Goal: Information Seeking & Learning: Learn about a topic

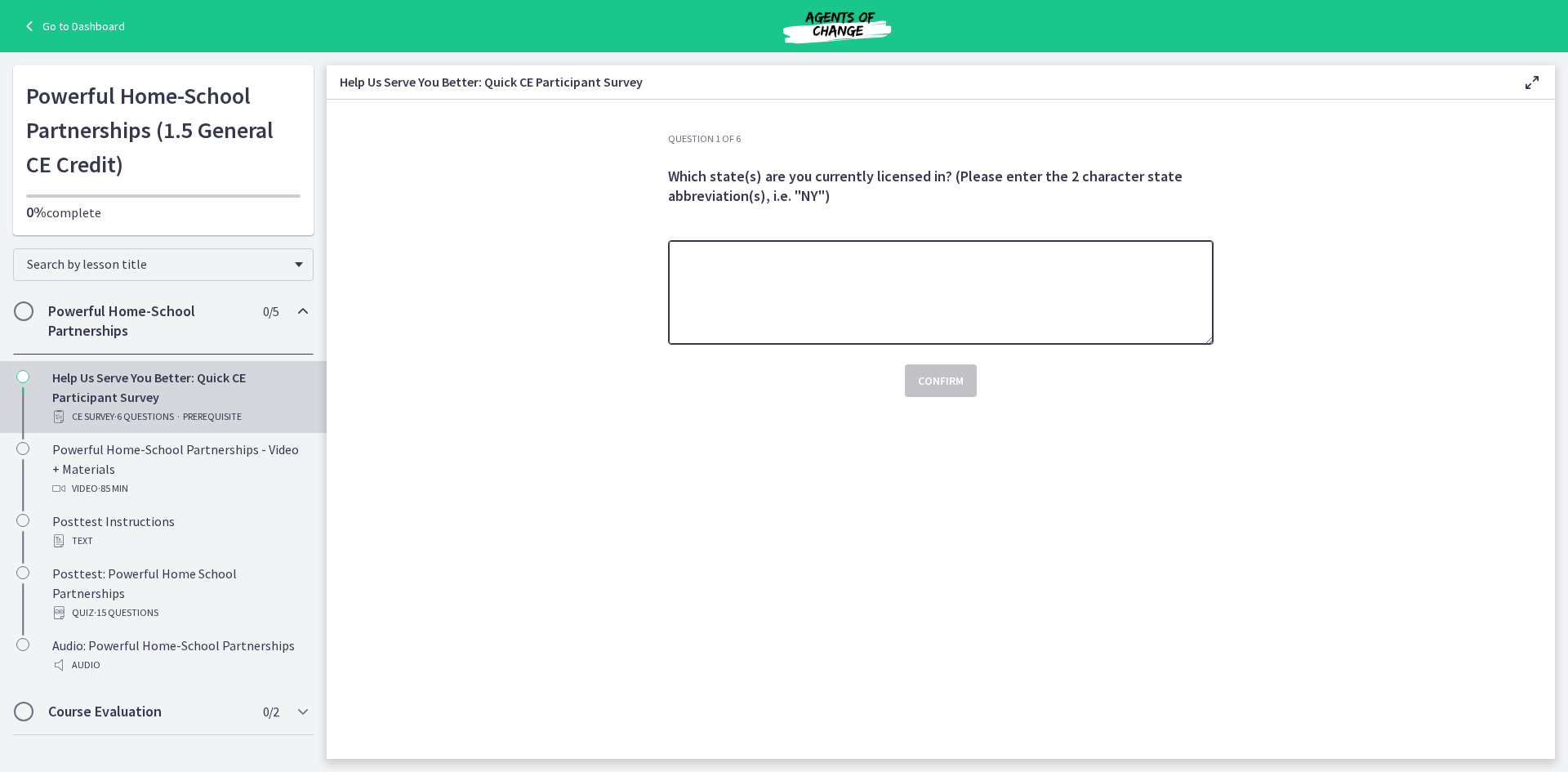
click at [728, 313] on textarea at bounding box center [940, 292] width 546 height 104
click at [873, 248] on textarea at bounding box center [940, 292] width 546 height 104
type textarea "**"
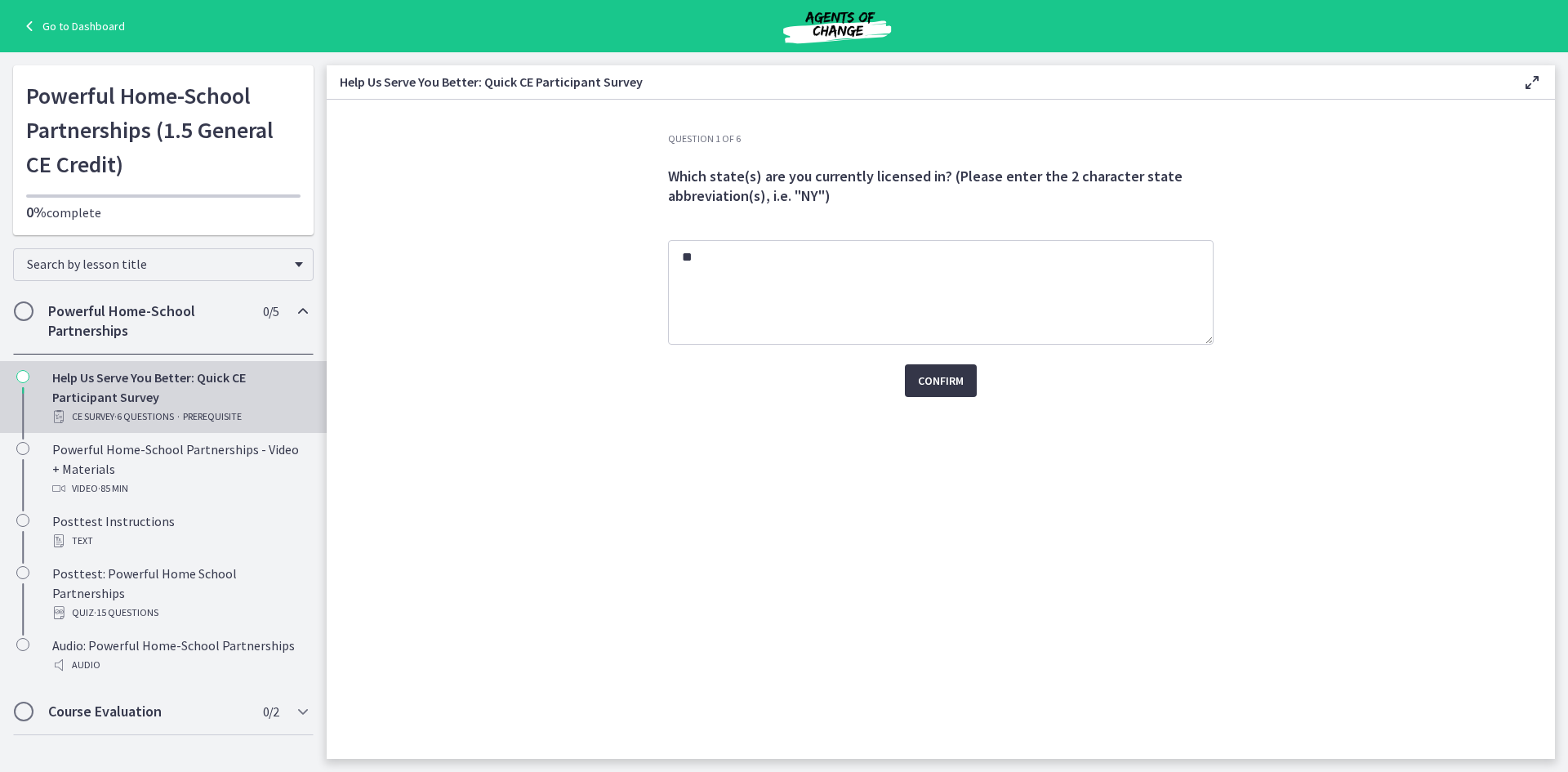
click at [968, 371] on button "Confirm" at bounding box center [941, 381] width 72 height 32
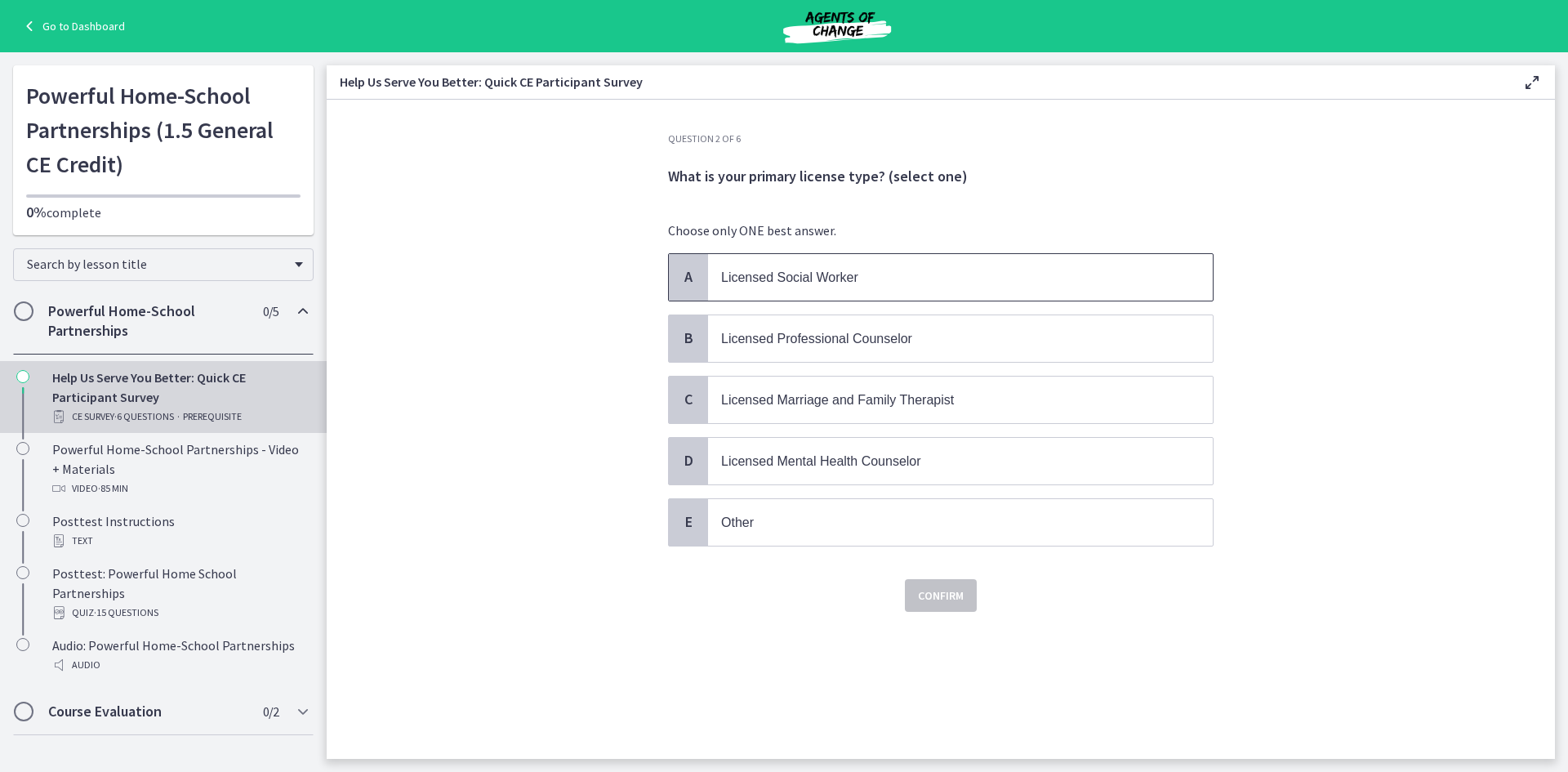
click at [845, 290] on span "Licensed Social Worker" at bounding box center [960, 277] width 505 height 47
click at [947, 599] on span "Confirm" at bounding box center [941, 595] width 46 height 20
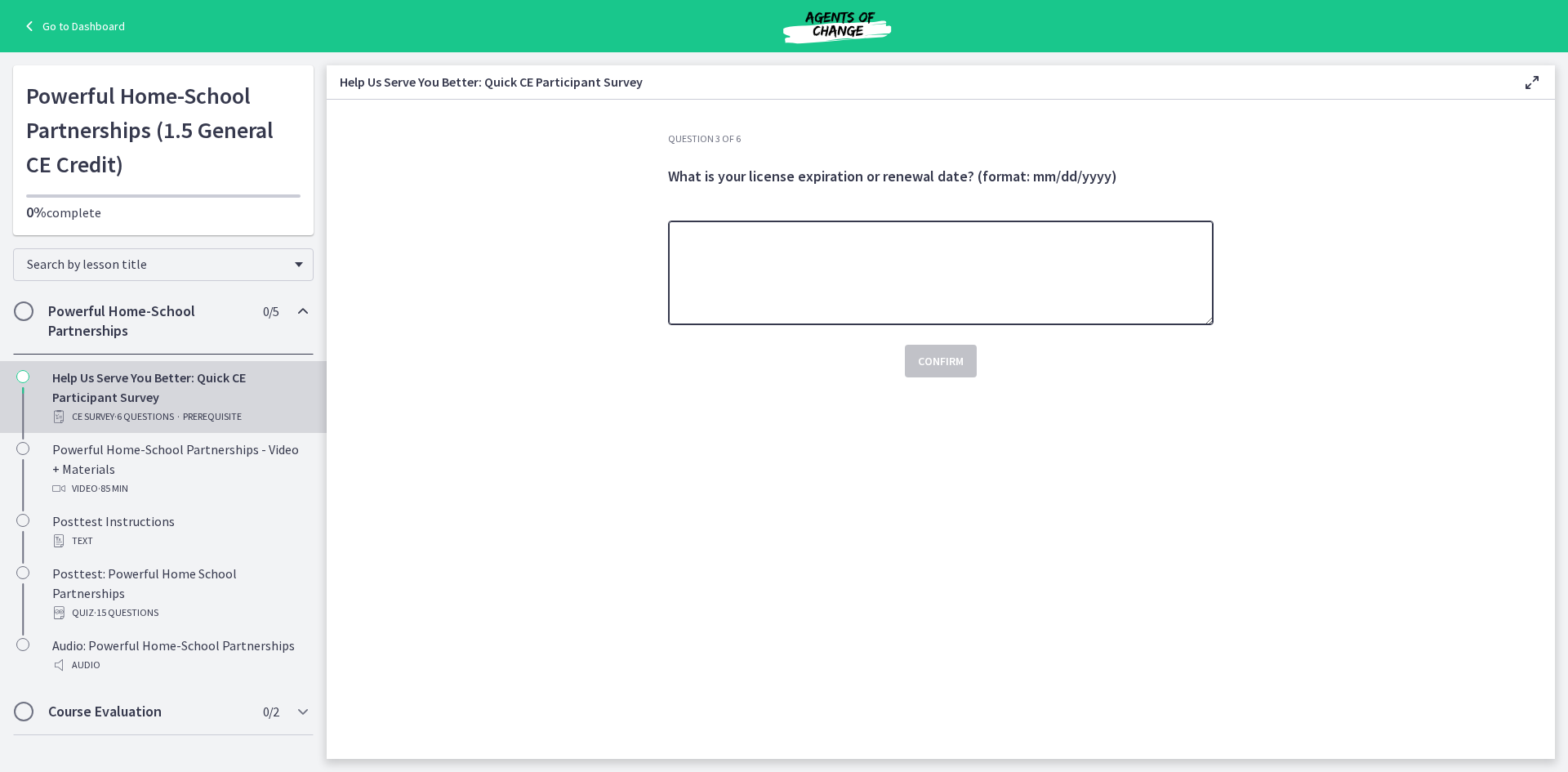
click at [945, 277] on textarea at bounding box center [940, 272] width 546 height 104
type textarea "**********"
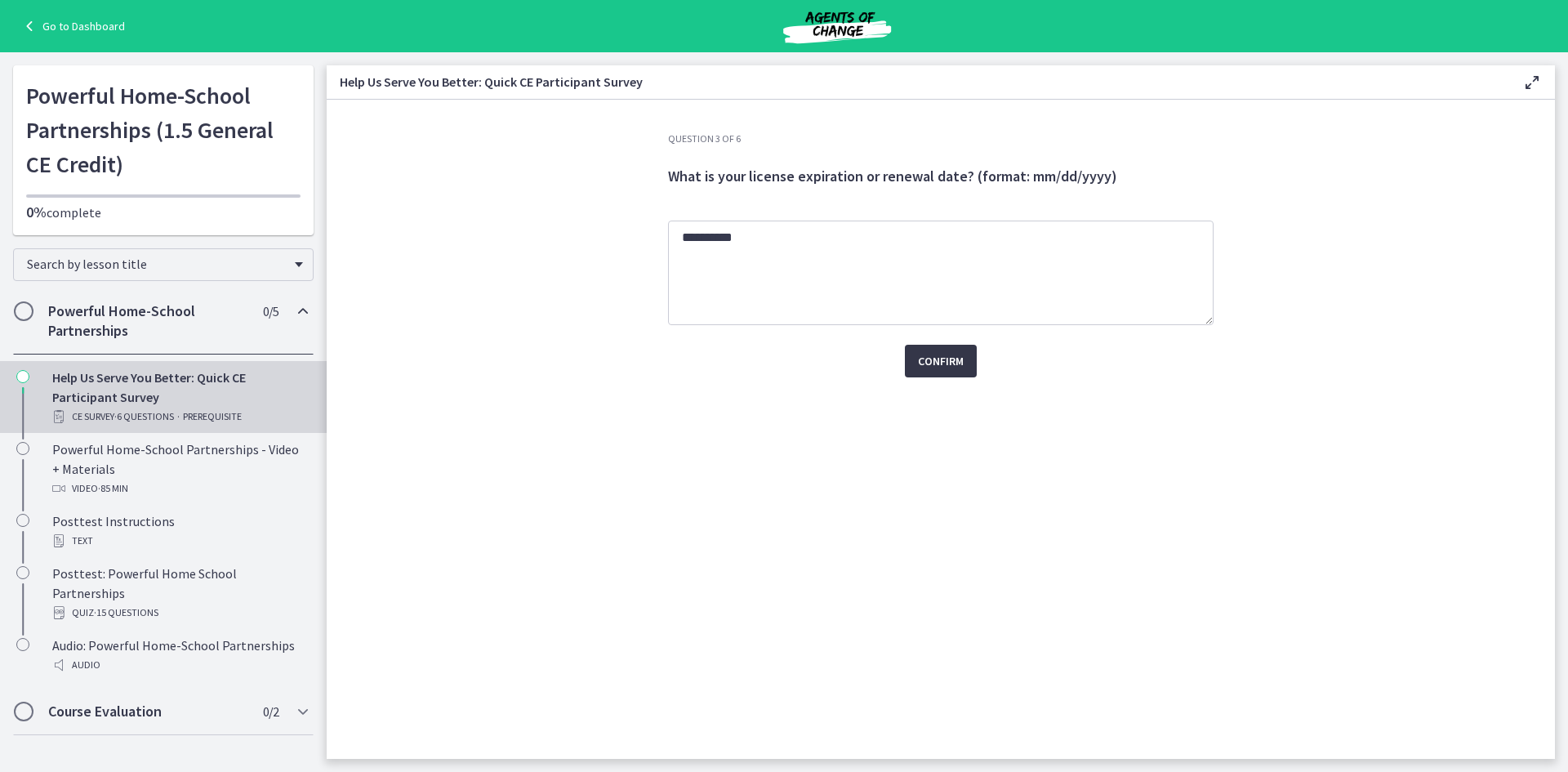
click at [926, 364] on span "Confirm" at bounding box center [941, 360] width 46 height 20
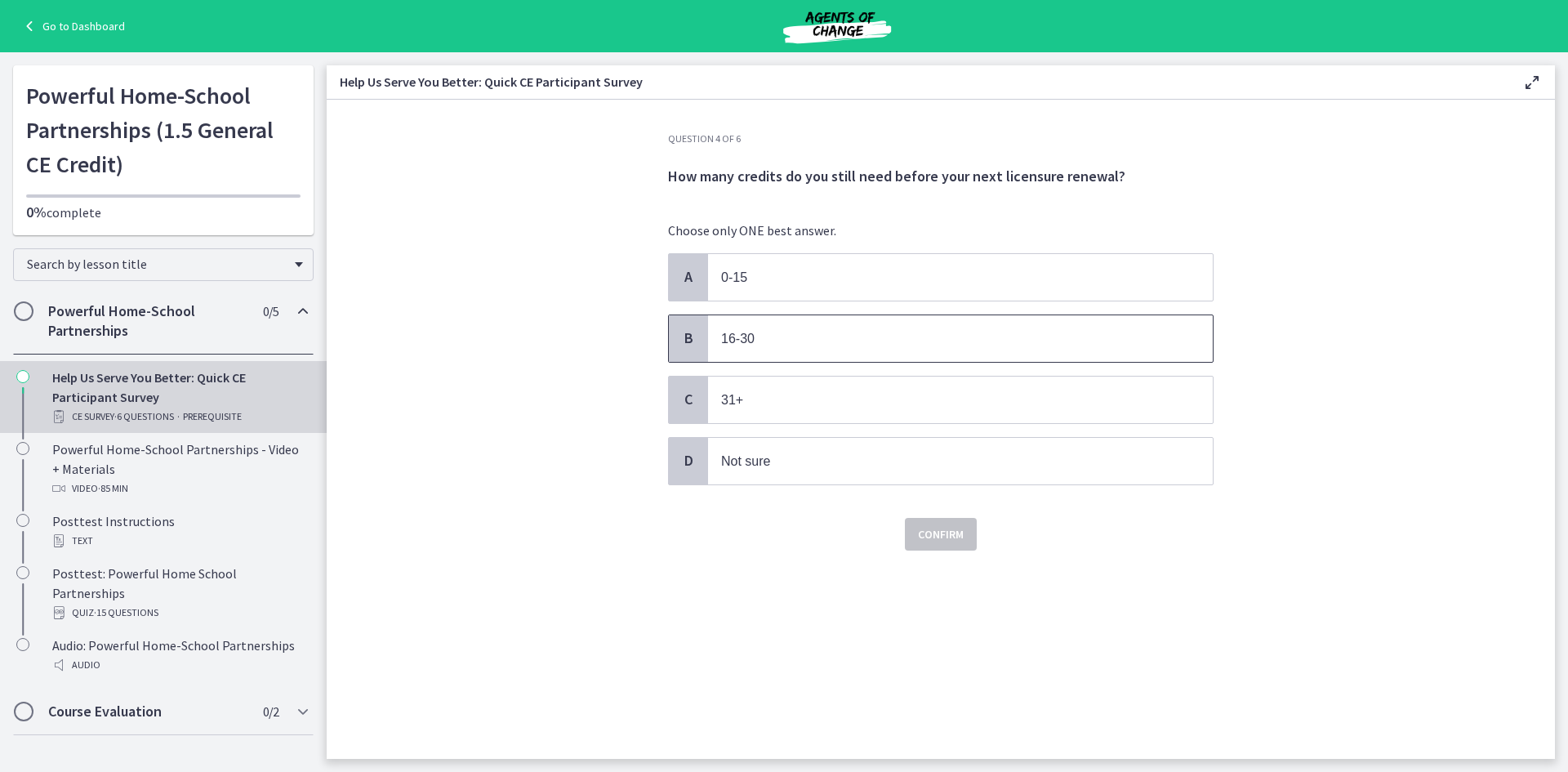
click at [782, 343] on p "16-30" at bounding box center [944, 338] width 446 height 20
click at [941, 518] on button "Confirm" at bounding box center [941, 534] width 72 height 32
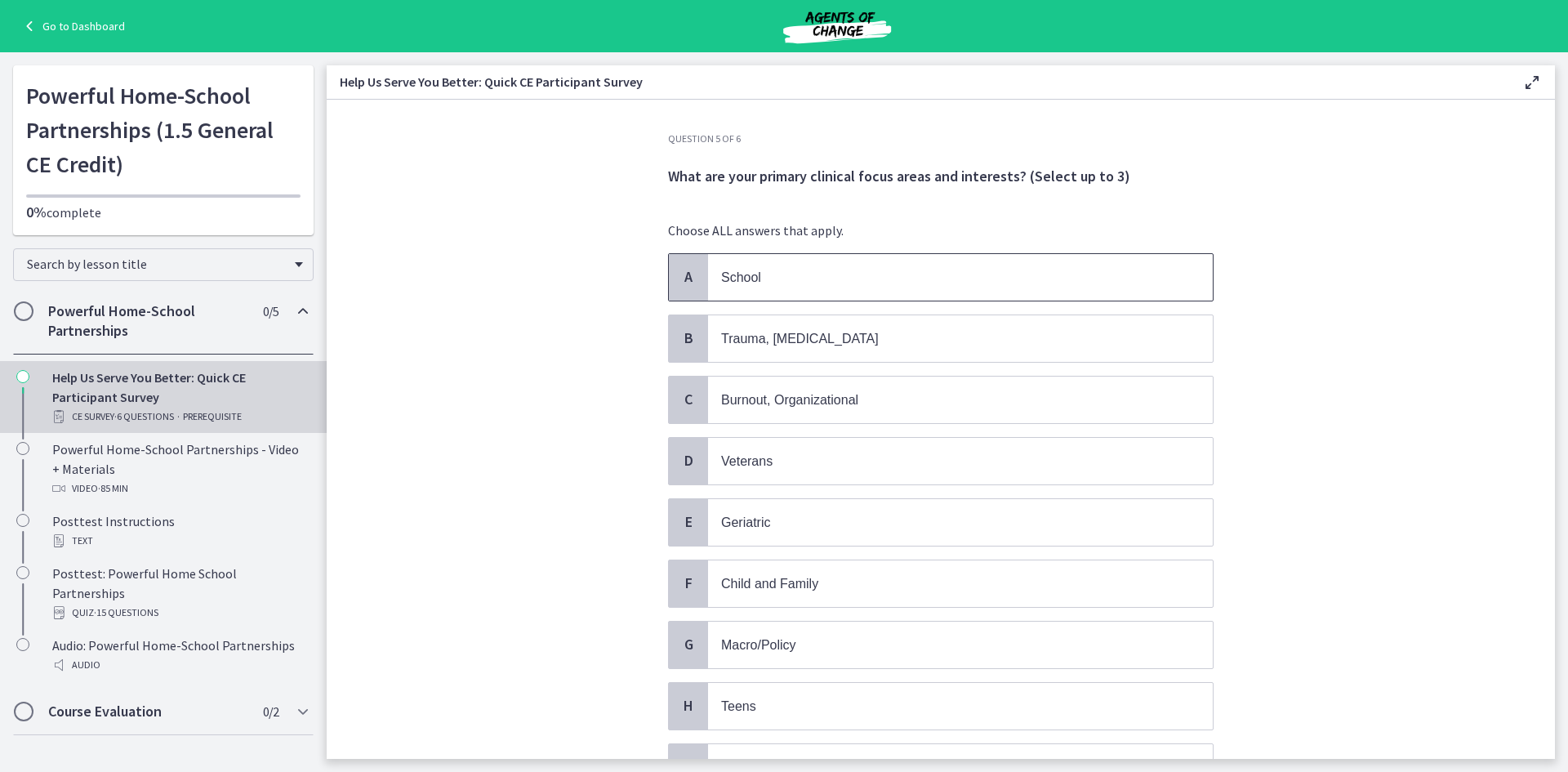
click at [844, 272] on p "School" at bounding box center [944, 278] width 446 height 20
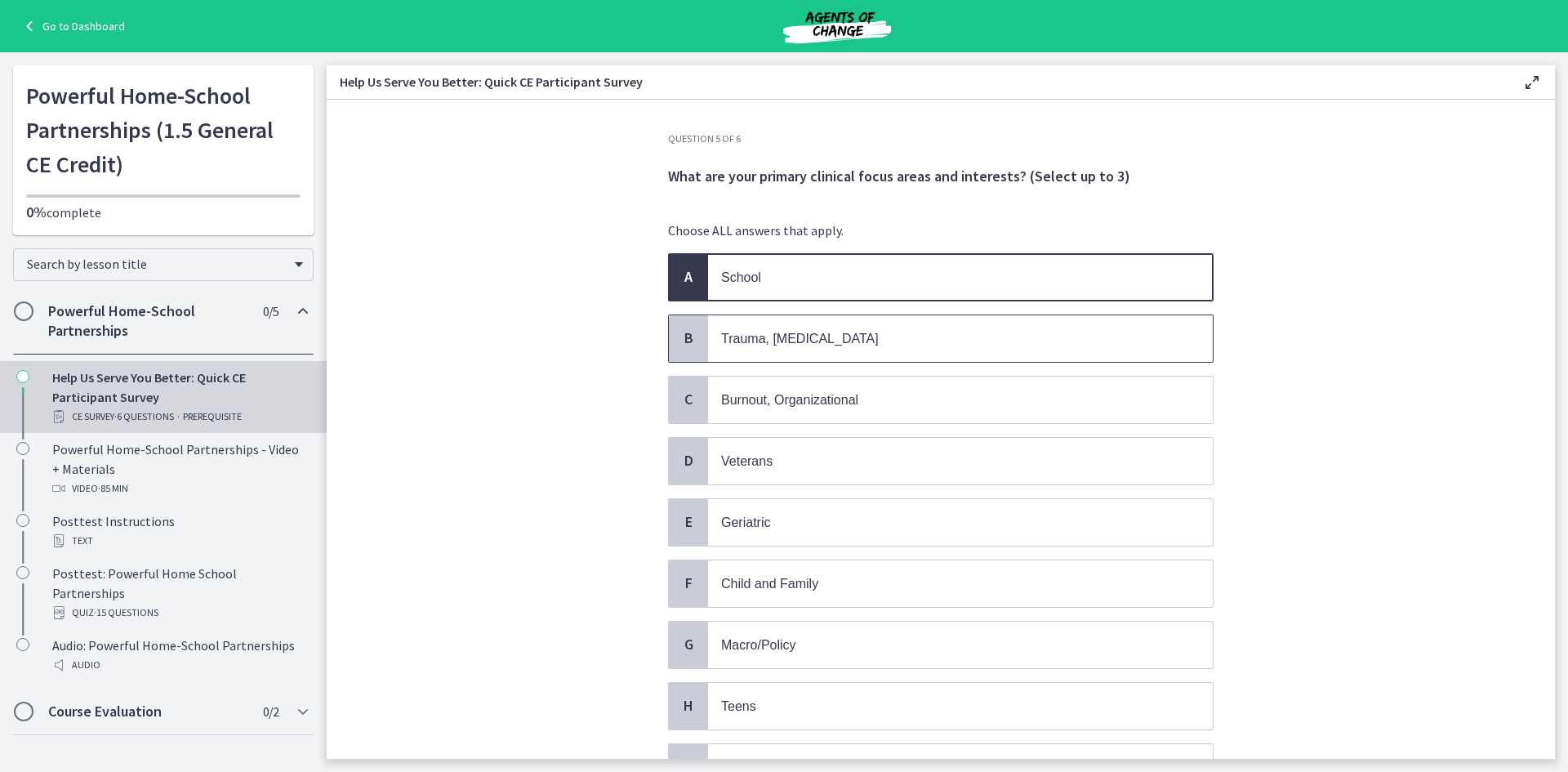
click at [845, 321] on span "Trauma, PTSD" at bounding box center [960, 338] width 505 height 47
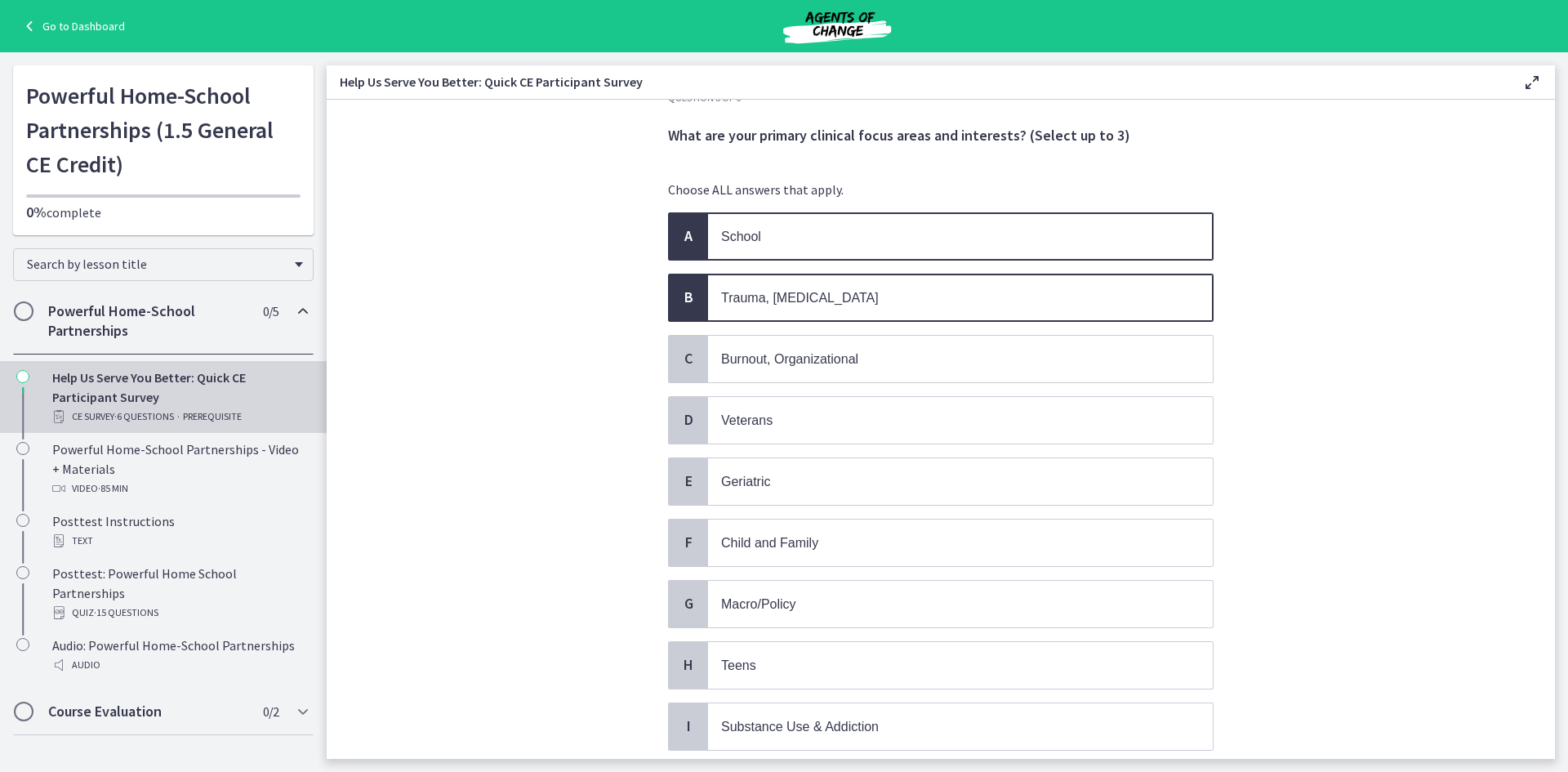
scroll to position [82, 0]
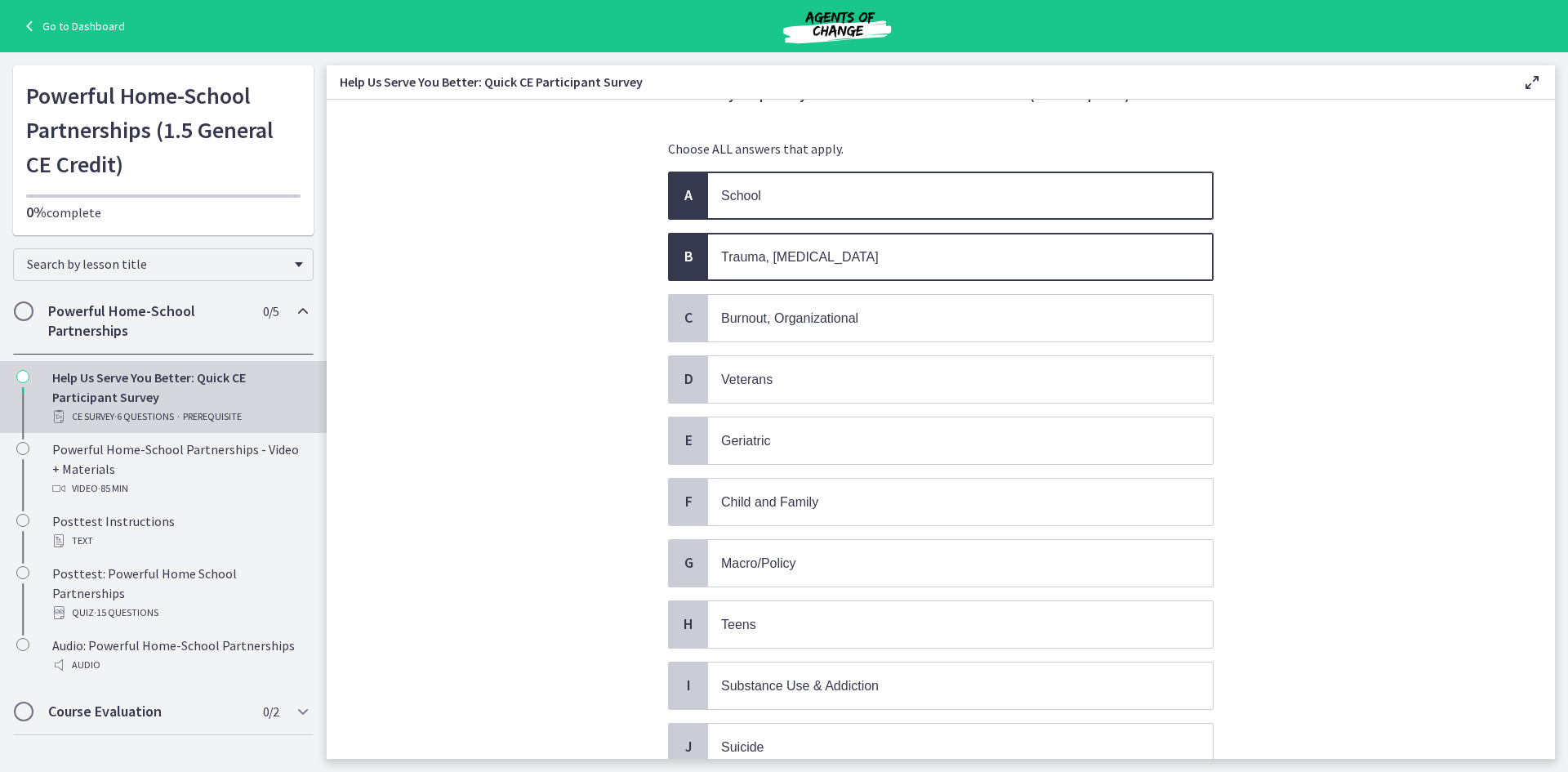
click at [851, 472] on div "A School B Trauma, PTSD C Burnout, Organizational D Veterans E Geriatric F Chil…" at bounding box center [940, 624] width 546 height 906
click at [853, 513] on span "Child and Family" at bounding box center [960, 501] width 505 height 47
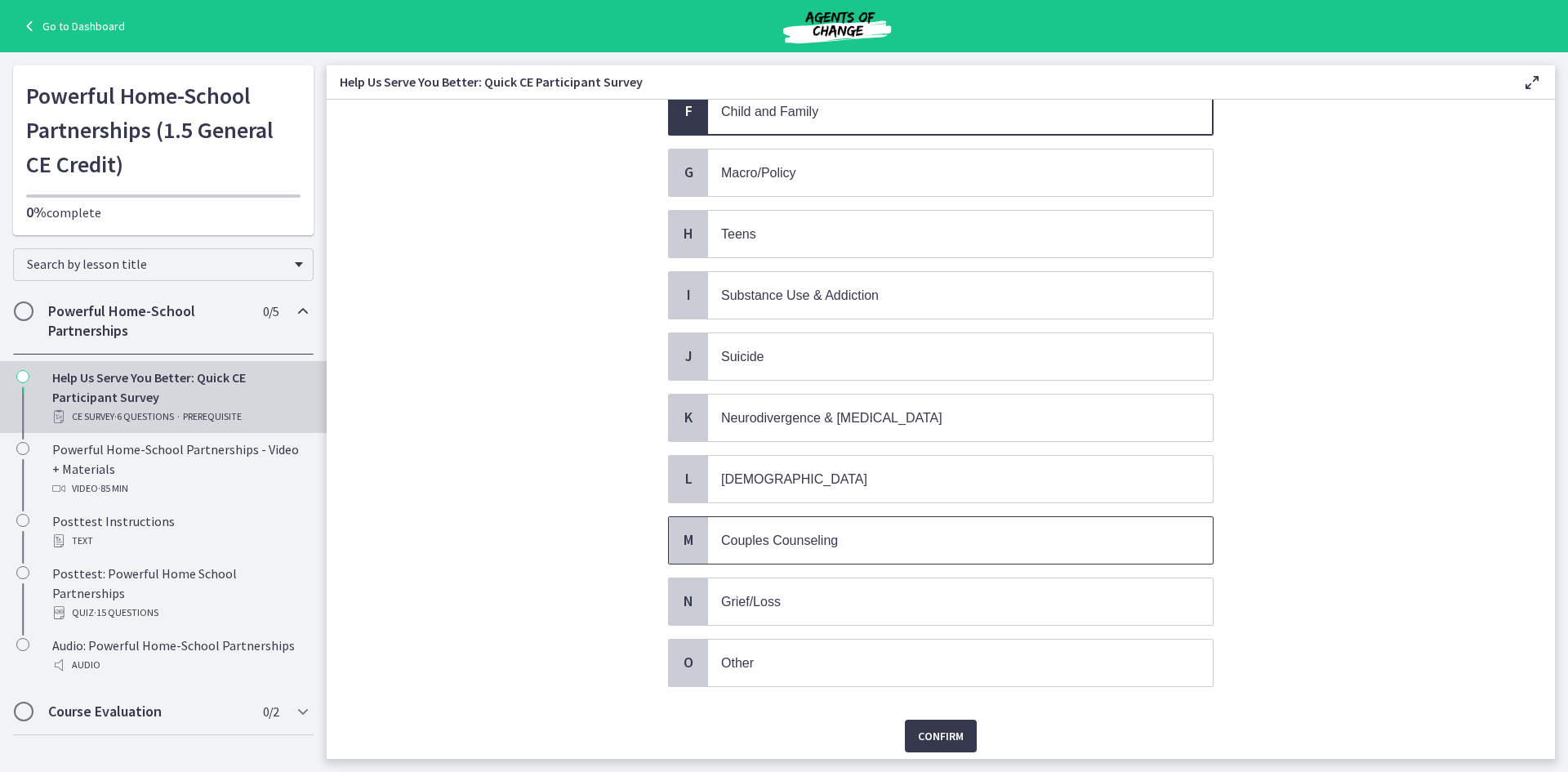
scroll to position [531, 0]
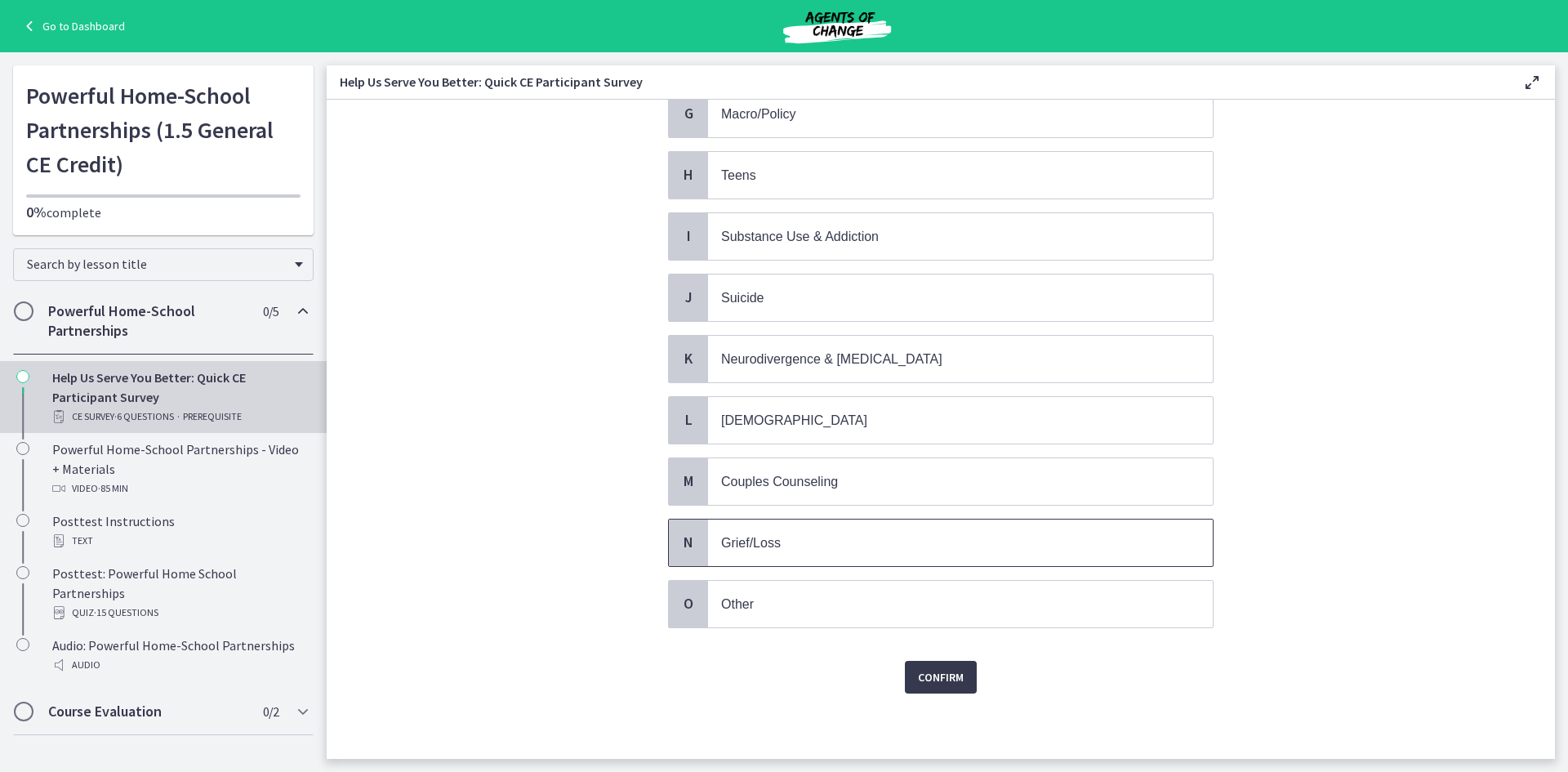
click at [858, 551] on p "Grief/Loss" at bounding box center [944, 543] width 446 height 20
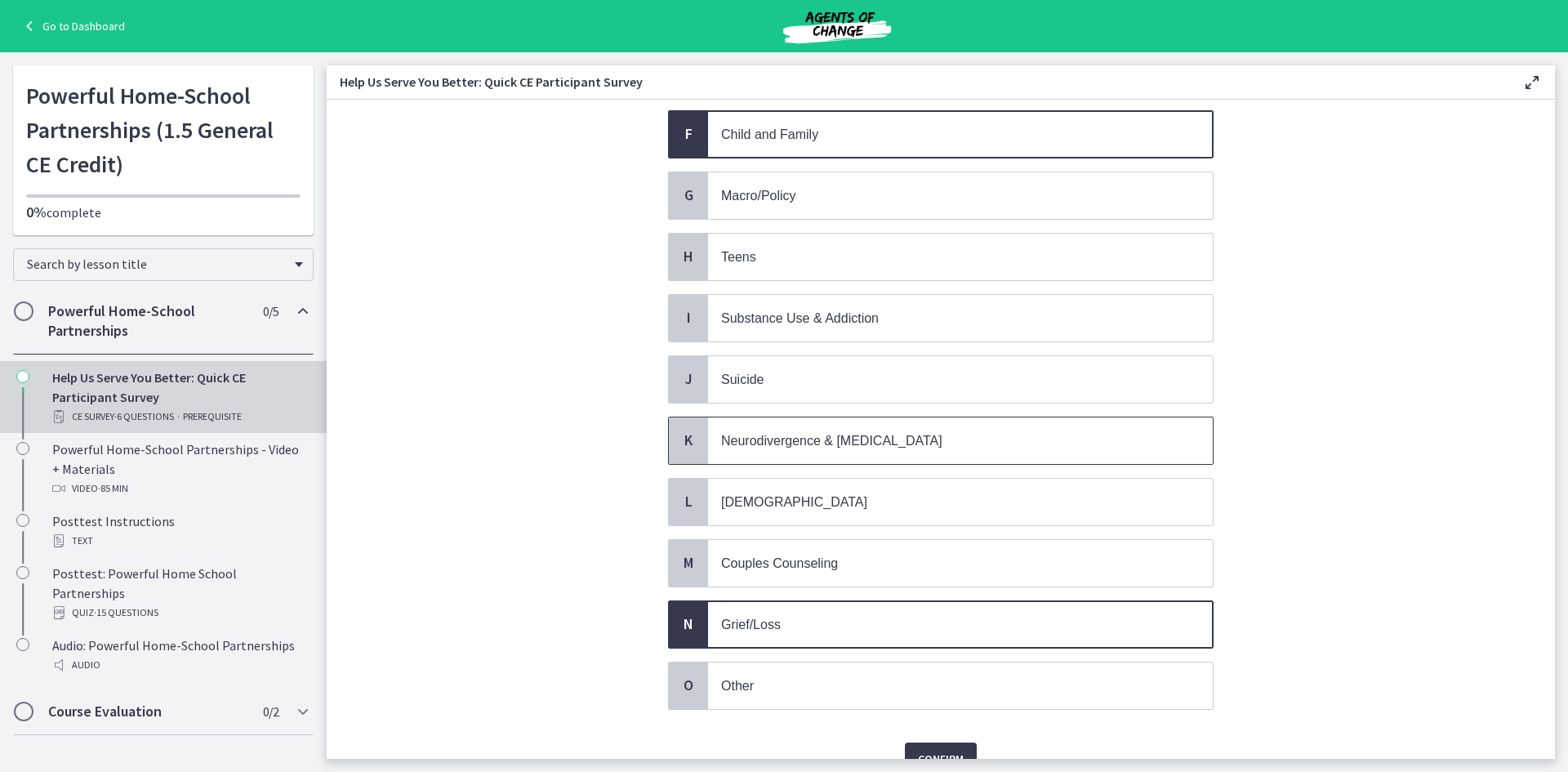
scroll to position [367, 0]
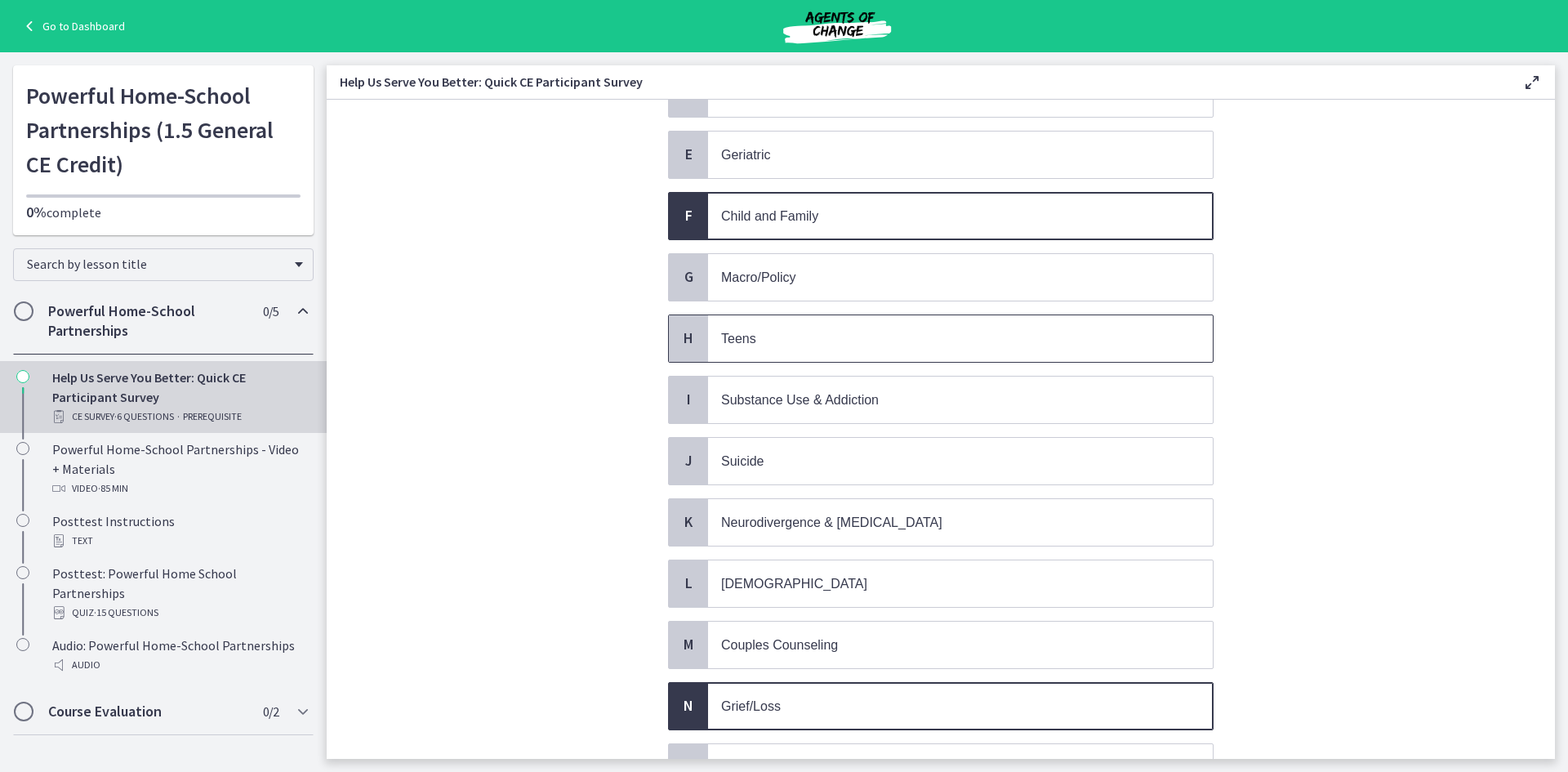
click at [834, 329] on p "Teens" at bounding box center [944, 338] width 446 height 20
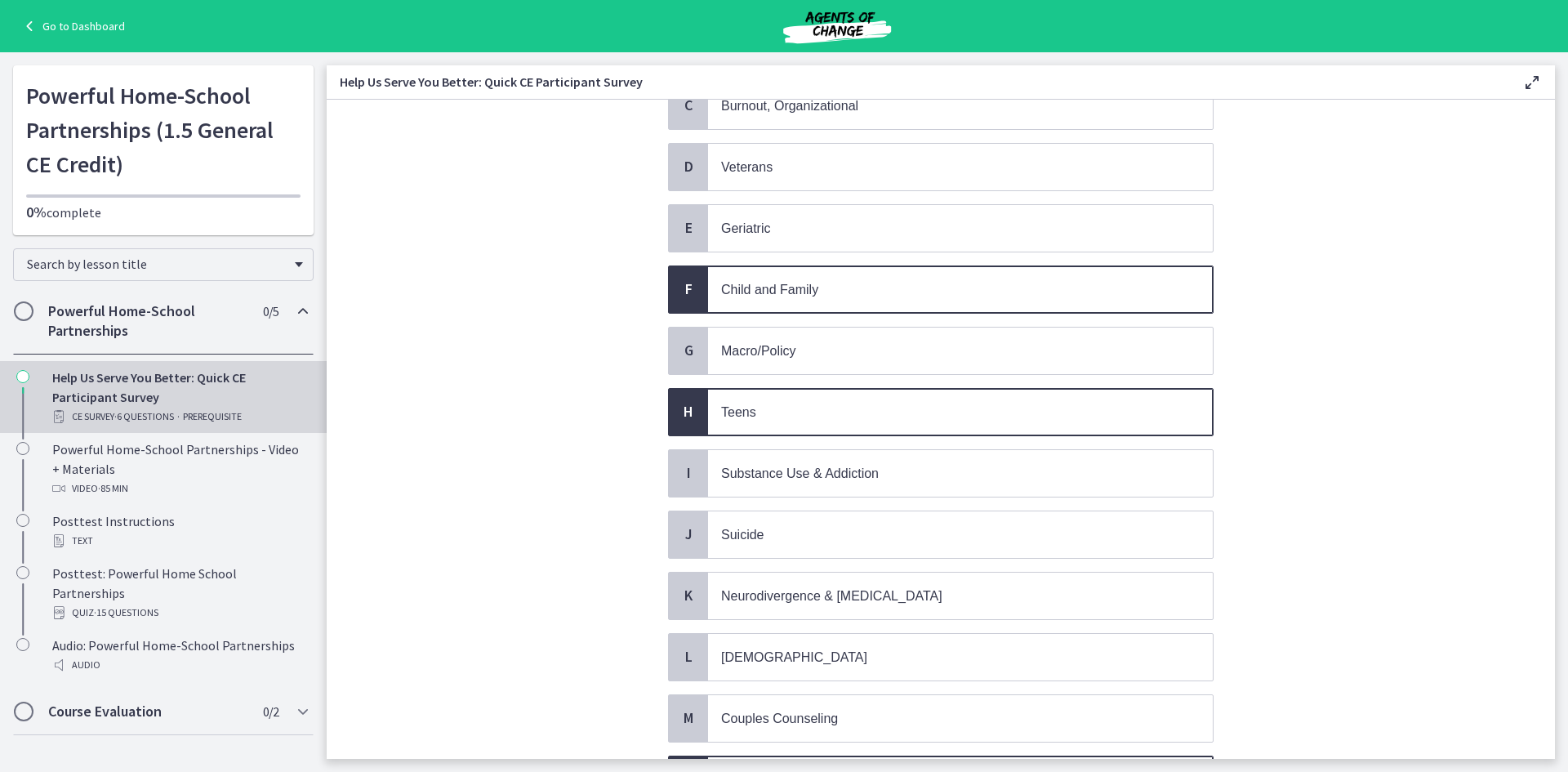
scroll to position [204, 0]
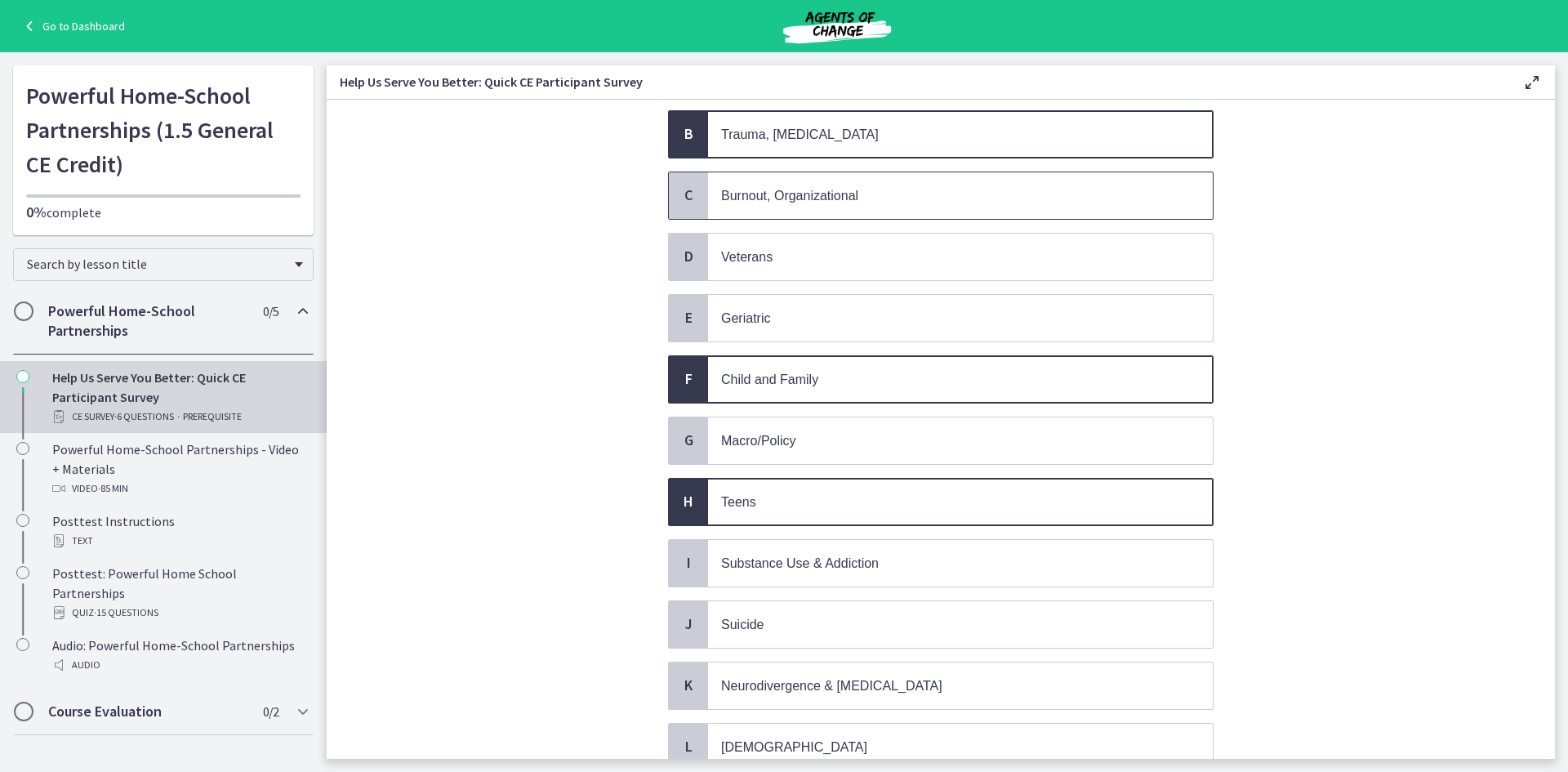
click at [938, 211] on span "Burnout, Organizational" at bounding box center [960, 196] width 505 height 47
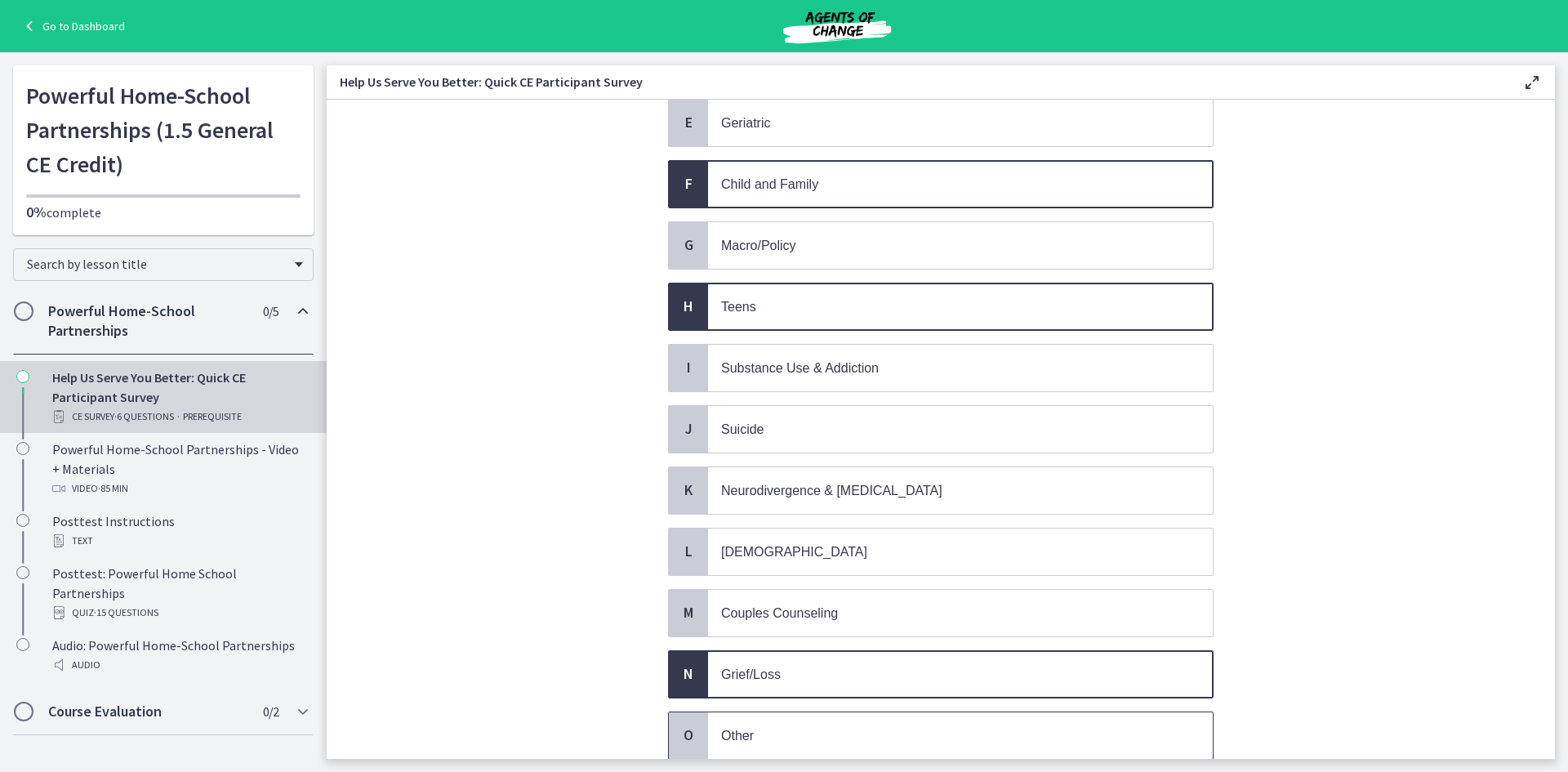
scroll to position [531, 0]
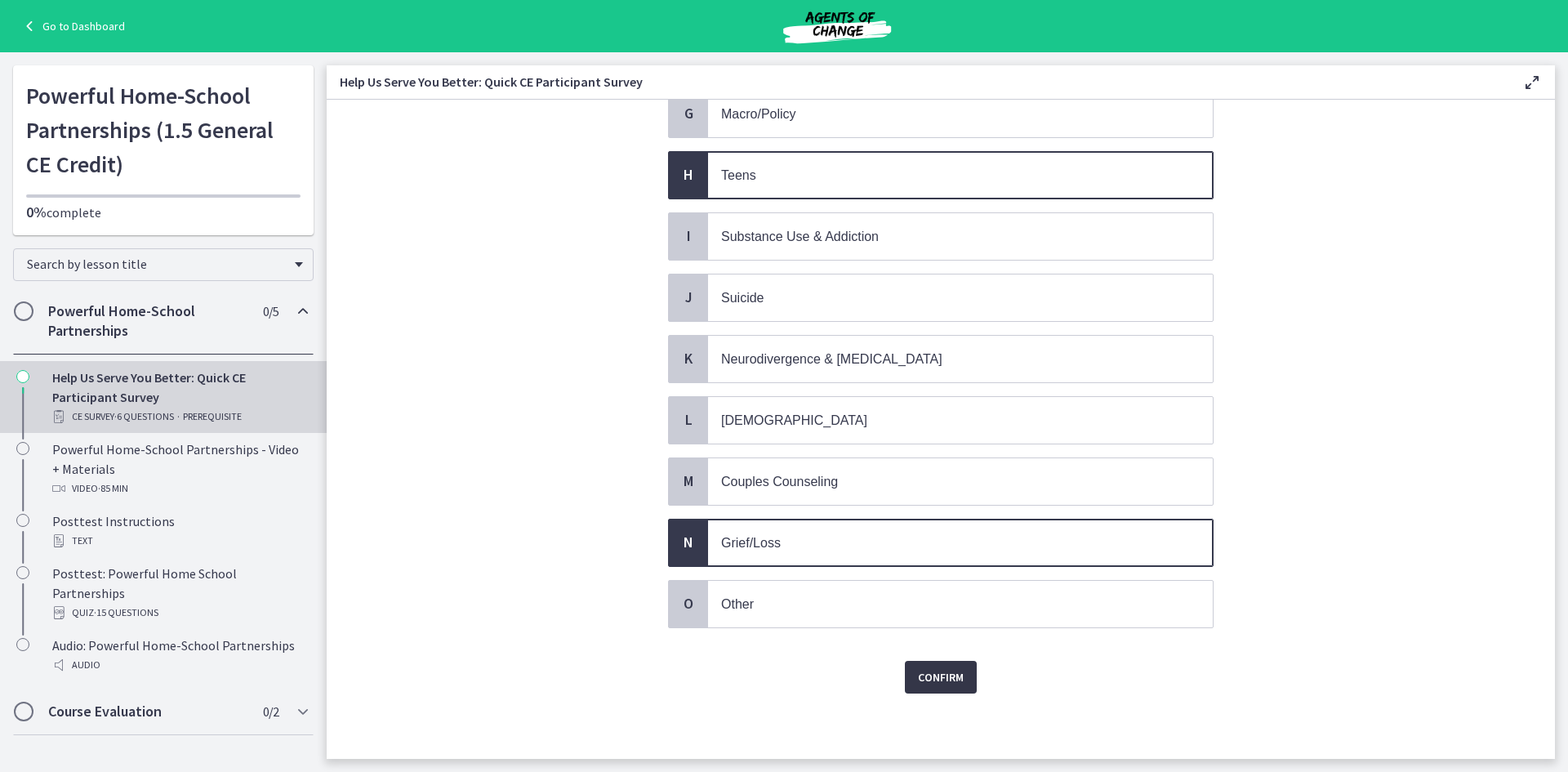
click at [960, 685] on button "Confirm" at bounding box center [941, 677] width 72 height 32
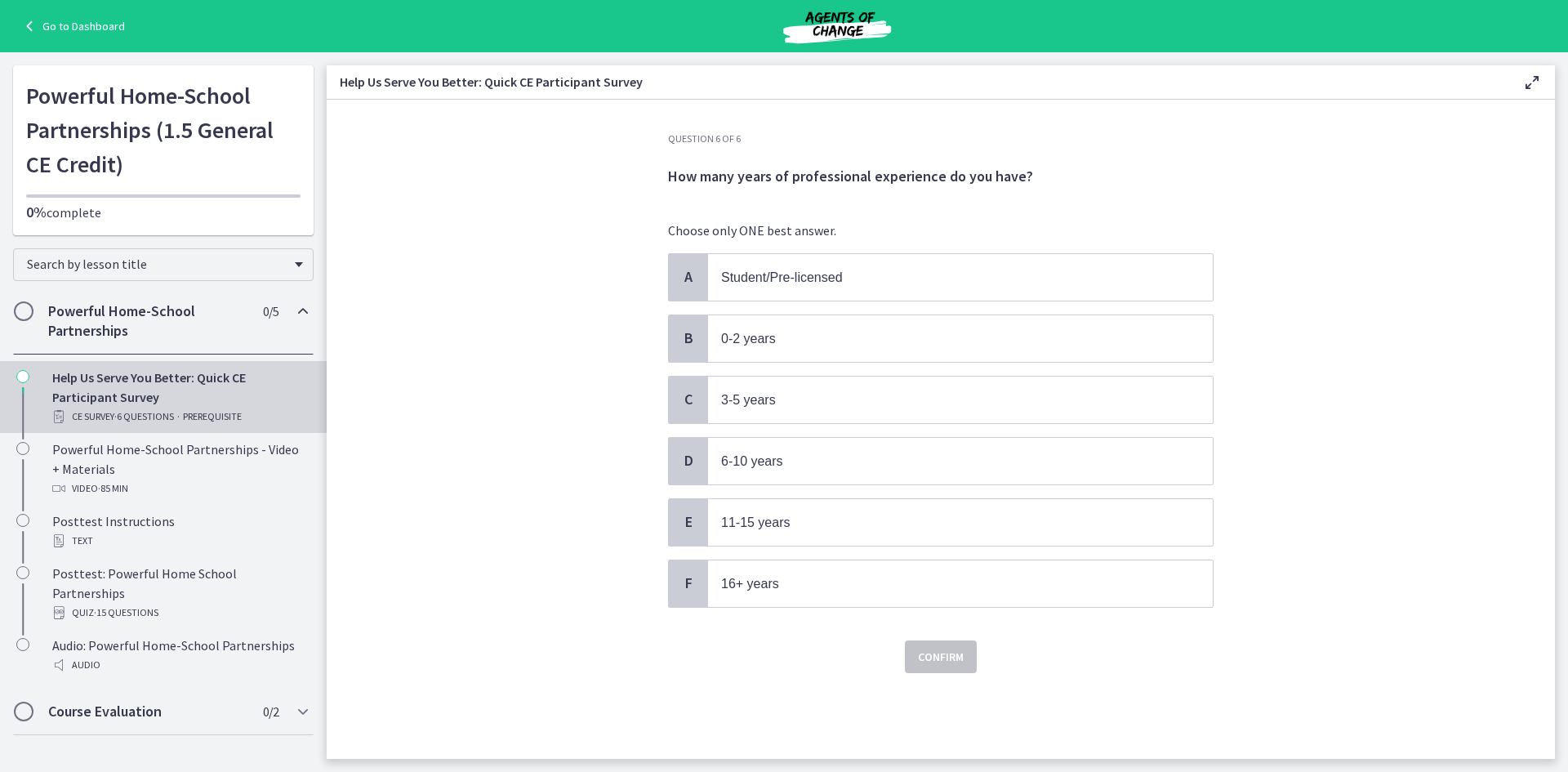
scroll to position [0, 0]
drag, startPoint x: 799, startPoint y: 571, endPoint x: 1006, endPoint y: 671, distance: 229.9
click at [799, 574] on span "16+ years" at bounding box center [960, 583] width 505 height 47
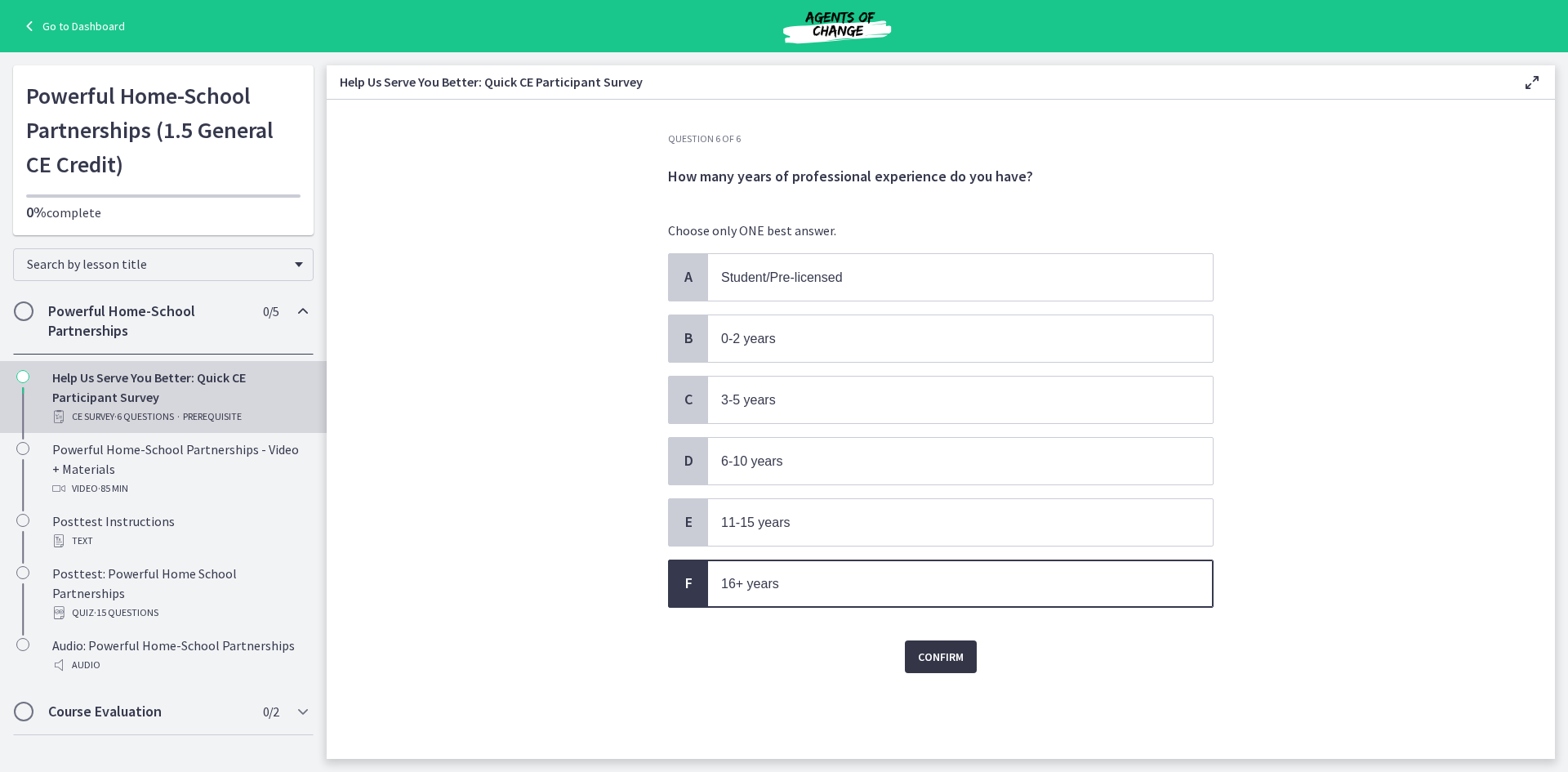
click at [944, 655] on span "Confirm" at bounding box center [941, 656] width 46 height 20
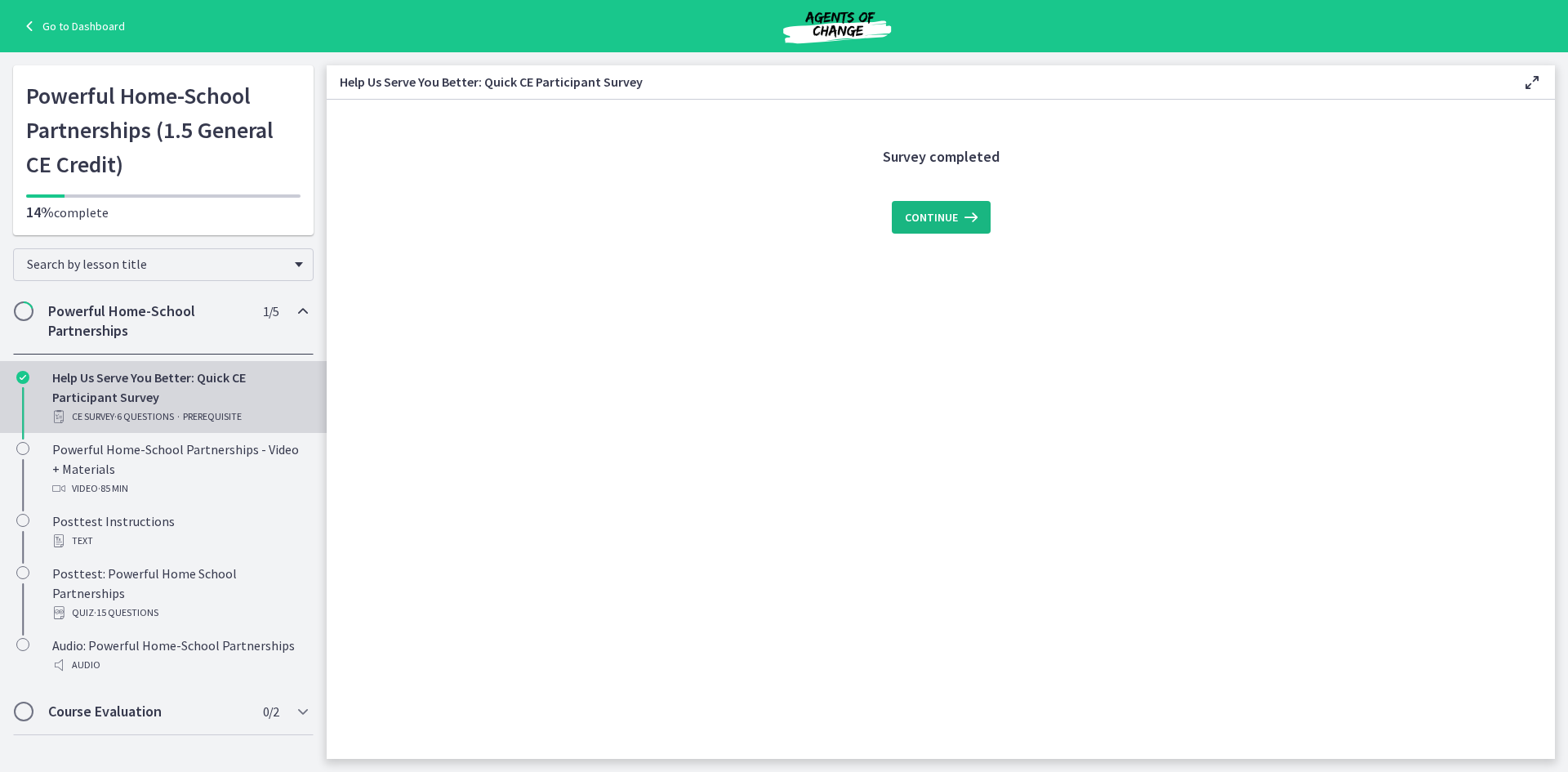
click at [985, 206] on button "Continue" at bounding box center [941, 217] width 99 height 32
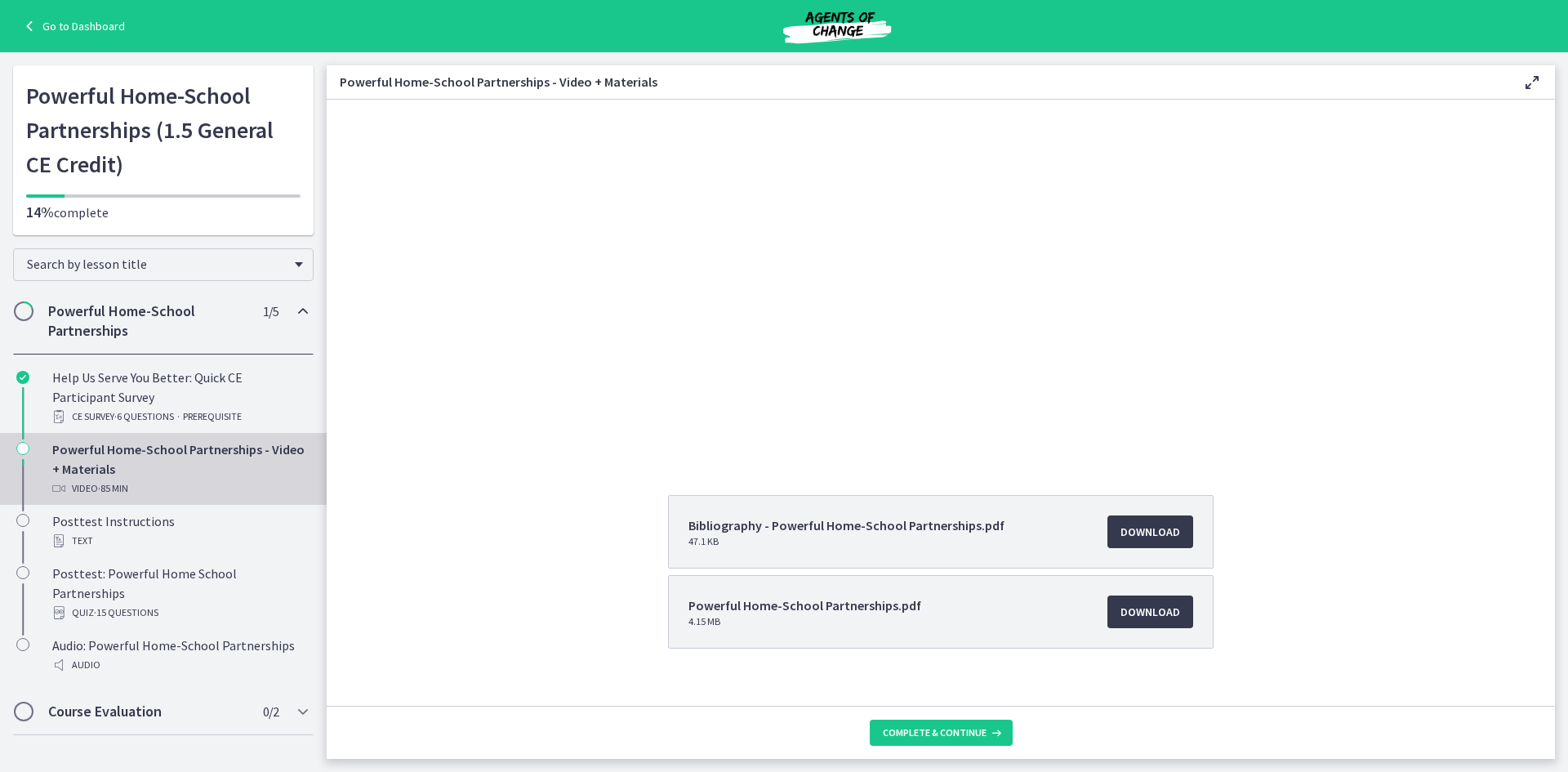
scroll to position [144, 0]
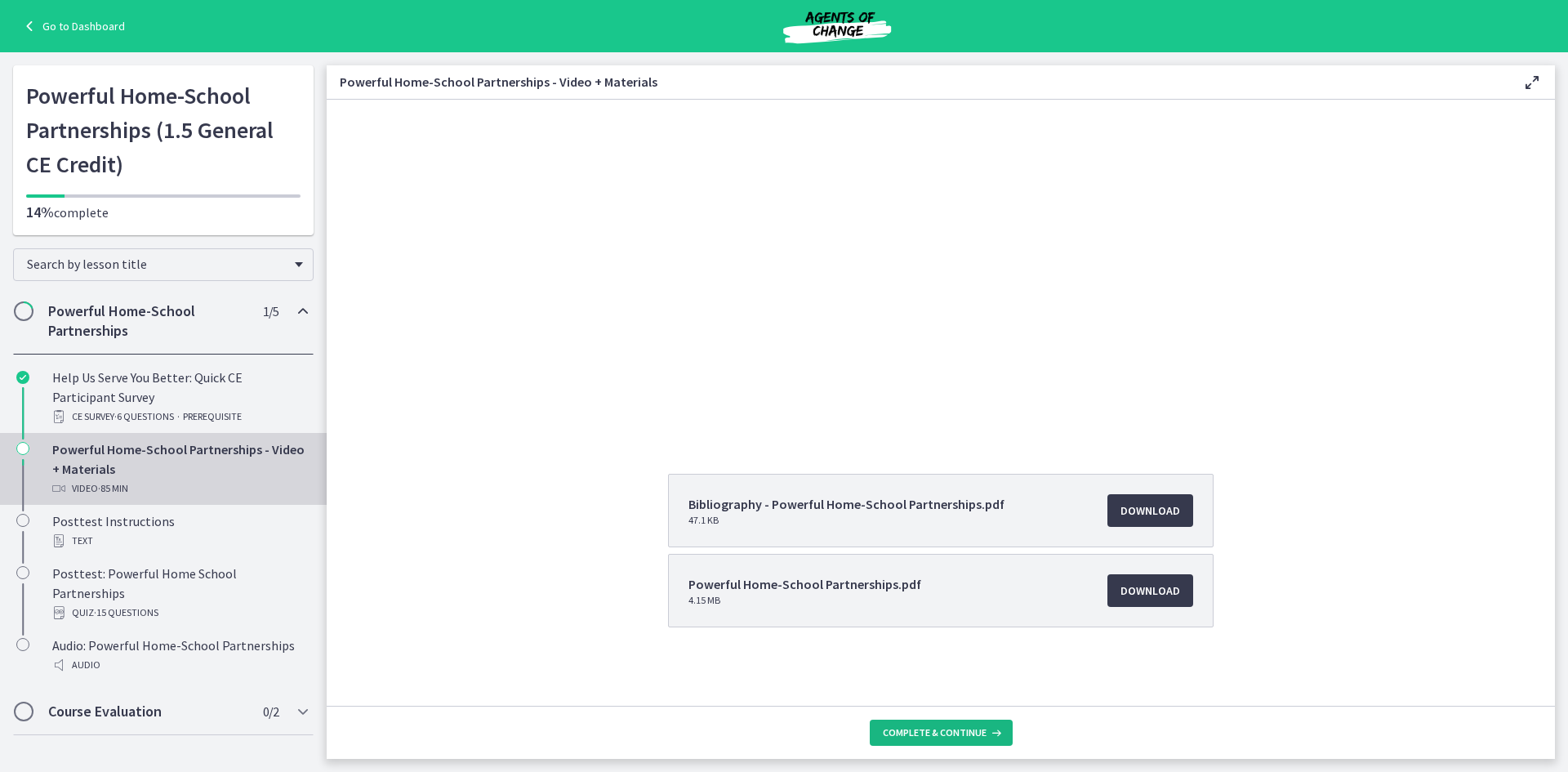
click at [931, 728] on span "Complete & continue" at bounding box center [934, 732] width 103 height 13
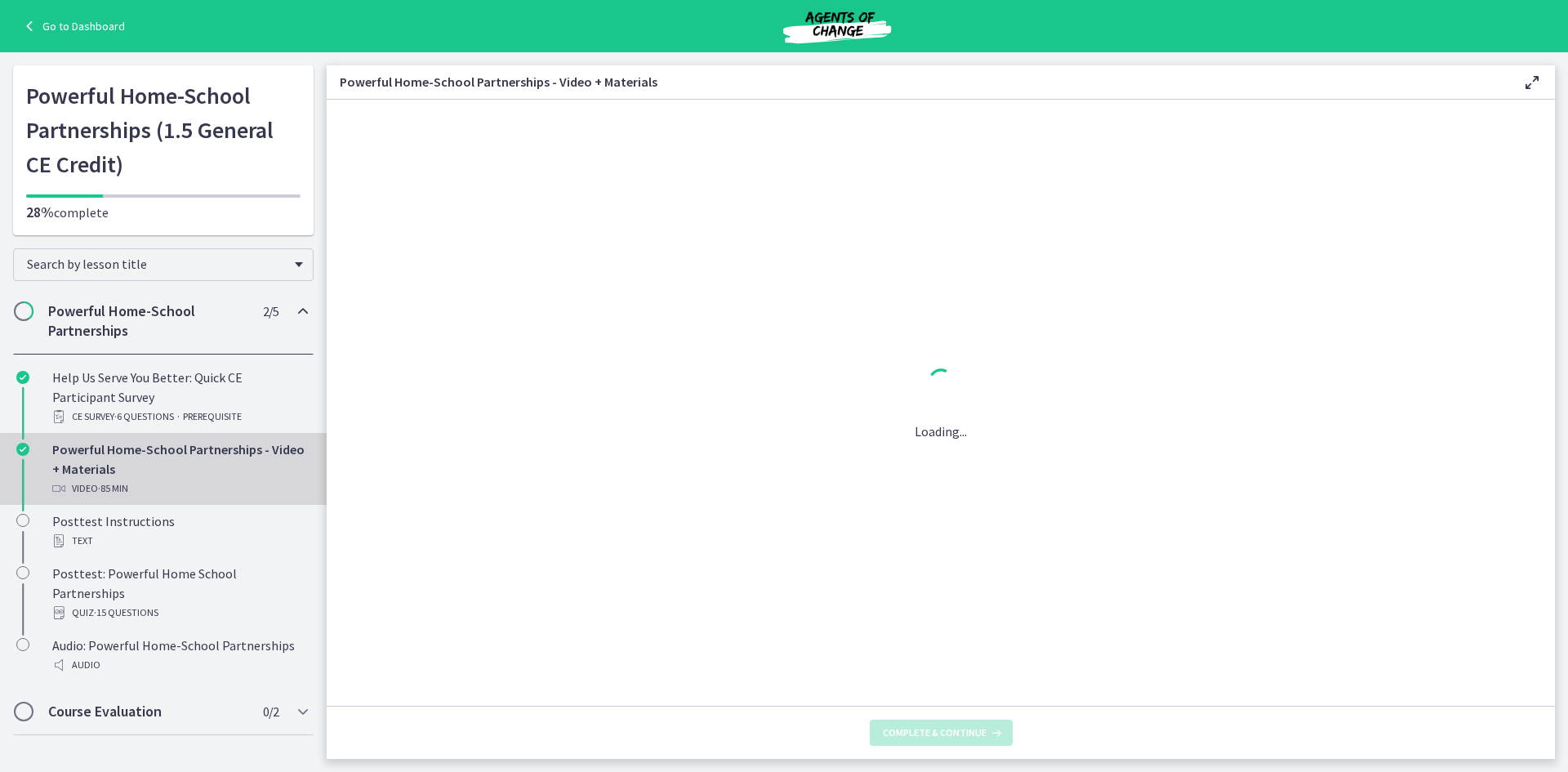
scroll to position [0, 0]
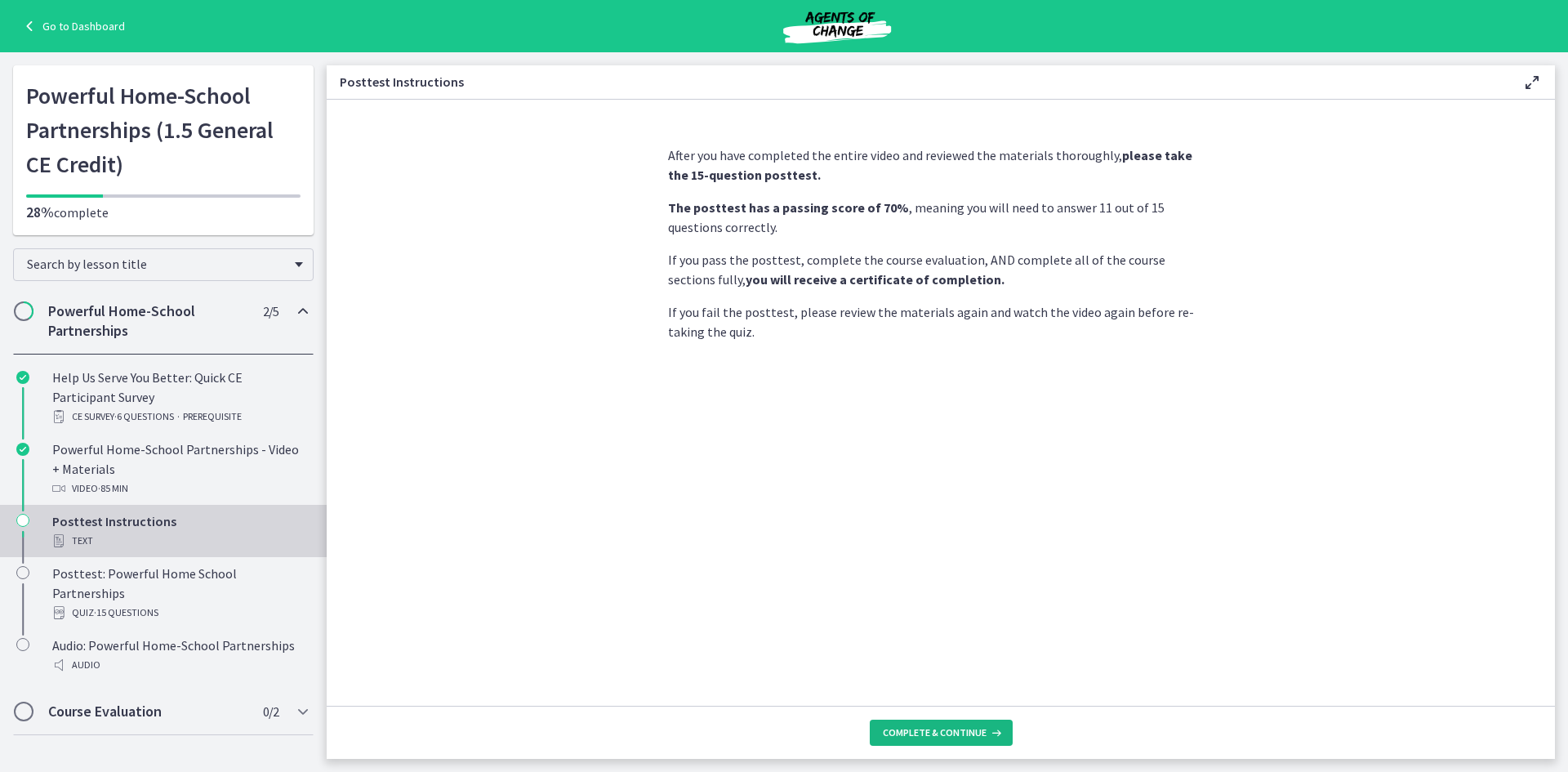
click at [931, 728] on span "Complete & continue" at bounding box center [934, 732] width 103 height 13
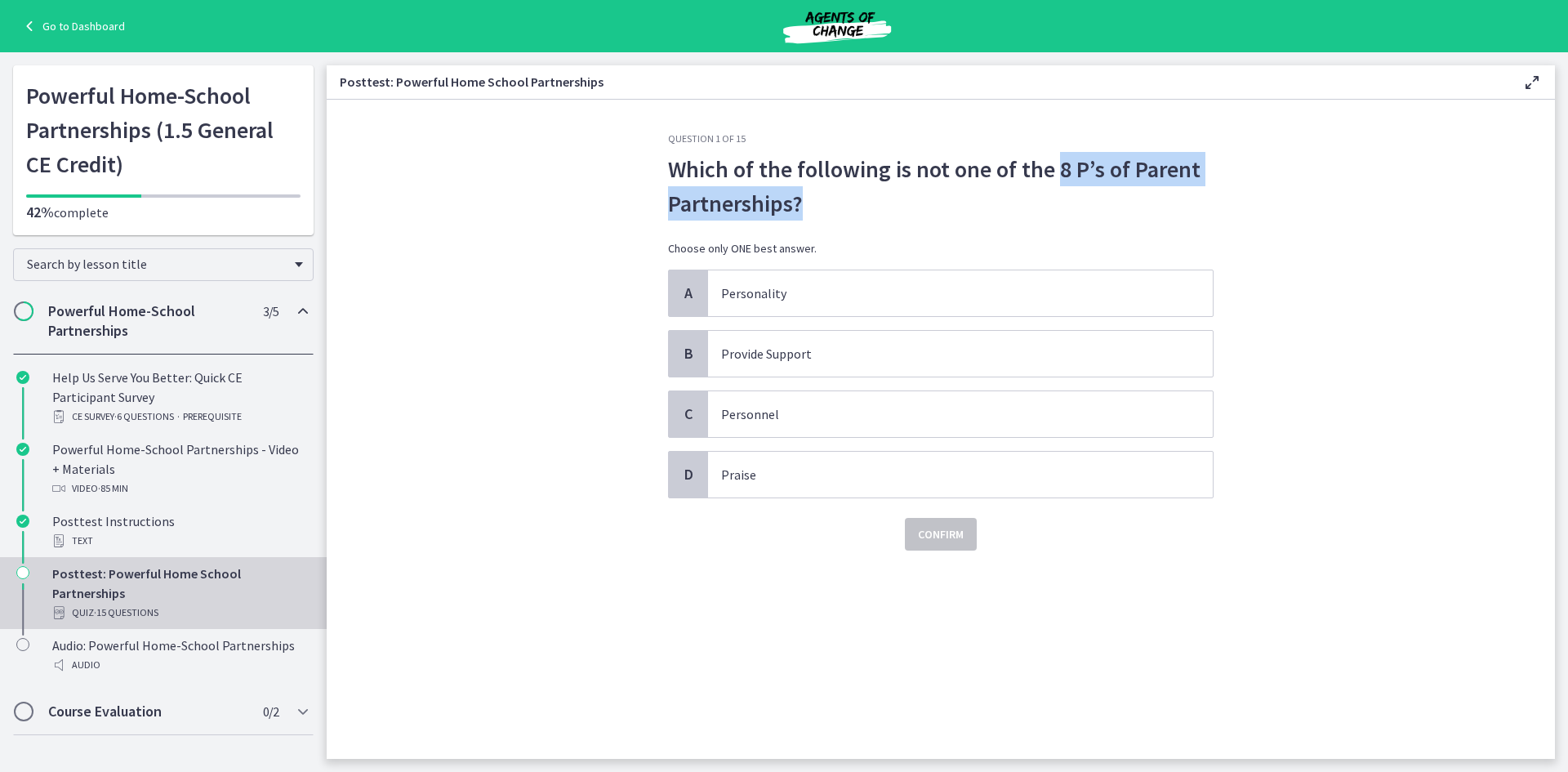
drag, startPoint x: 843, startPoint y: 213, endPoint x: 1055, endPoint y: 161, distance: 218.3
click at [1055, 161] on p "Which of the following is not one of the 8 P’s of Parent Partnerships?" at bounding box center [940, 186] width 546 height 68
copy p "8 P’s of Parent Partnerships?"
click at [774, 419] on p "Personnel" at bounding box center [944, 413] width 446 height 20
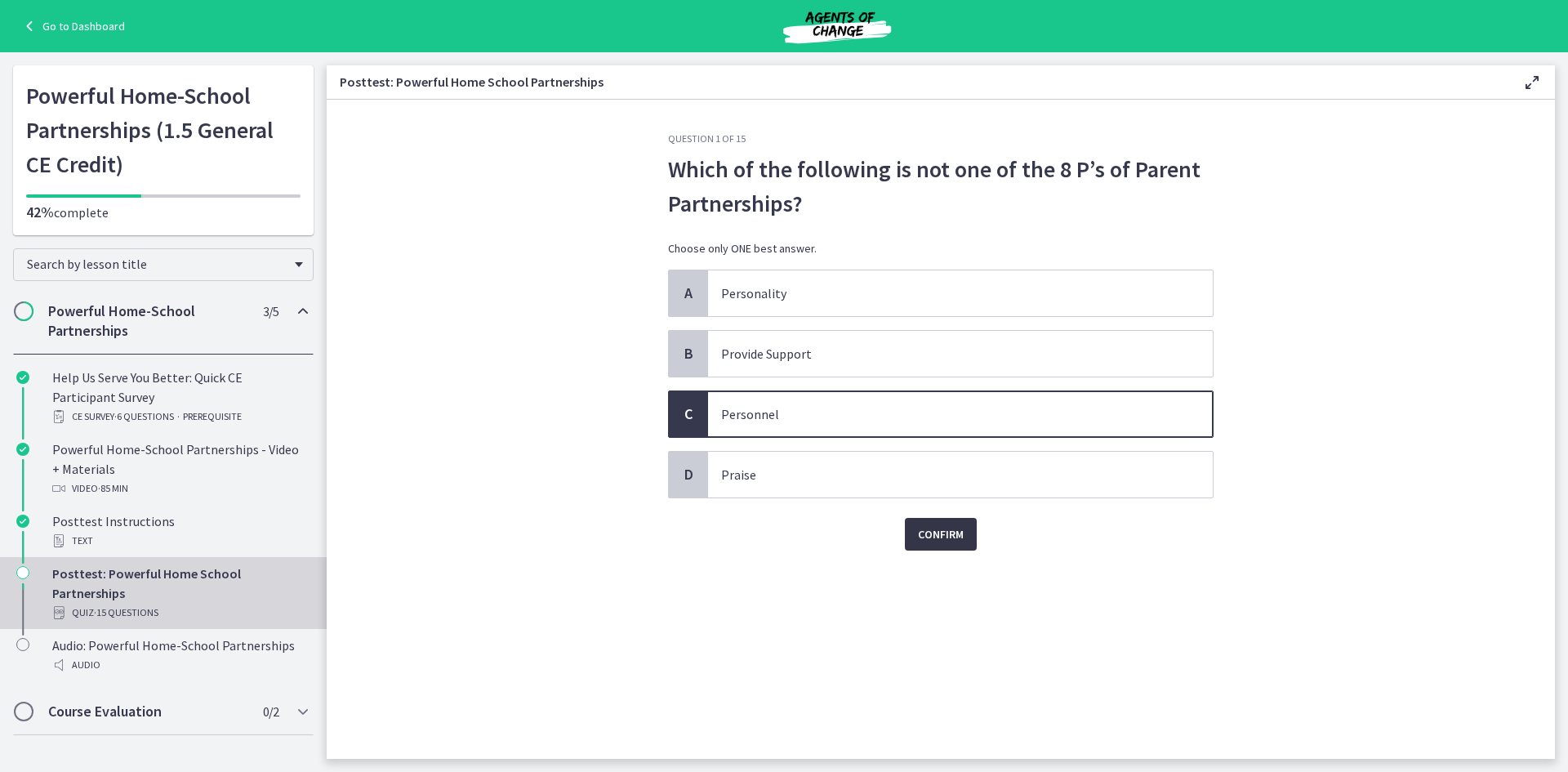
click at [927, 524] on span "Confirm" at bounding box center [941, 534] width 46 height 20
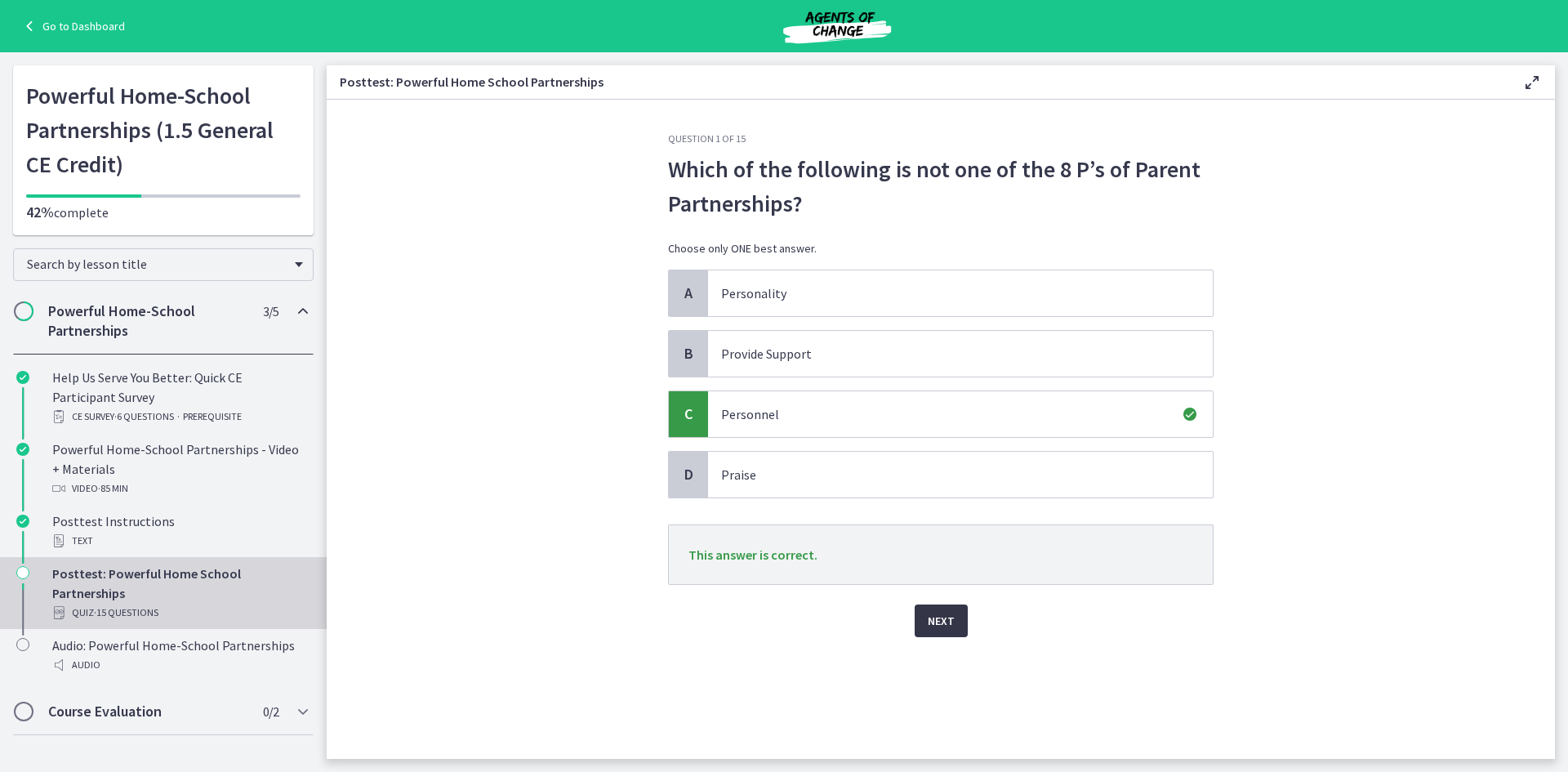
click at [956, 624] on button "Next" at bounding box center [941, 621] width 53 height 32
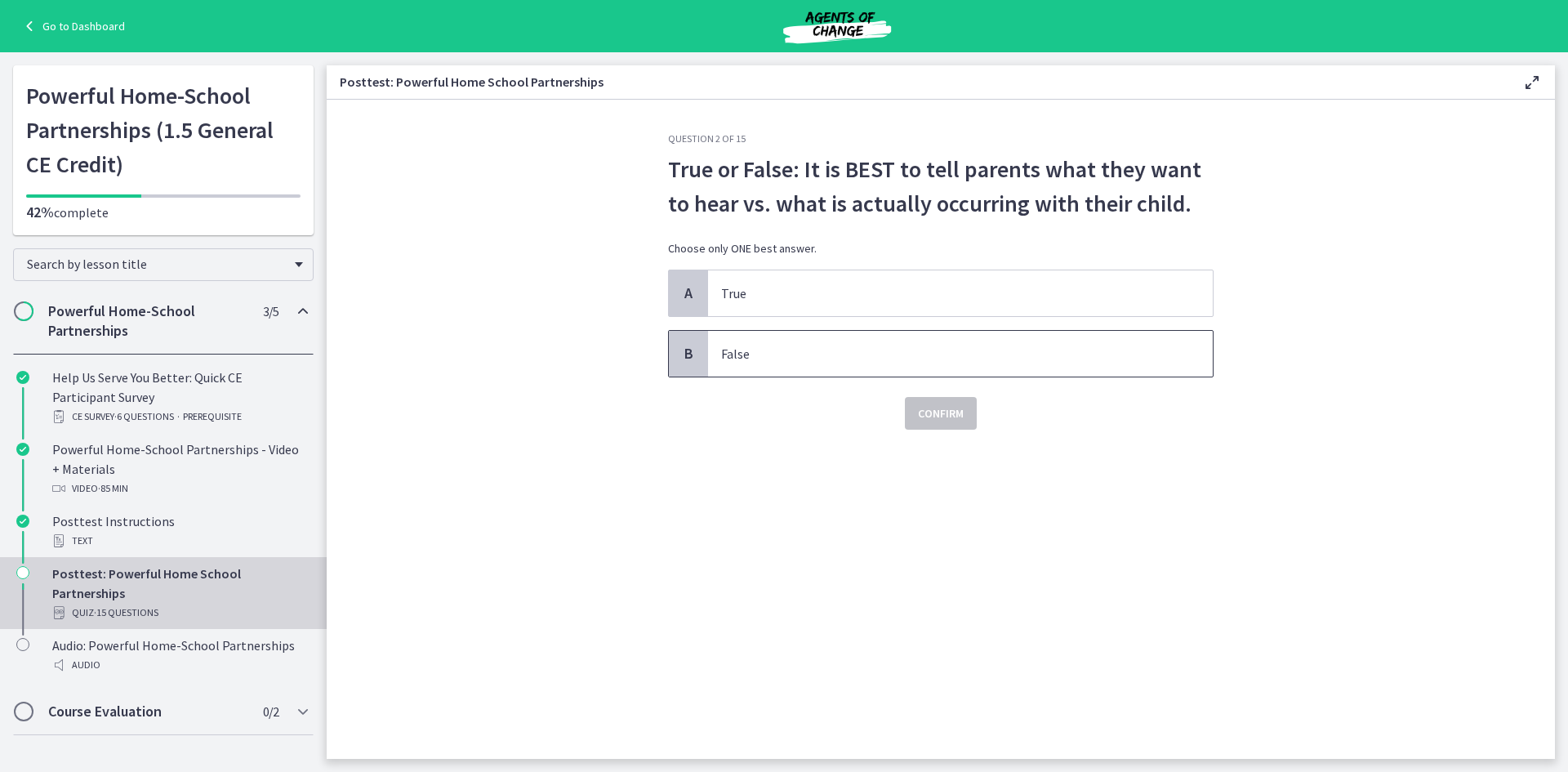
click at [766, 368] on span "False" at bounding box center [960, 354] width 505 height 46
click at [910, 410] on button "Confirm" at bounding box center [941, 413] width 72 height 32
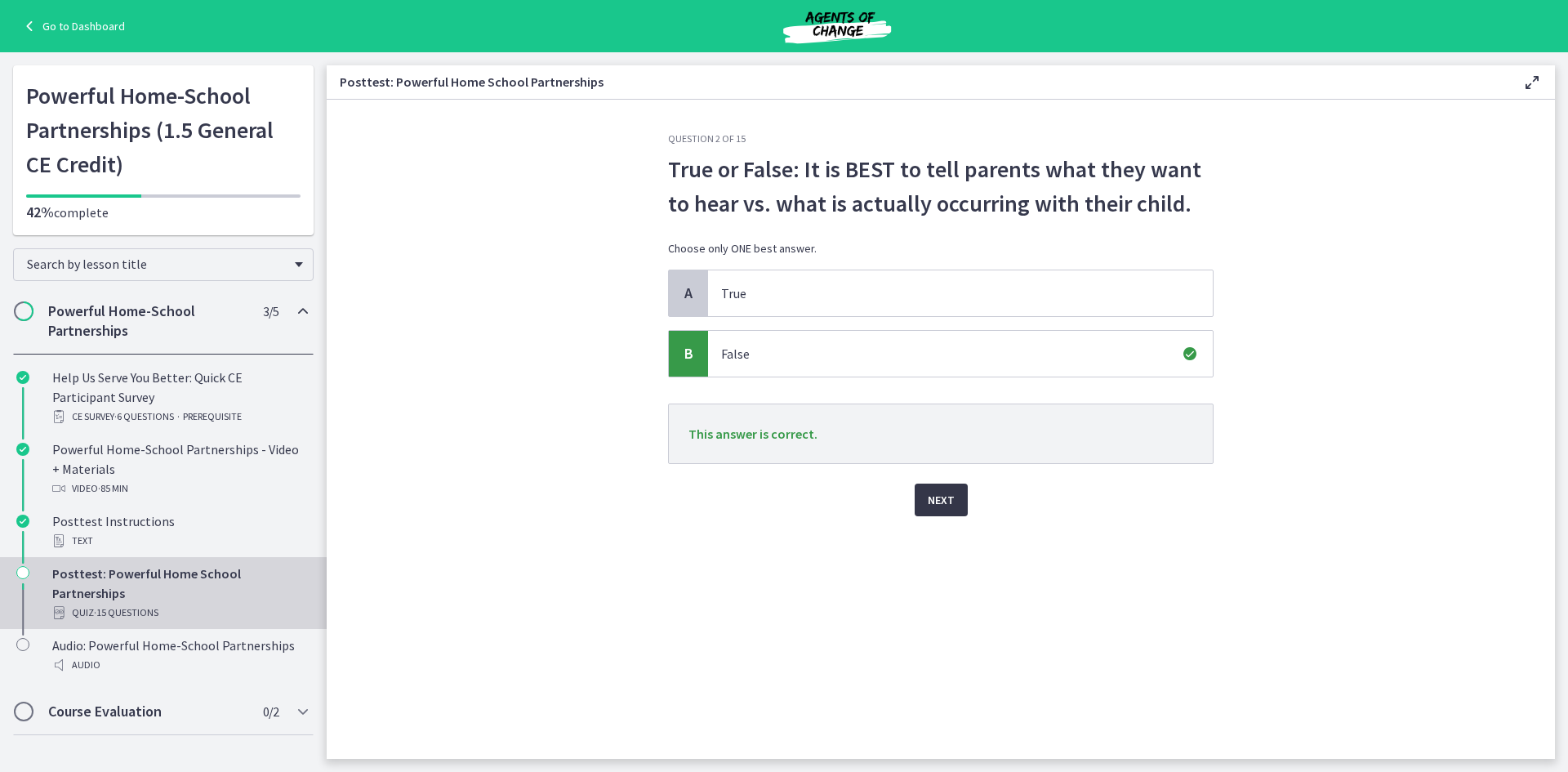
click at [949, 500] on span "Next" at bounding box center [941, 500] width 27 height 20
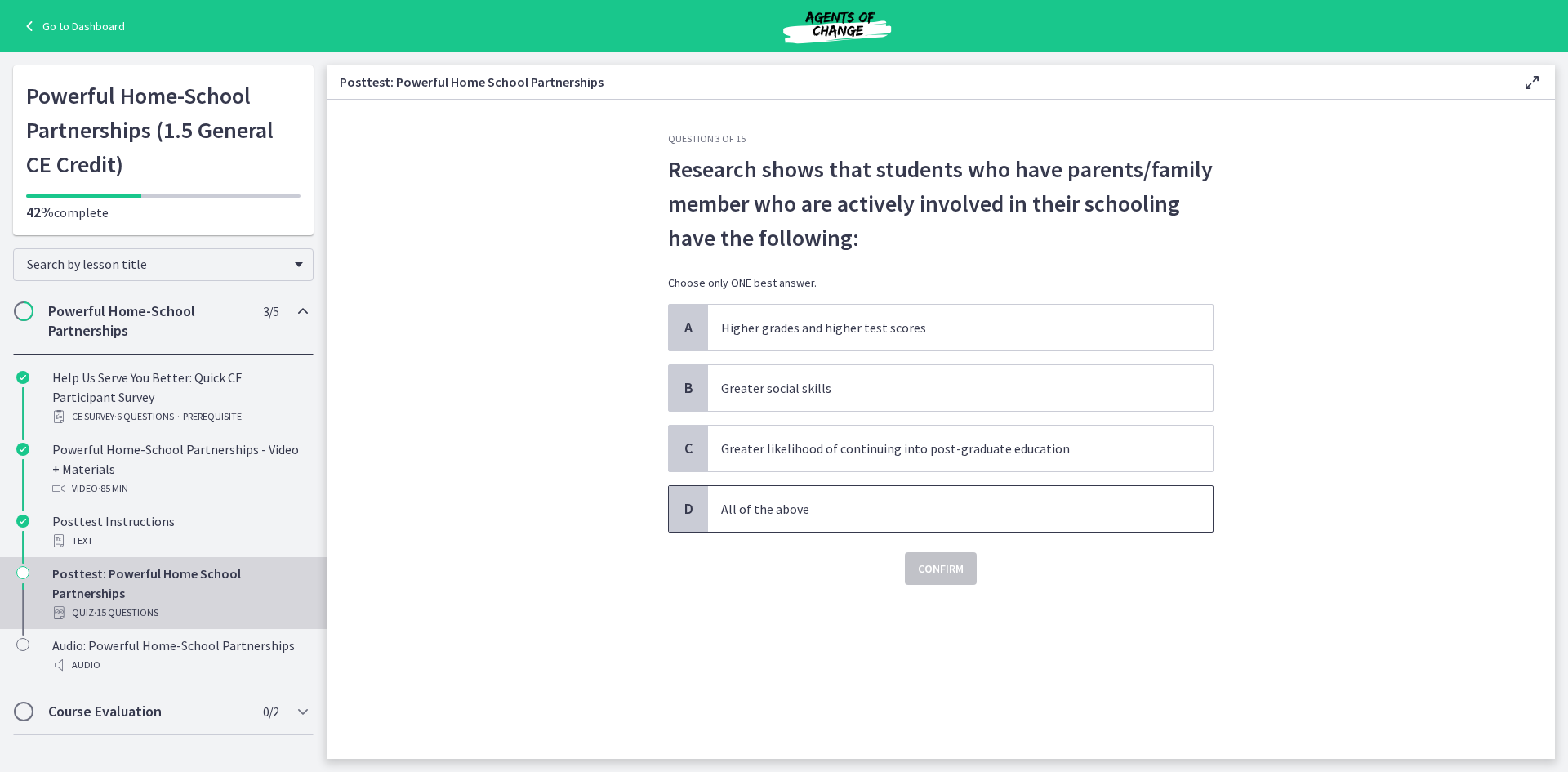
click at [811, 507] on p "All of the above" at bounding box center [944, 508] width 446 height 20
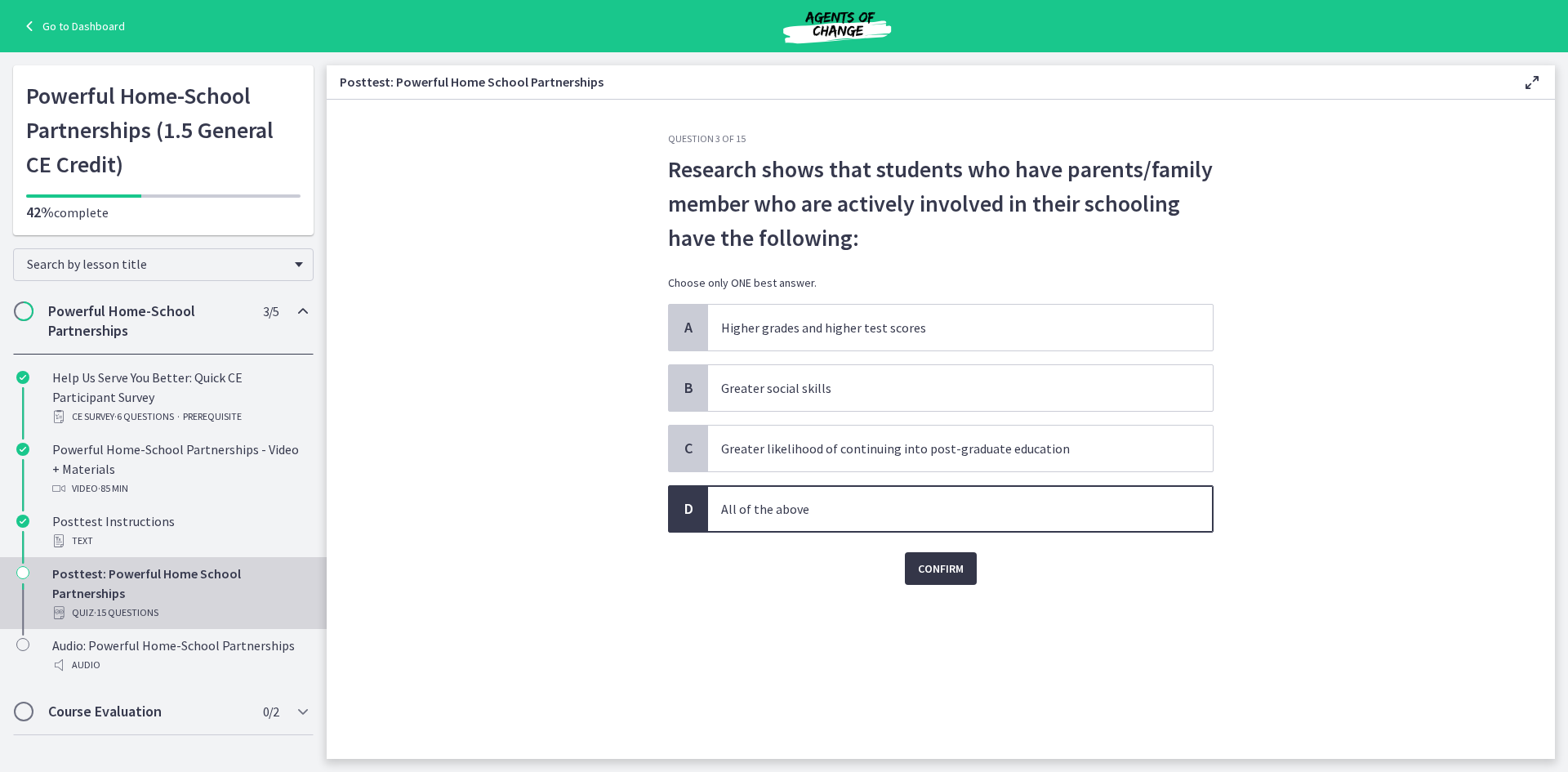
click at [916, 560] on button "Confirm" at bounding box center [941, 568] width 72 height 32
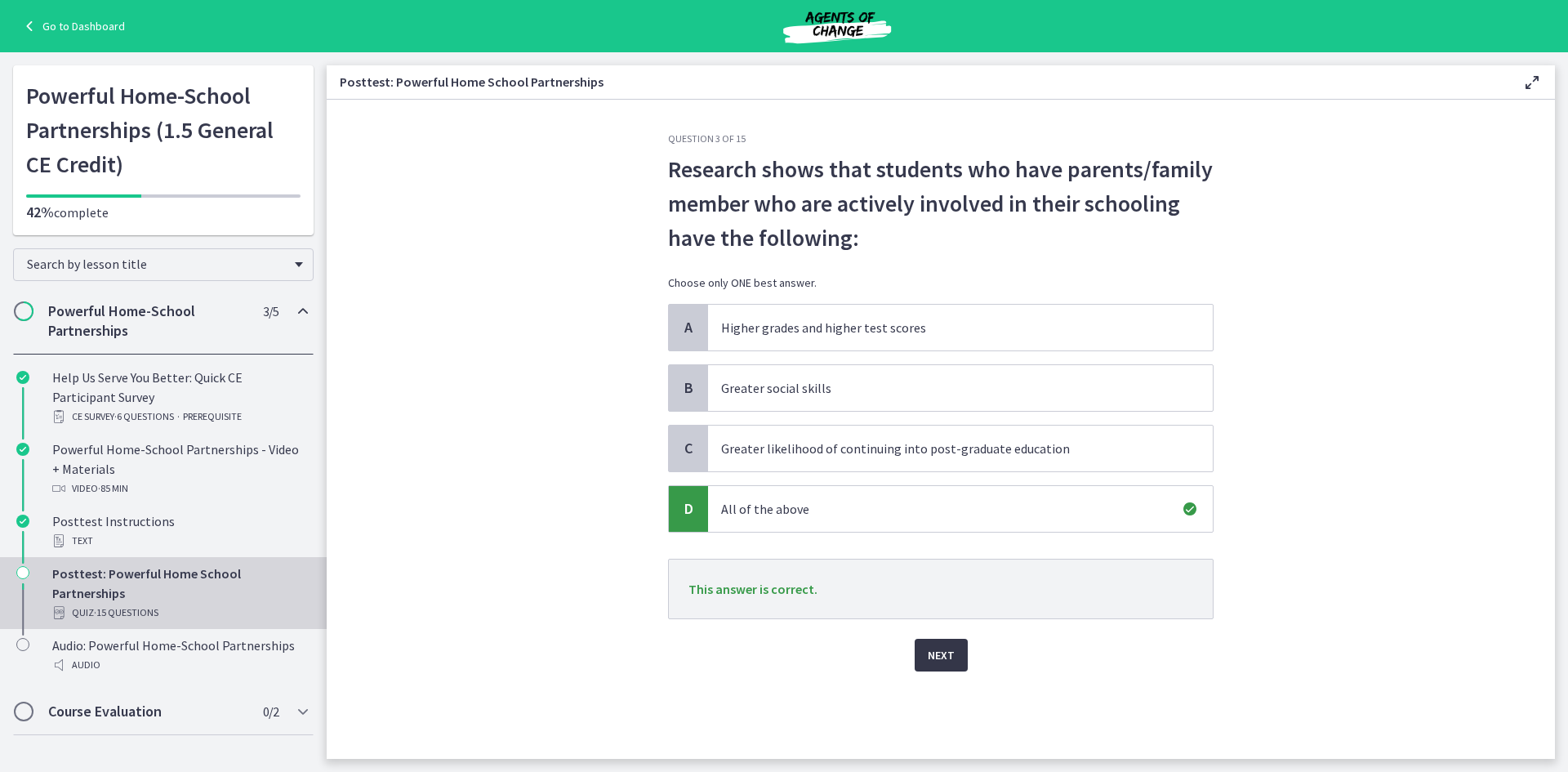
click at [943, 647] on span "Next" at bounding box center [941, 654] width 27 height 20
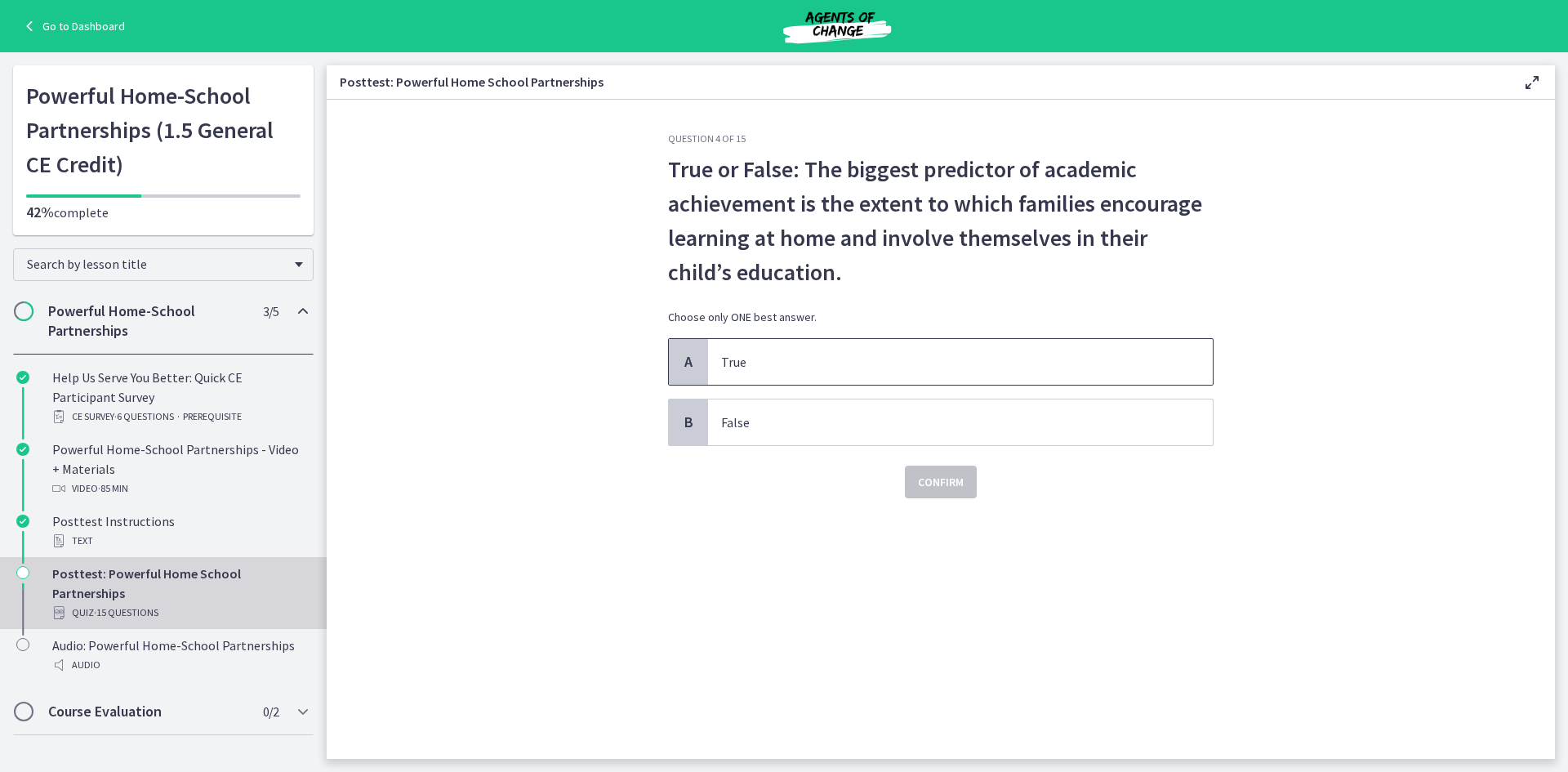
click at [764, 359] on p "True" at bounding box center [944, 361] width 446 height 20
click at [936, 459] on div "Confirm" at bounding box center [940, 471] width 546 height 52
click at [936, 477] on span "Confirm" at bounding box center [941, 482] width 46 height 20
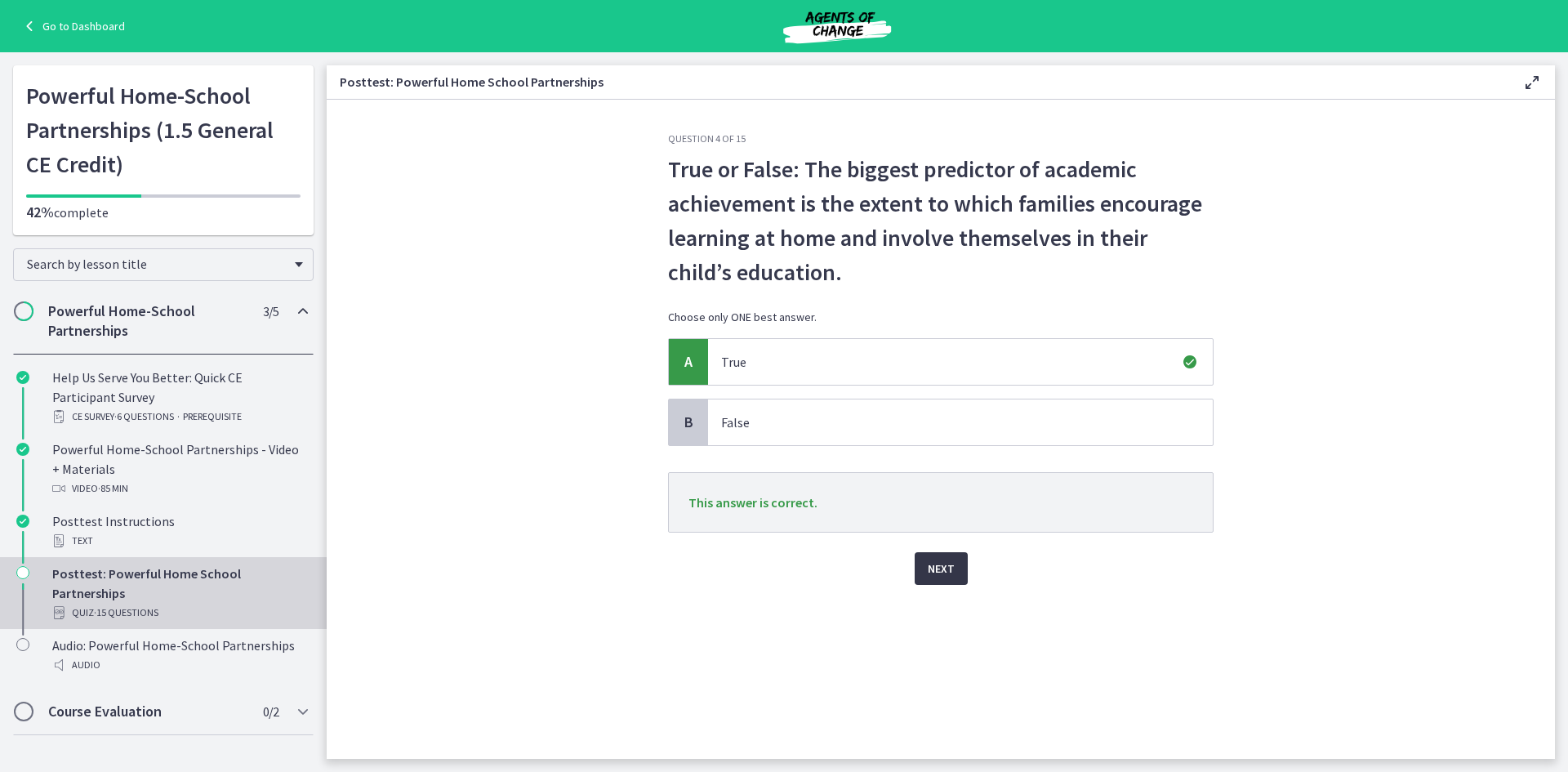
click at [951, 567] on span "Next" at bounding box center [941, 568] width 27 height 20
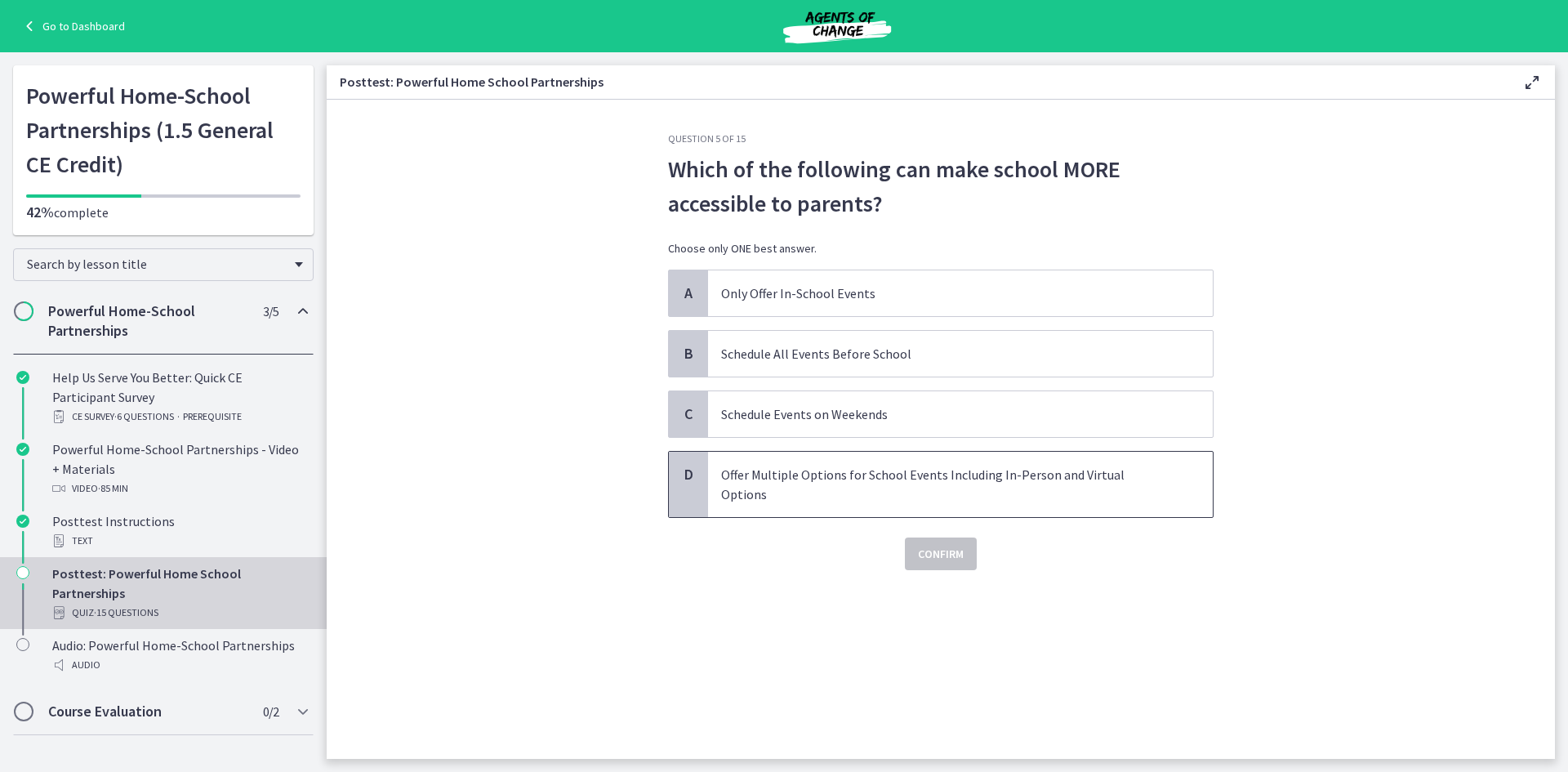
click at [1050, 476] on p "Offer Multiple Options for School Events Including In-Person and Virtual Options" at bounding box center [944, 484] width 446 height 39
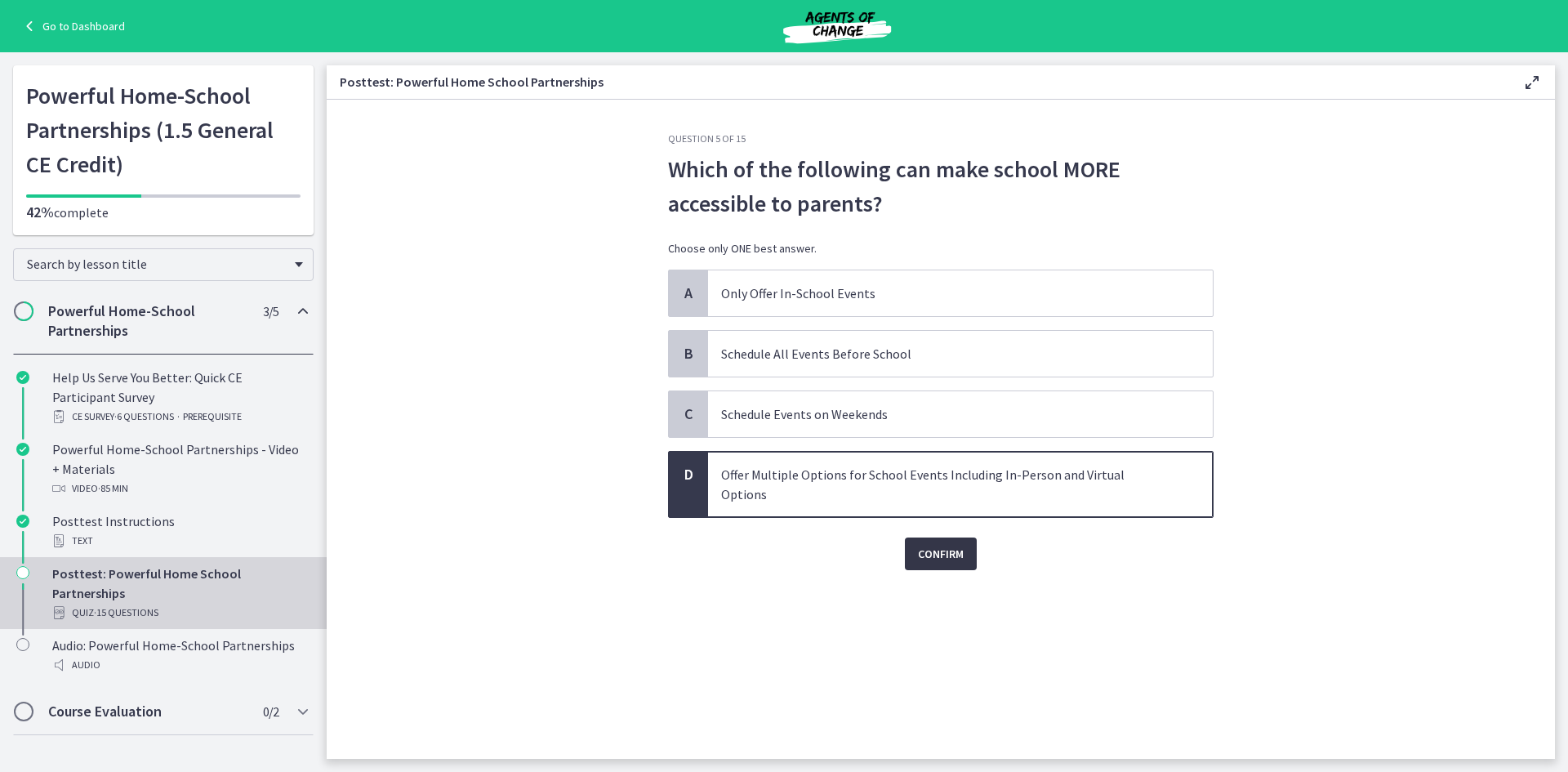
click at [957, 544] on span "Confirm" at bounding box center [941, 553] width 46 height 20
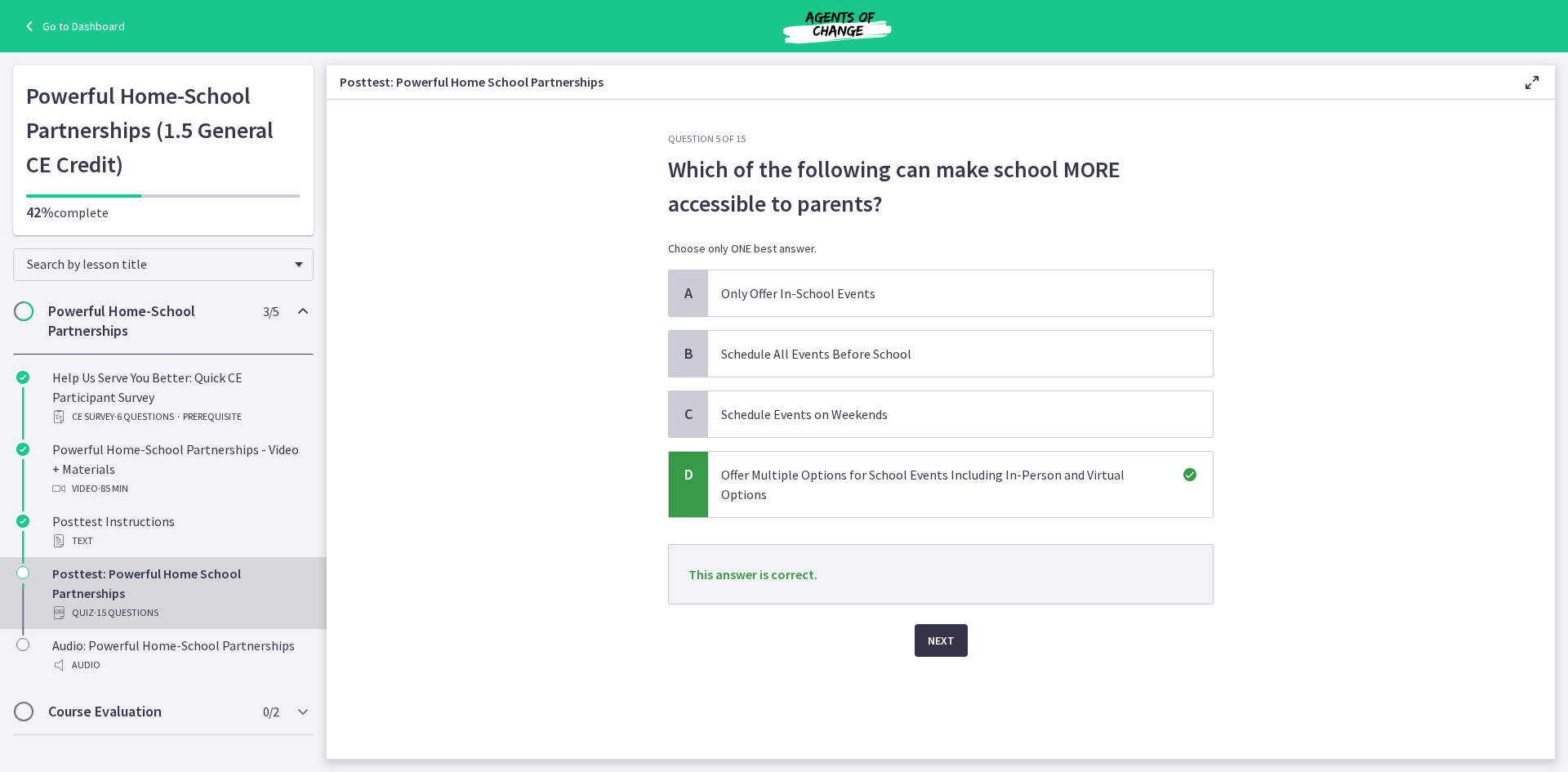
click at [941, 630] on span "Next" at bounding box center [941, 640] width 27 height 20
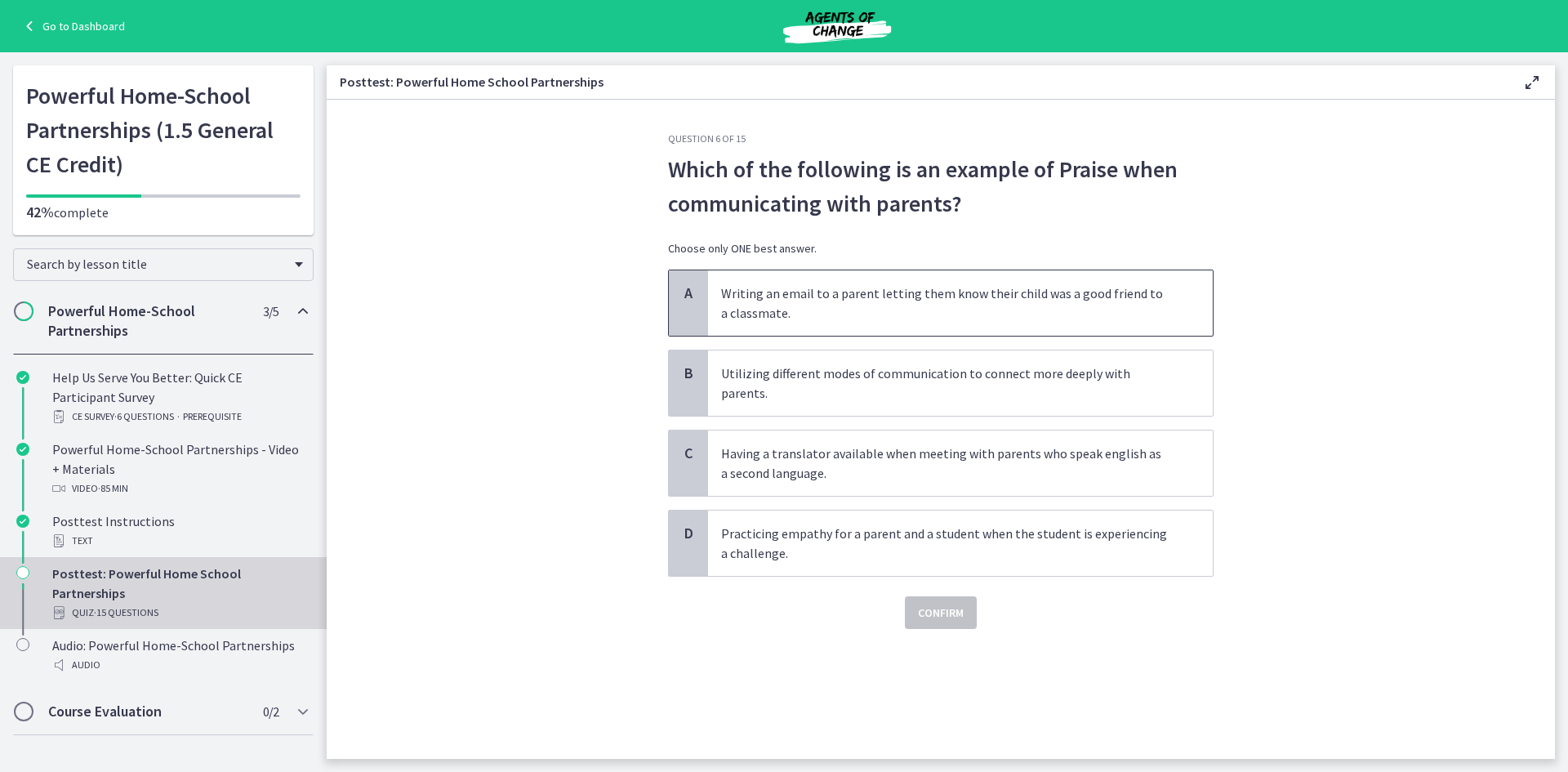
click at [896, 278] on span "Writing an email to a parent letting them know their child was a good friend to…" at bounding box center [960, 303] width 505 height 66
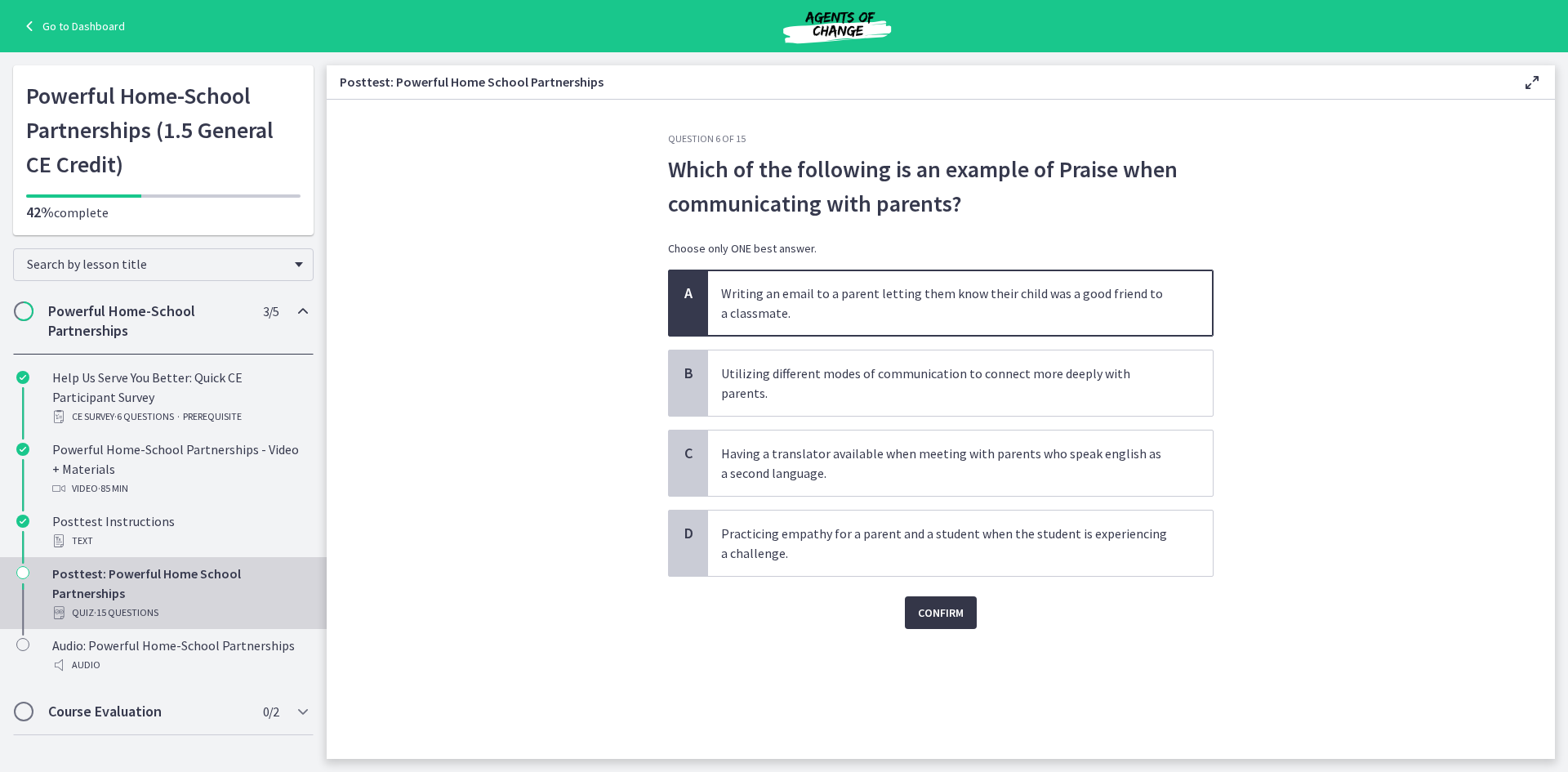
click at [959, 603] on span "Confirm" at bounding box center [941, 612] width 46 height 20
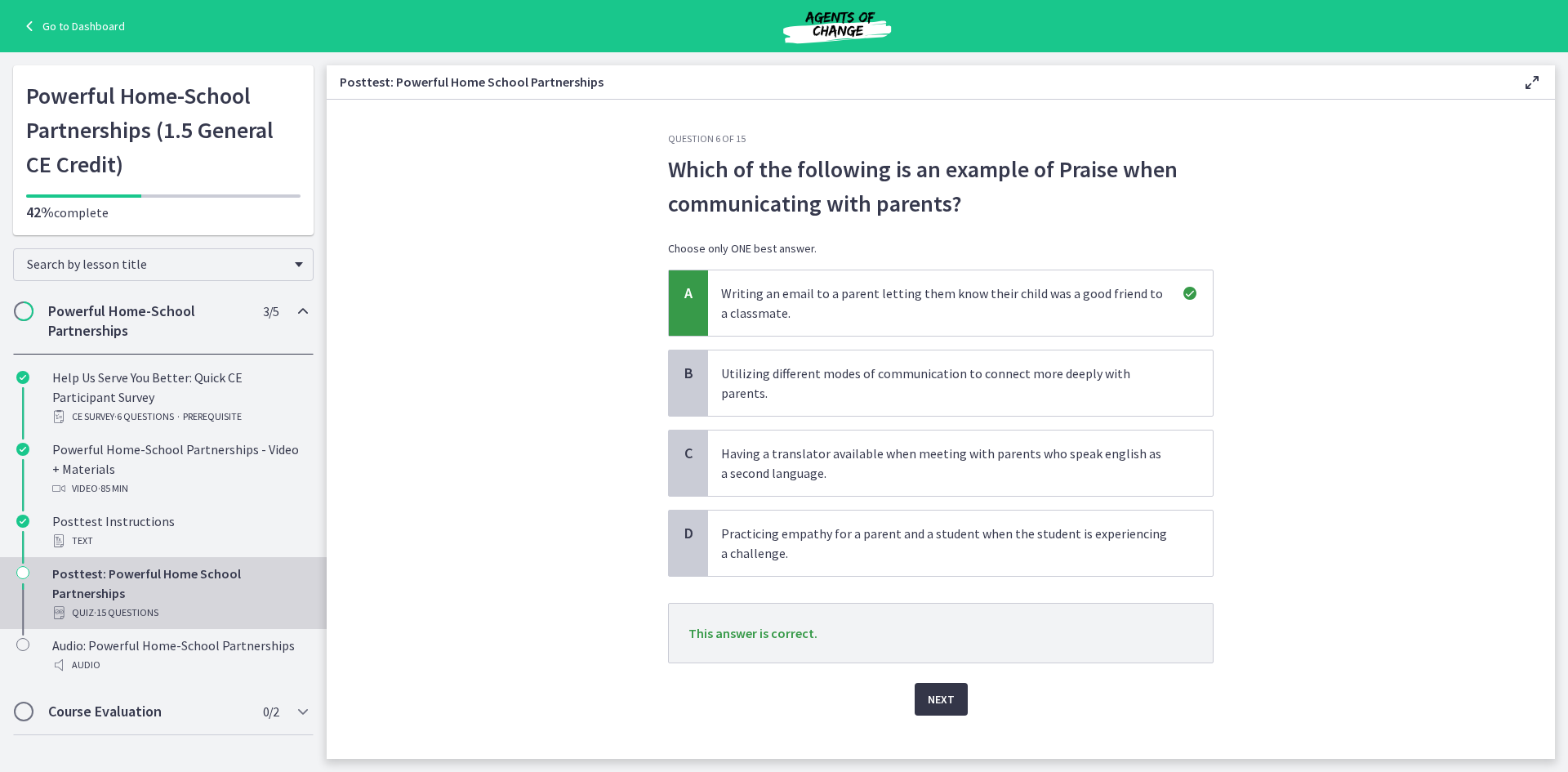
click at [955, 682] on button "Next" at bounding box center [941, 699] width 53 height 32
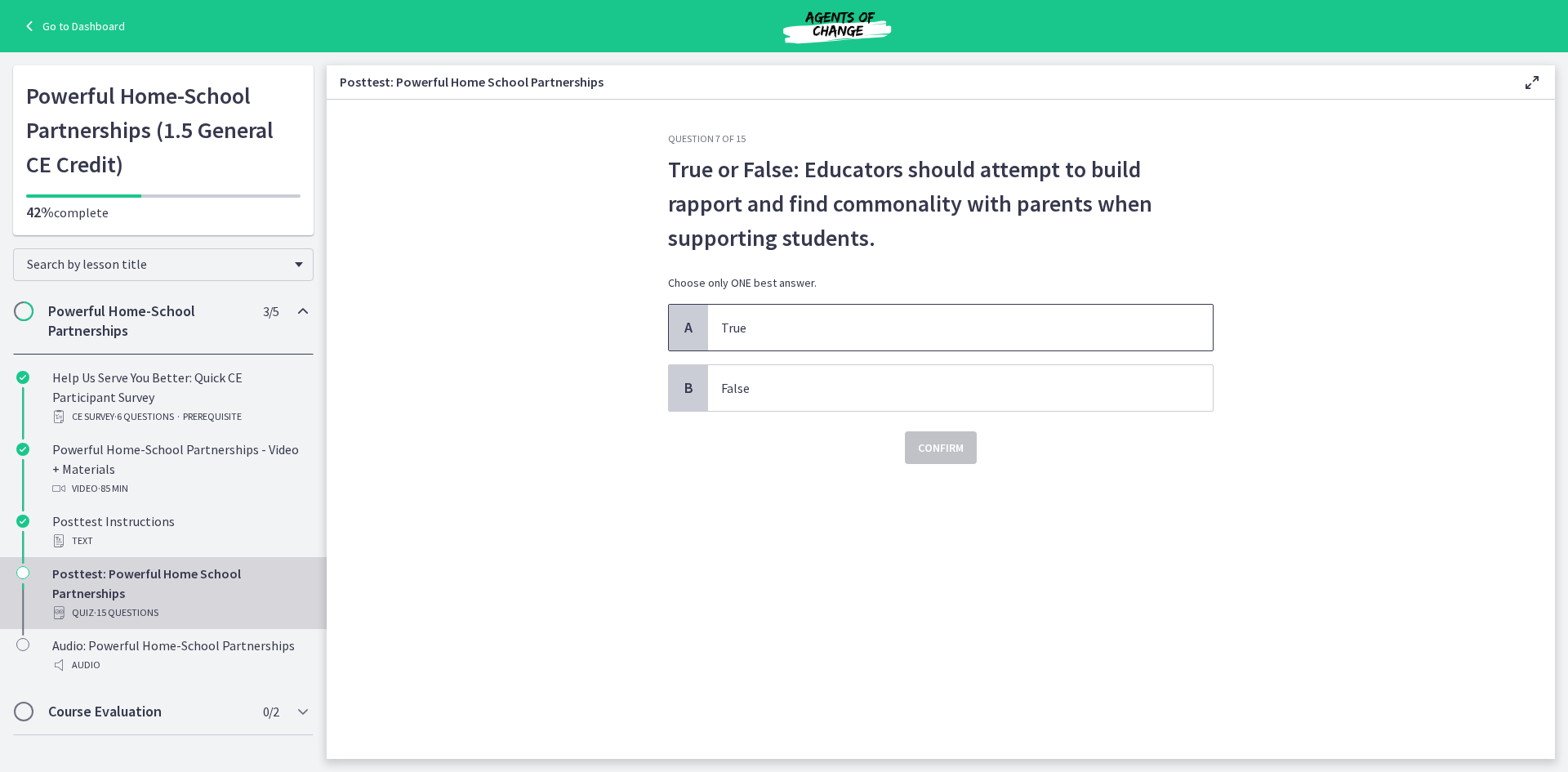
click at [840, 320] on p "True" at bounding box center [944, 327] width 446 height 20
click at [925, 449] on span "Confirm" at bounding box center [941, 447] width 46 height 20
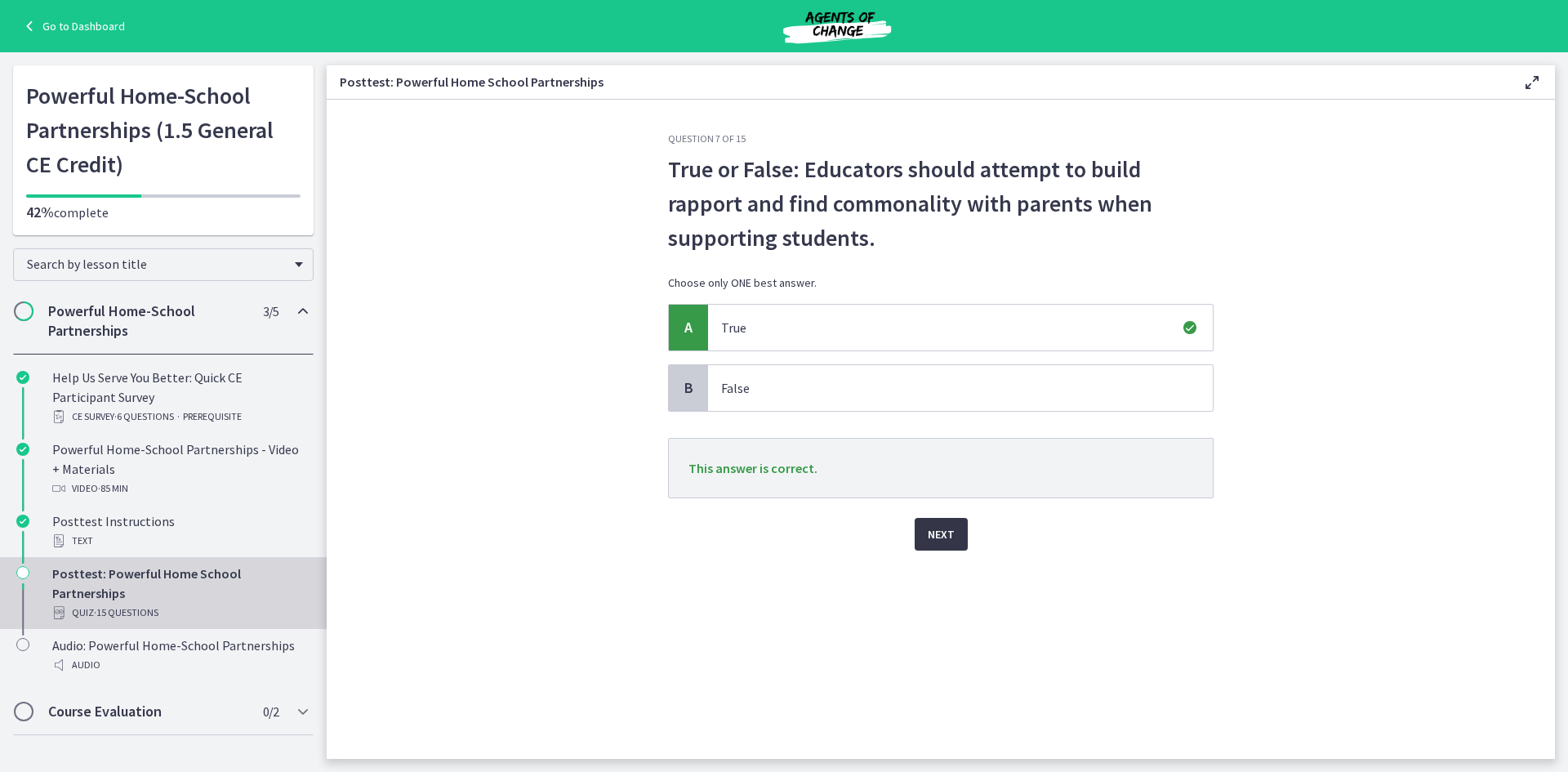
click at [947, 519] on button "Next" at bounding box center [941, 534] width 53 height 32
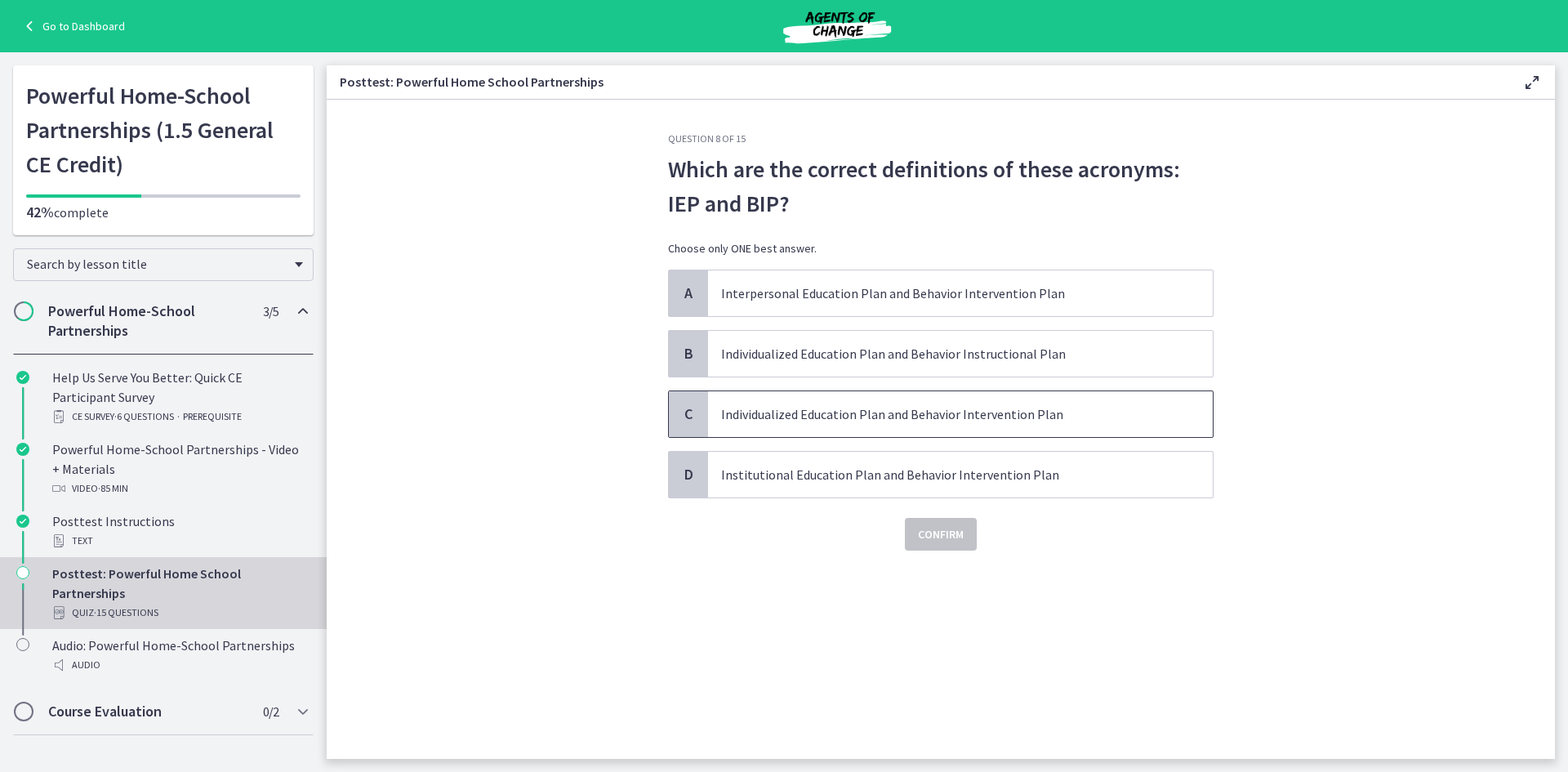
click at [1112, 415] on p "Individualized Education Plan and Behavior Intervention Plan" at bounding box center [944, 413] width 446 height 20
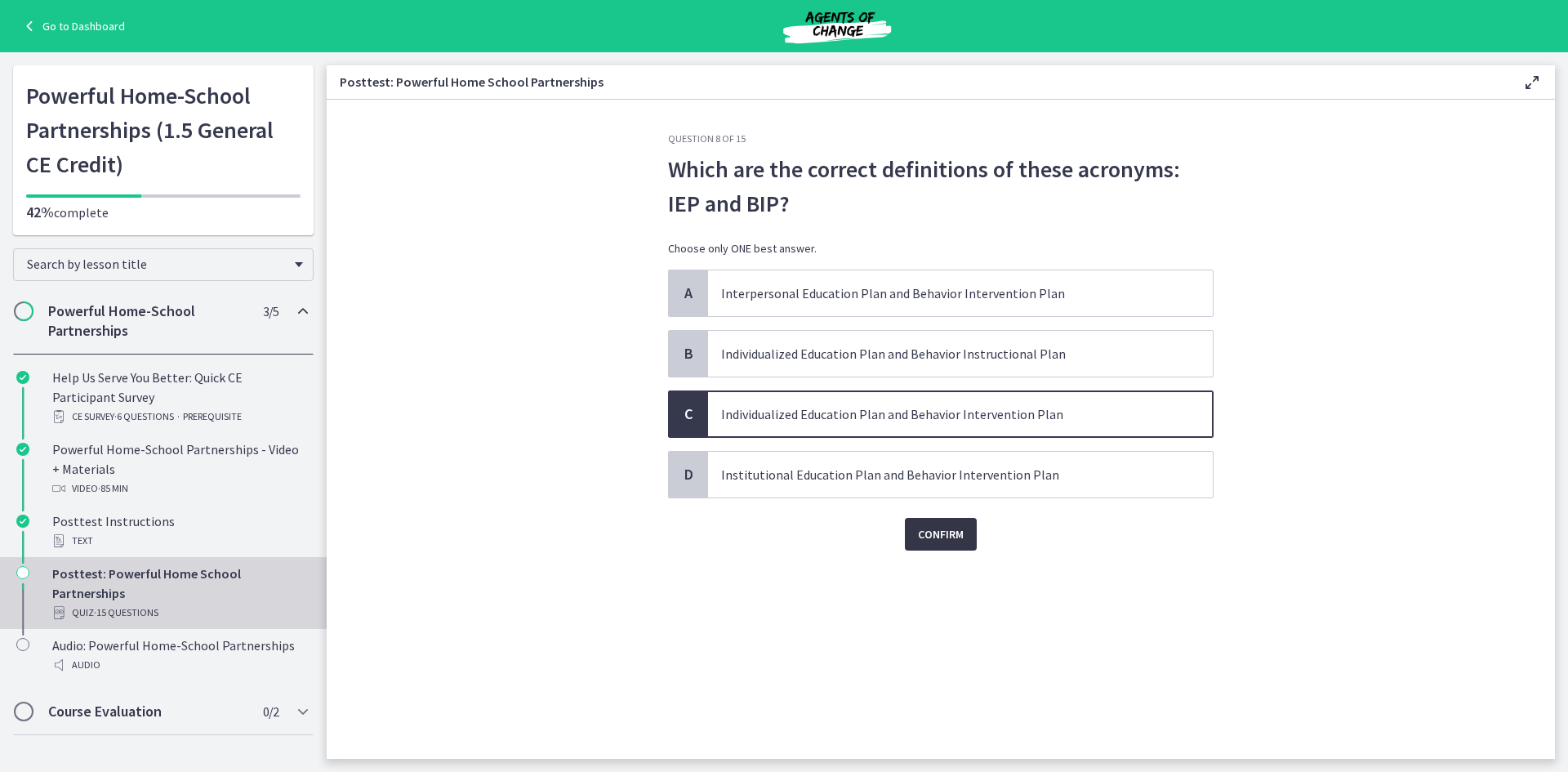
click at [929, 537] on span "Confirm" at bounding box center [941, 534] width 46 height 20
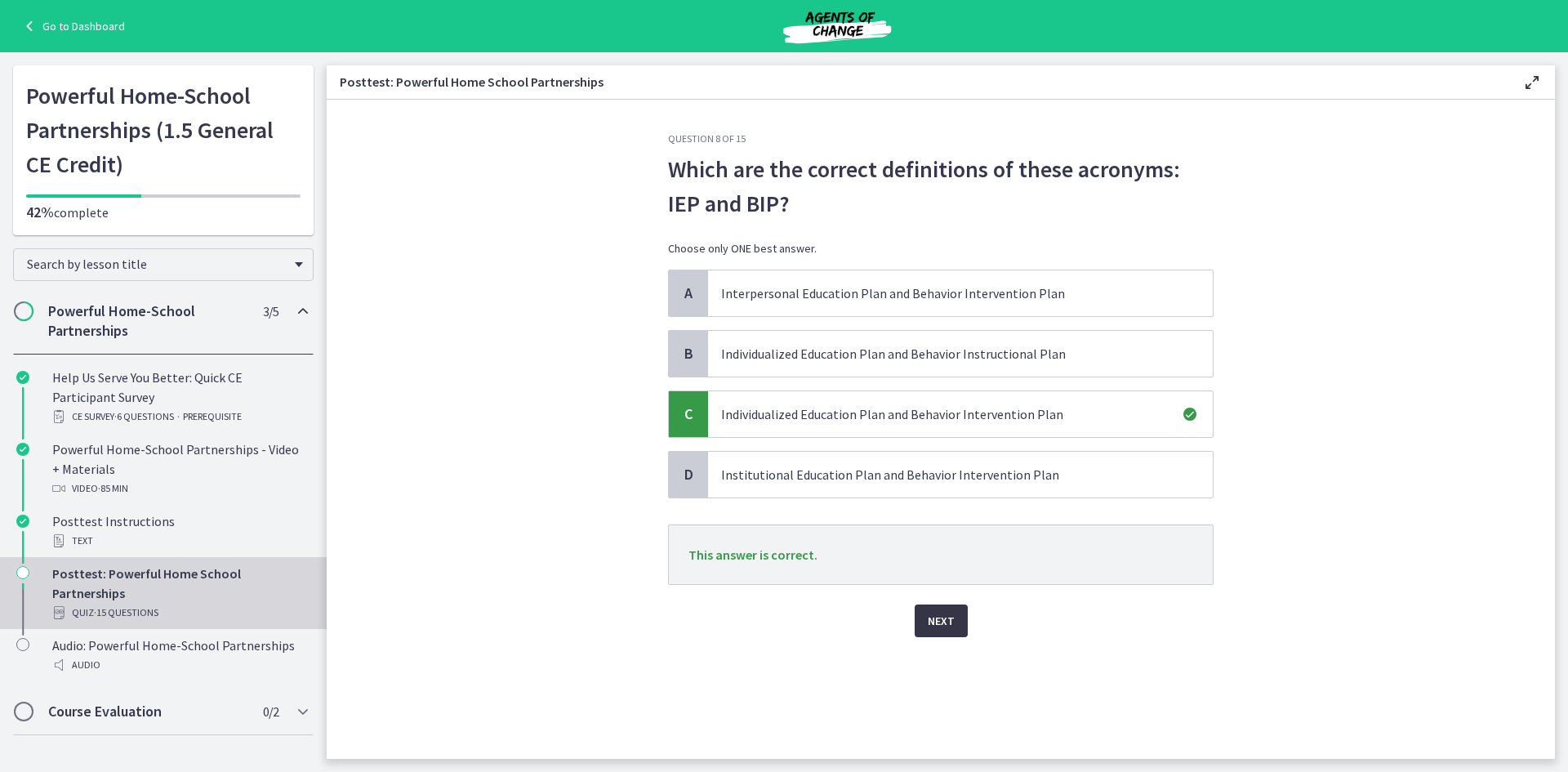
click at [950, 619] on span "Next" at bounding box center [941, 620] width 27 height 20
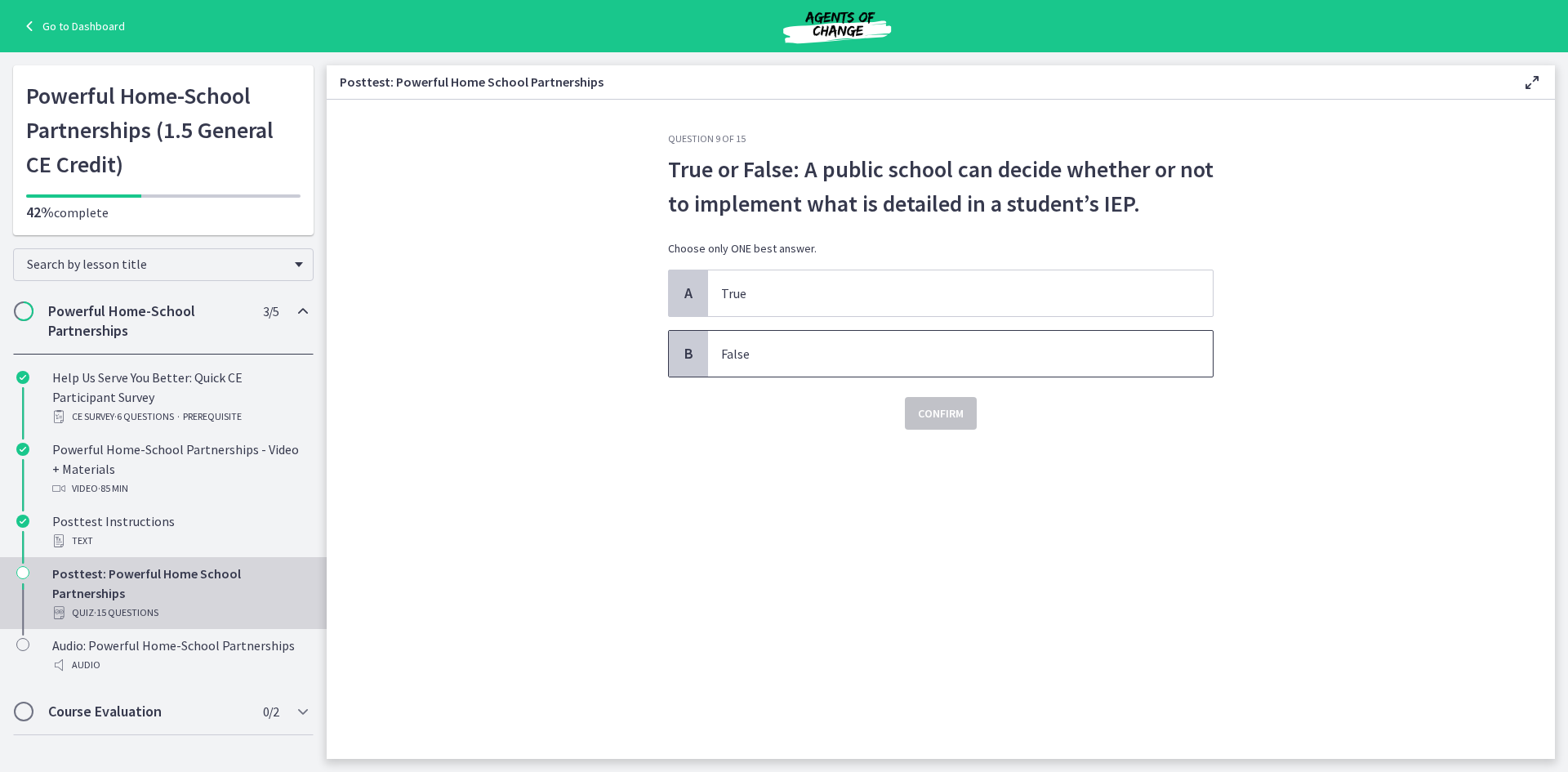
click at [738, 353] on p "False" at bounding box center [944, 354] width 446 height 20
click at [979, 415] on div "Confirm" at bounding box center [940, 403] width 546 height 52
click at [965, 418] on button "Confirm" at bounding box center [941, 413] width 72 height 32
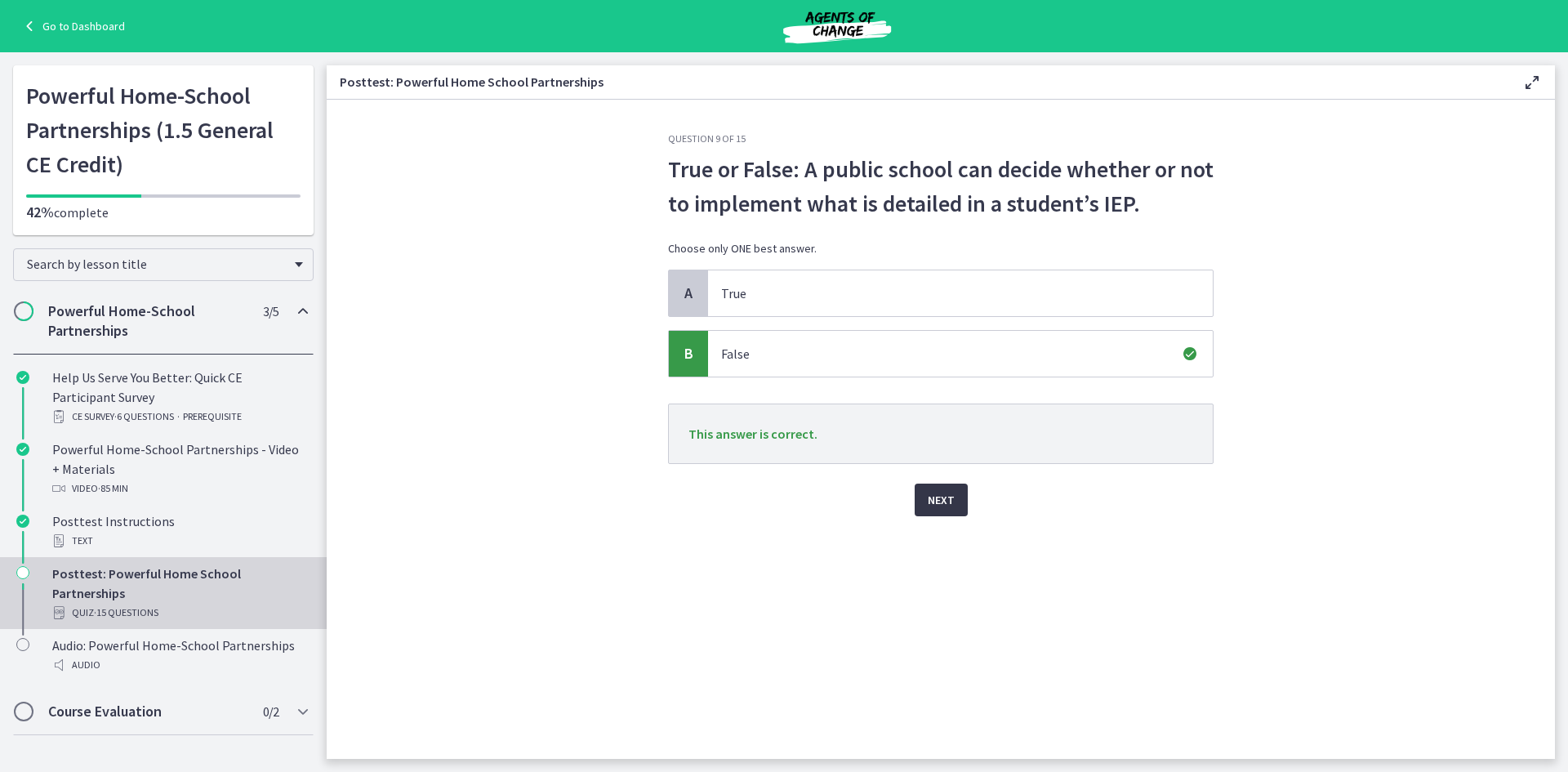
click at [954, 498] on button "Next" at bounding box center [941, 500] width 53 height 32
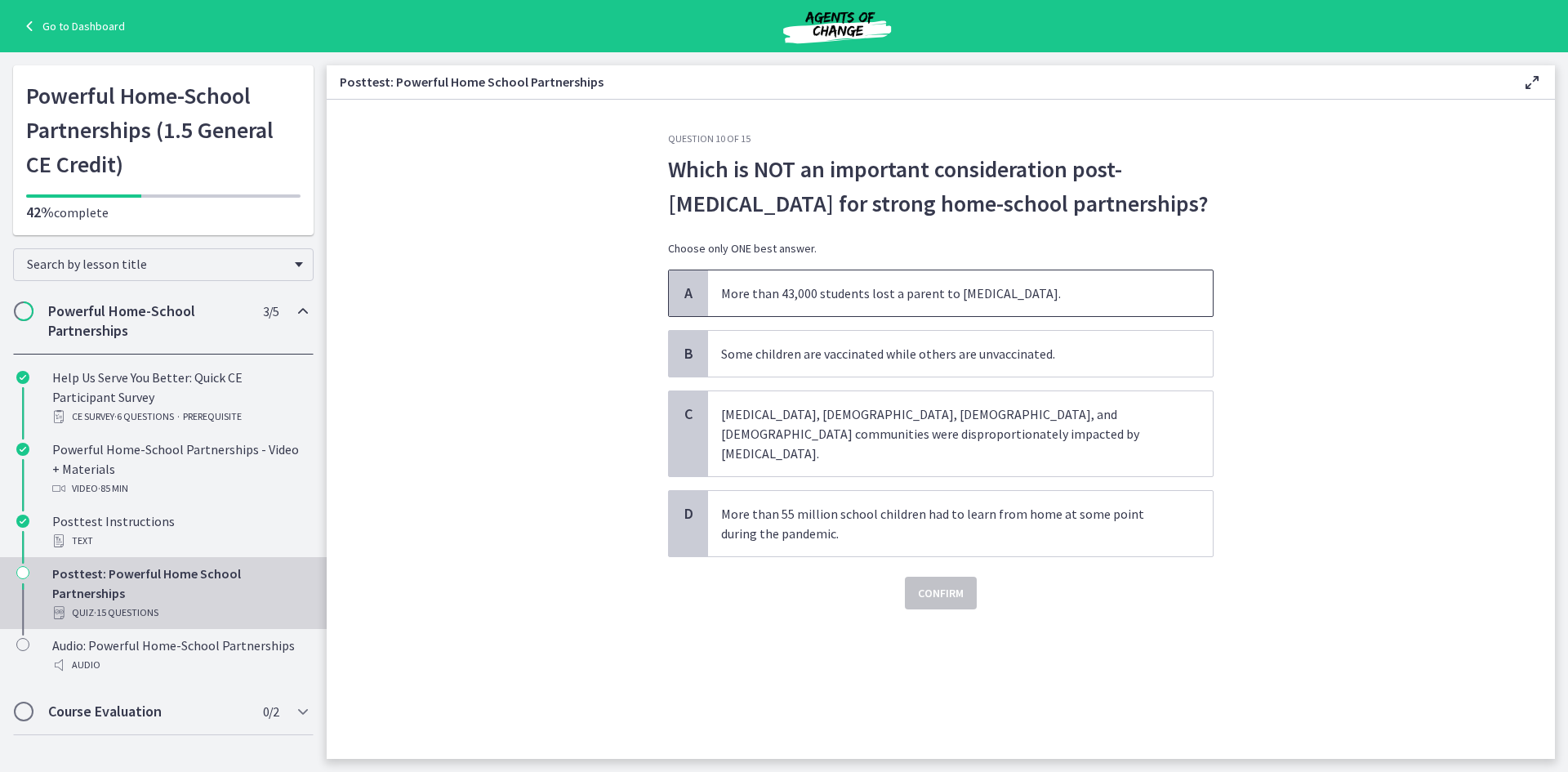
click at [1024, 311] on span "More than 43,000 students lost a parent to COVID." at bounding box center [960, 294] width 505 height 46
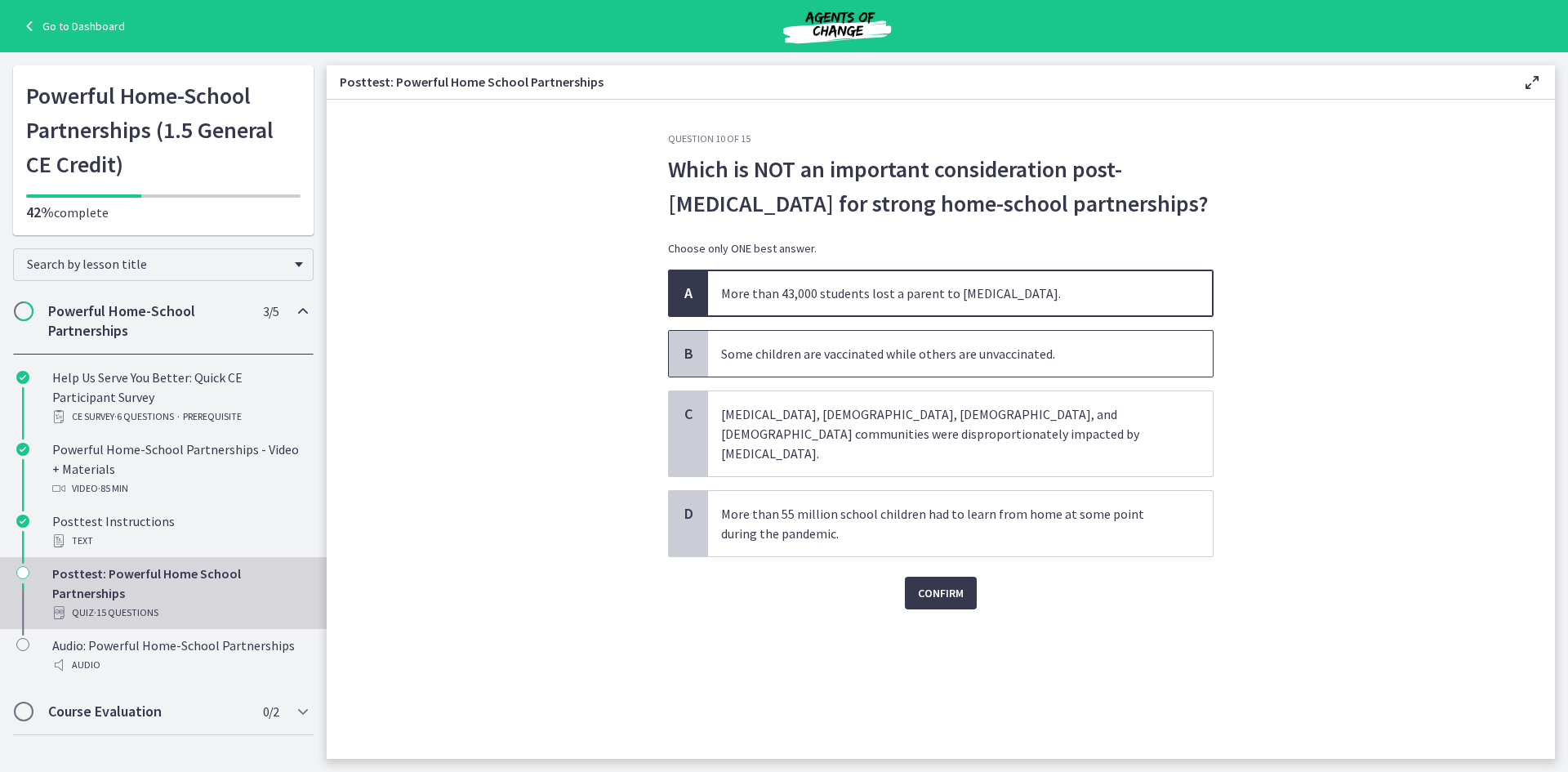
click at [1004, 344] on p "Some children are vaccinated while others are unvaccinated." at bounding box center [944, 354] width 446 height 20
click at [944, 583] on span "Confirm" at bounding box center [941, 593] width 46 height 20
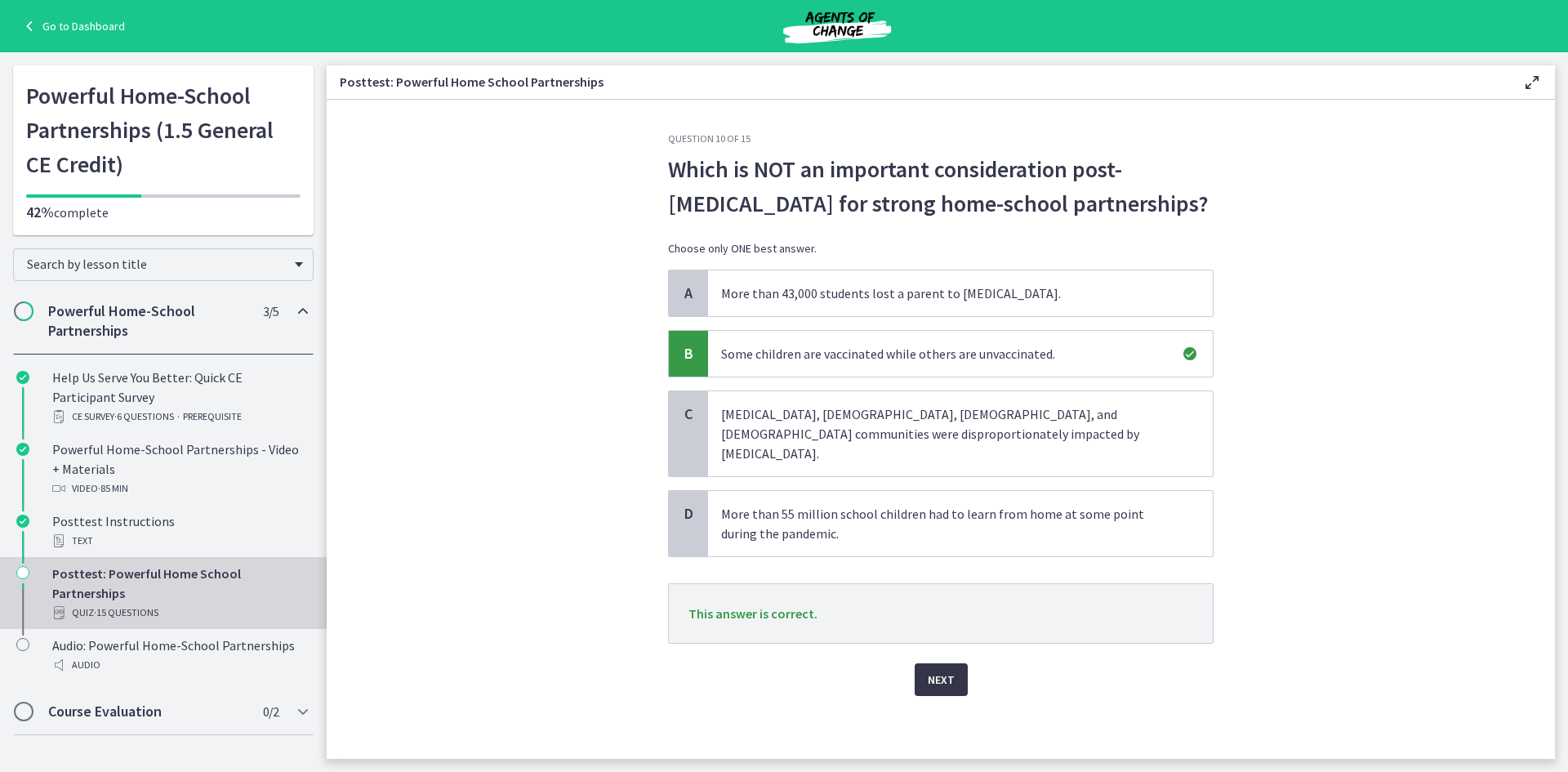
click at [942, 670] on span "Next" at bounding box center [941, 679] width 27 height 20
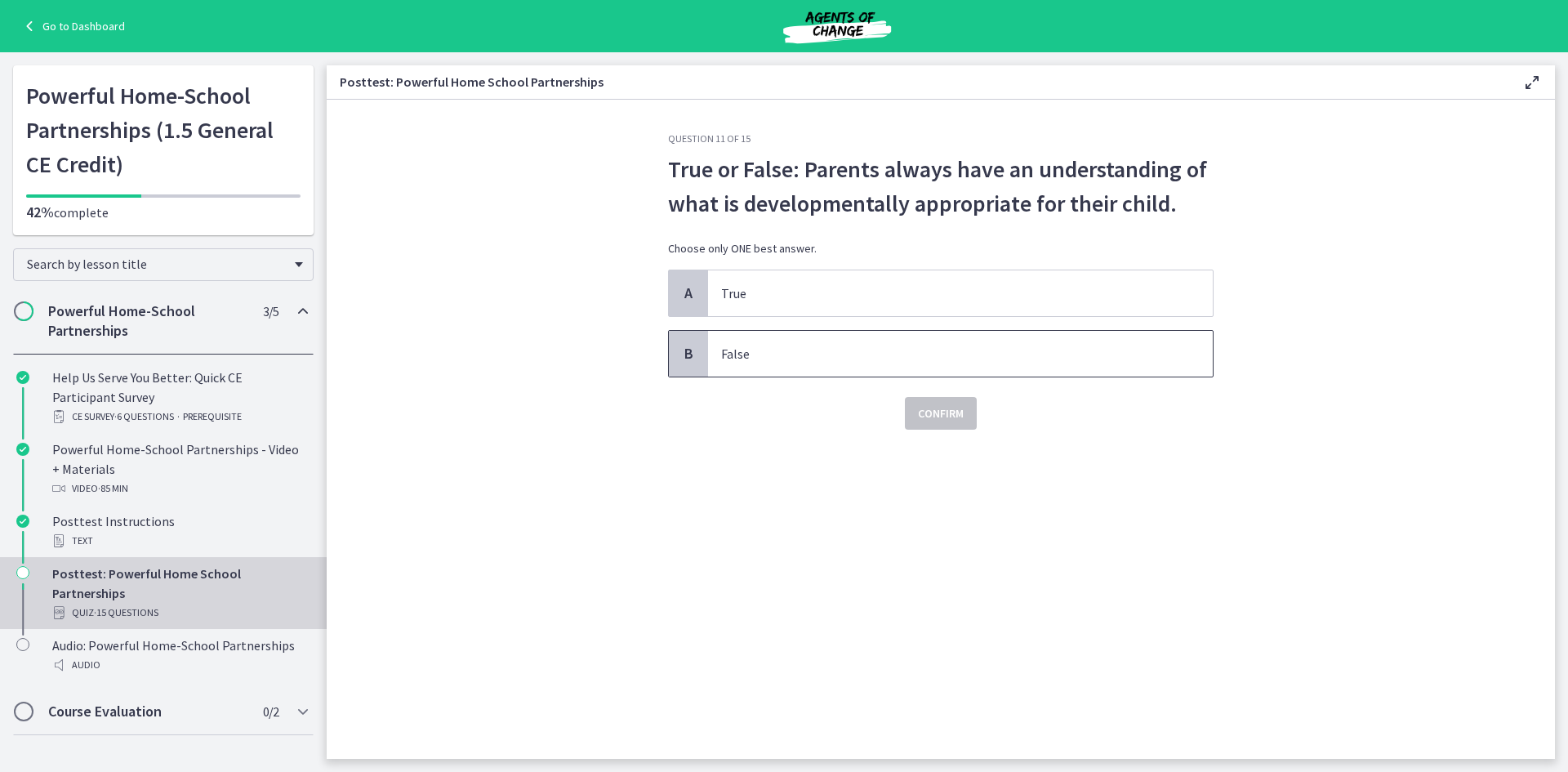
click at [715, 354] on span "False" at bounding box center [960, 354] width 505 height 46
click at [970, 417] on button "Confirm" at bounding box center [941, 413] width 72 height 32
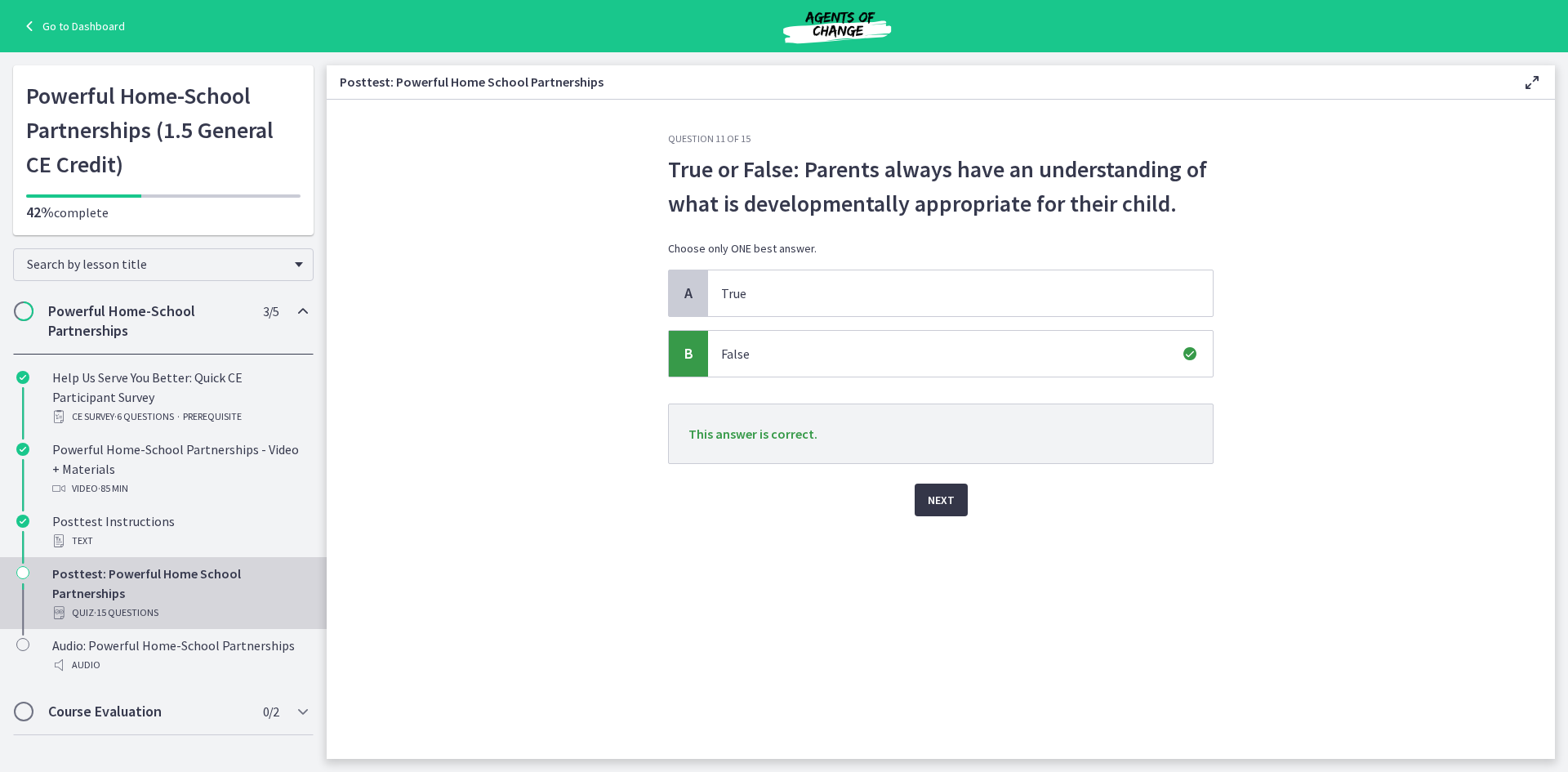
click at [940, 492] on span "Next" at bounding box center [941, 500] width 27 height 20
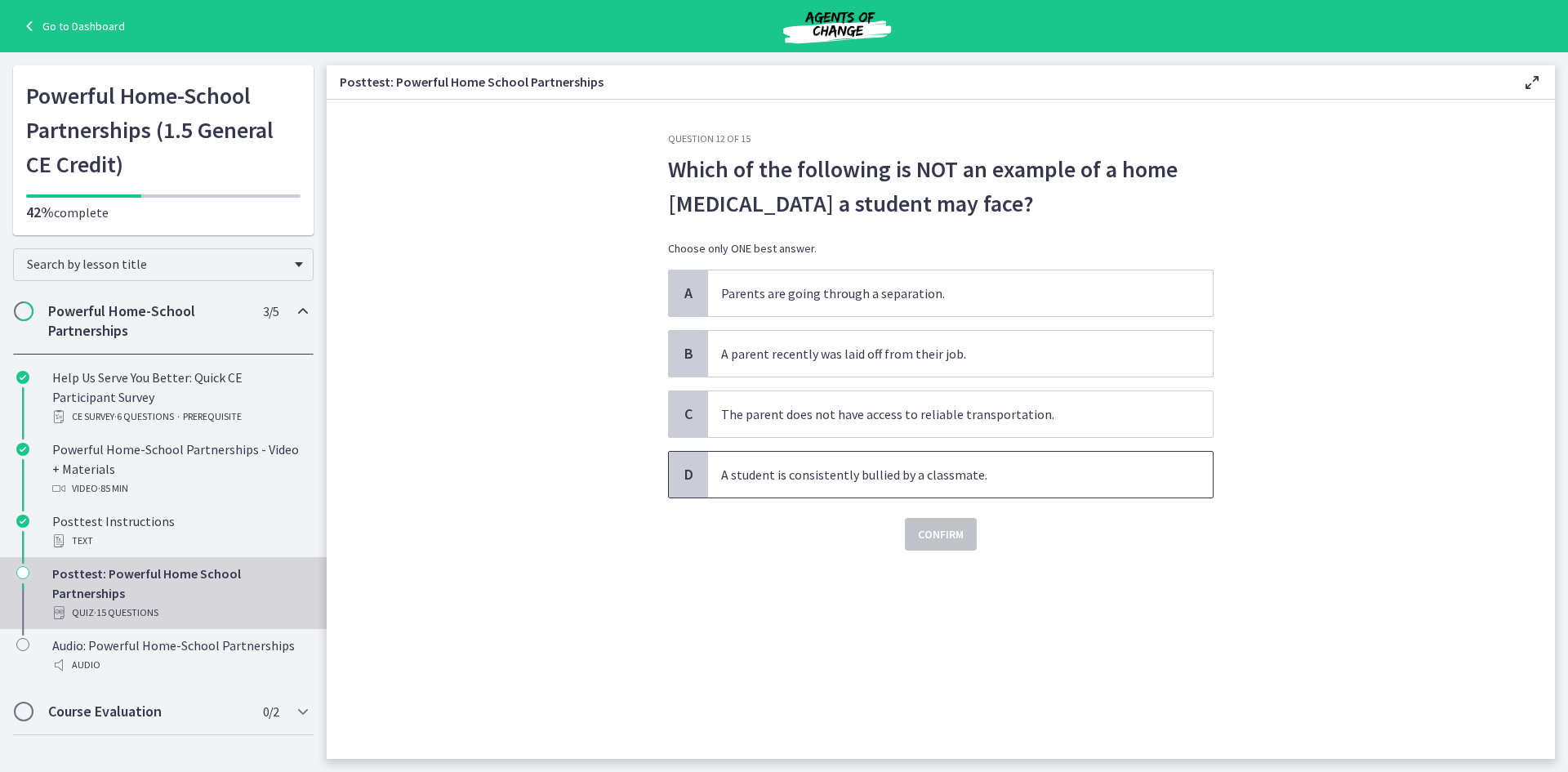
click at [1075, 467] on p "A student is consistently bullied by a classmate." at bounding box center [944, 474] width 446 height 20
click at [945, 546] on button "Confirm" at bounding box center [941, 534] width 72 height 32
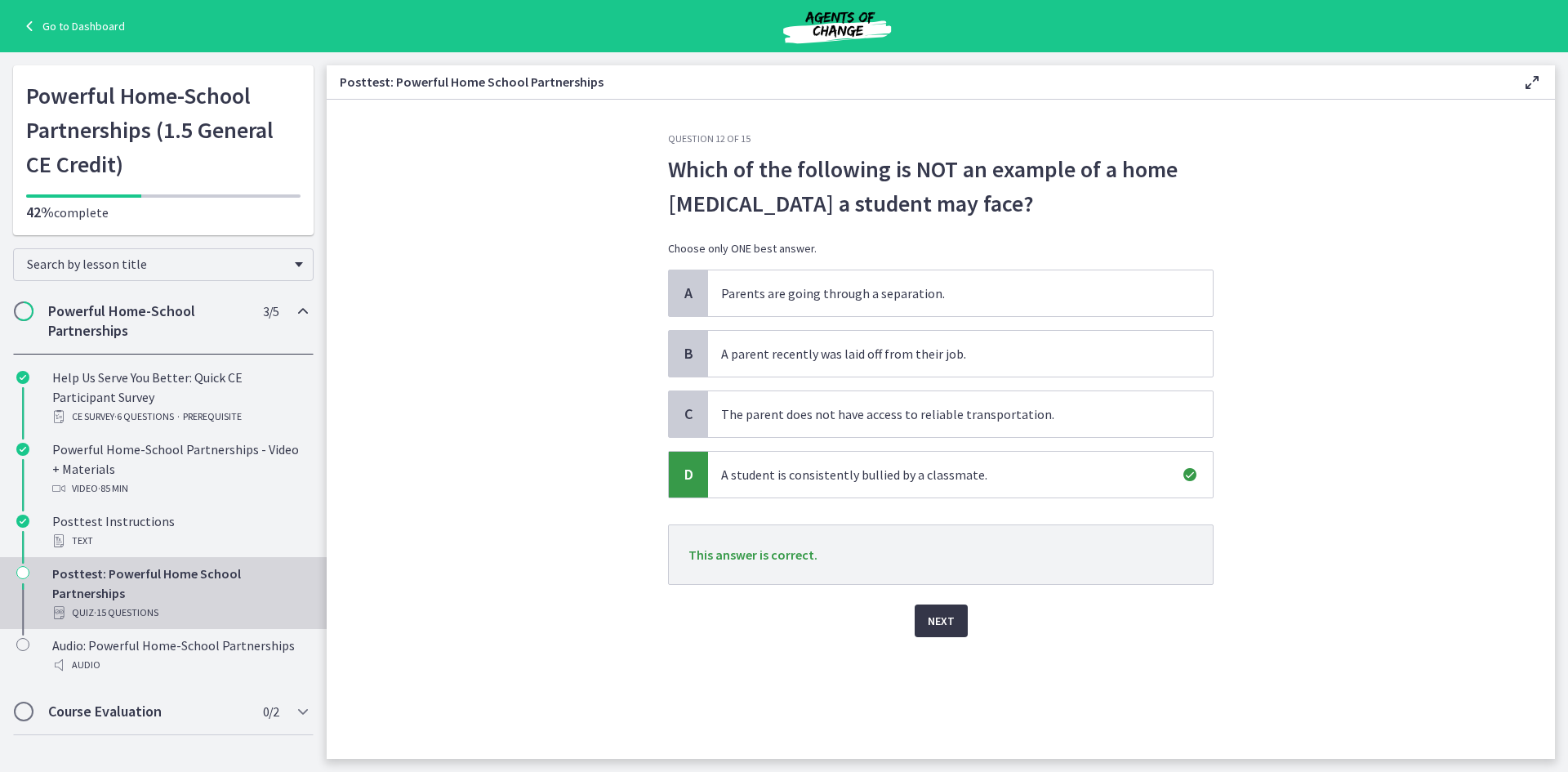
click at [932, 628] on span "Next" at bounding box center [941, 620] width 27 height 20
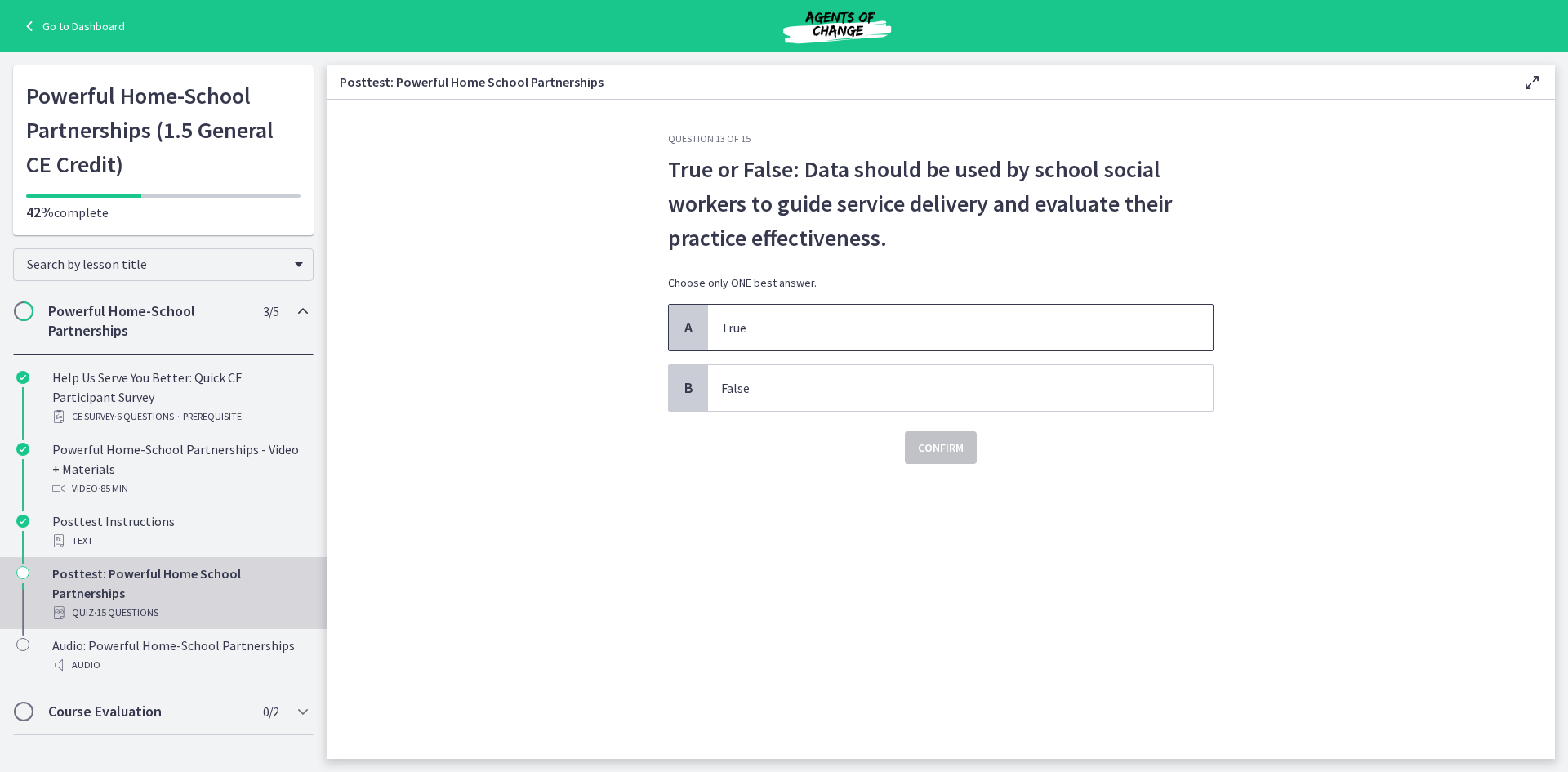
click at [733, 318] on p "True" at bounding box center [944, 327] width 446 height 20
click at [898, 443] on div "Confirm" at bounding box center [940, 437] width 546 height 52
click at [946, 448] on span "Confirm" at bounding box center [941, 447] width 46 height 20
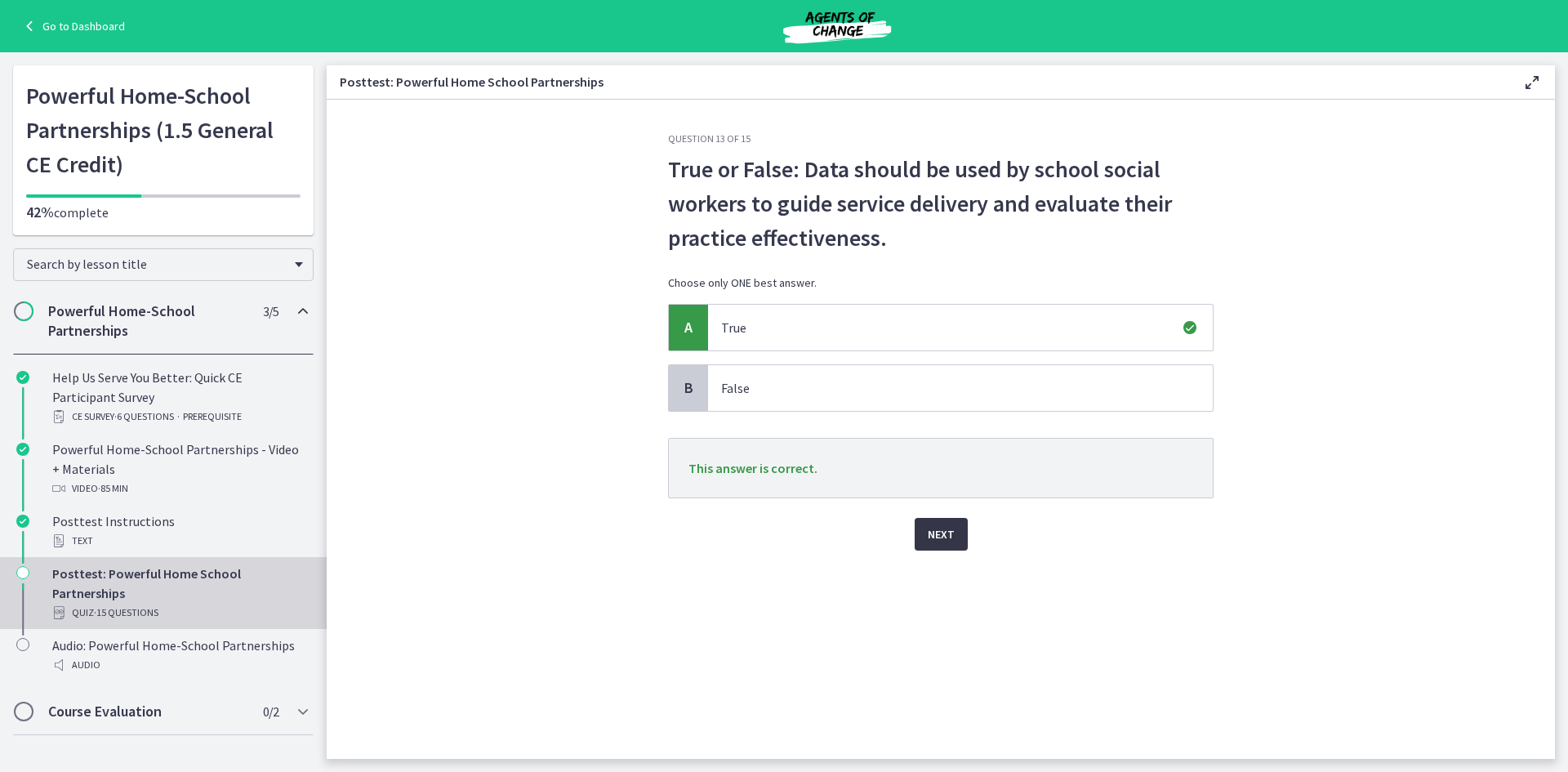
click at [957, 530] on button "Next" at bounding box center [941, 534] width 53 height 32
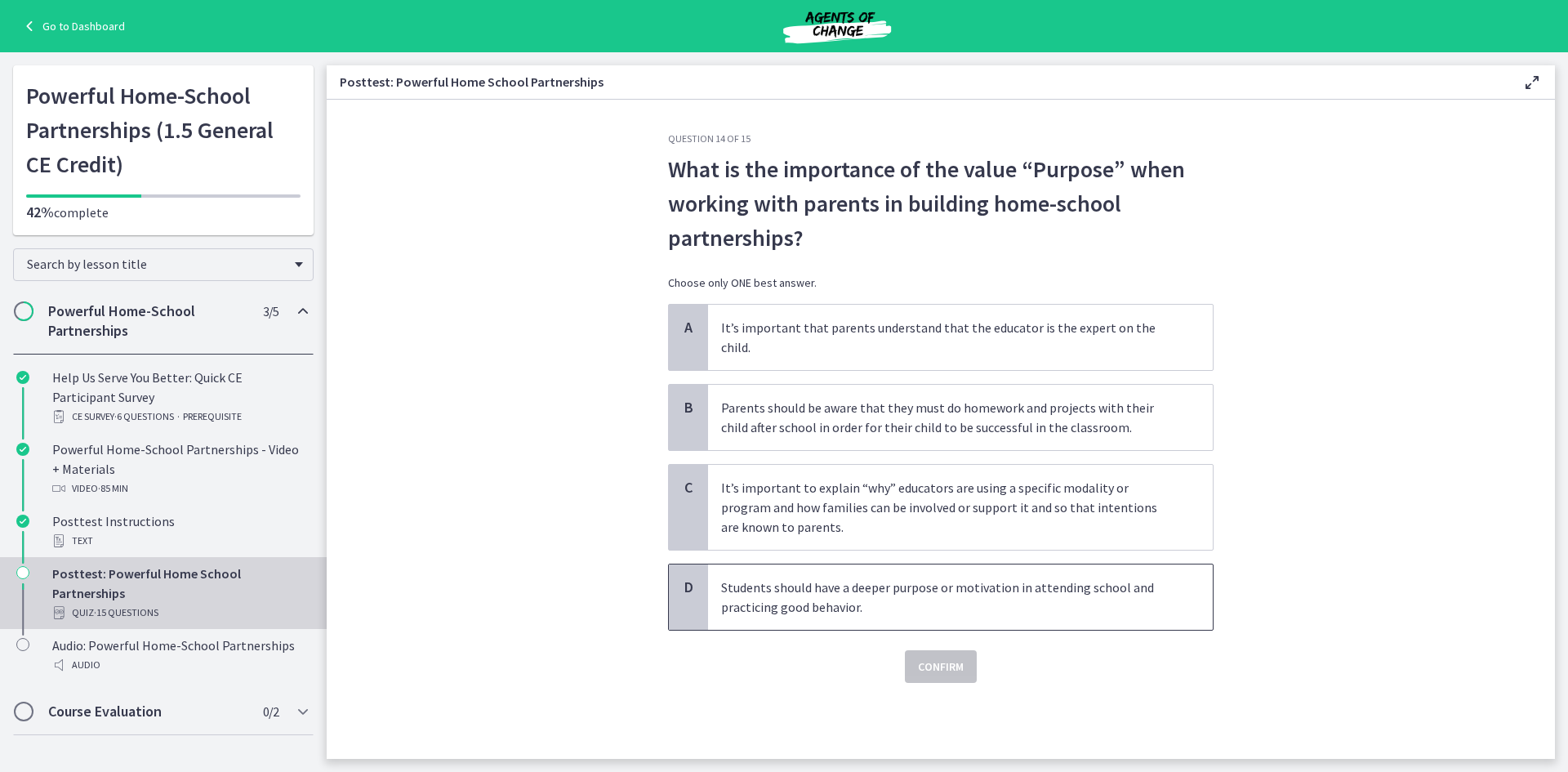
click at [828, 577] on p "Students should have a deeper purpose or motivation in attending school and pra…" at bounding box center [944, 597] width 446 height 39
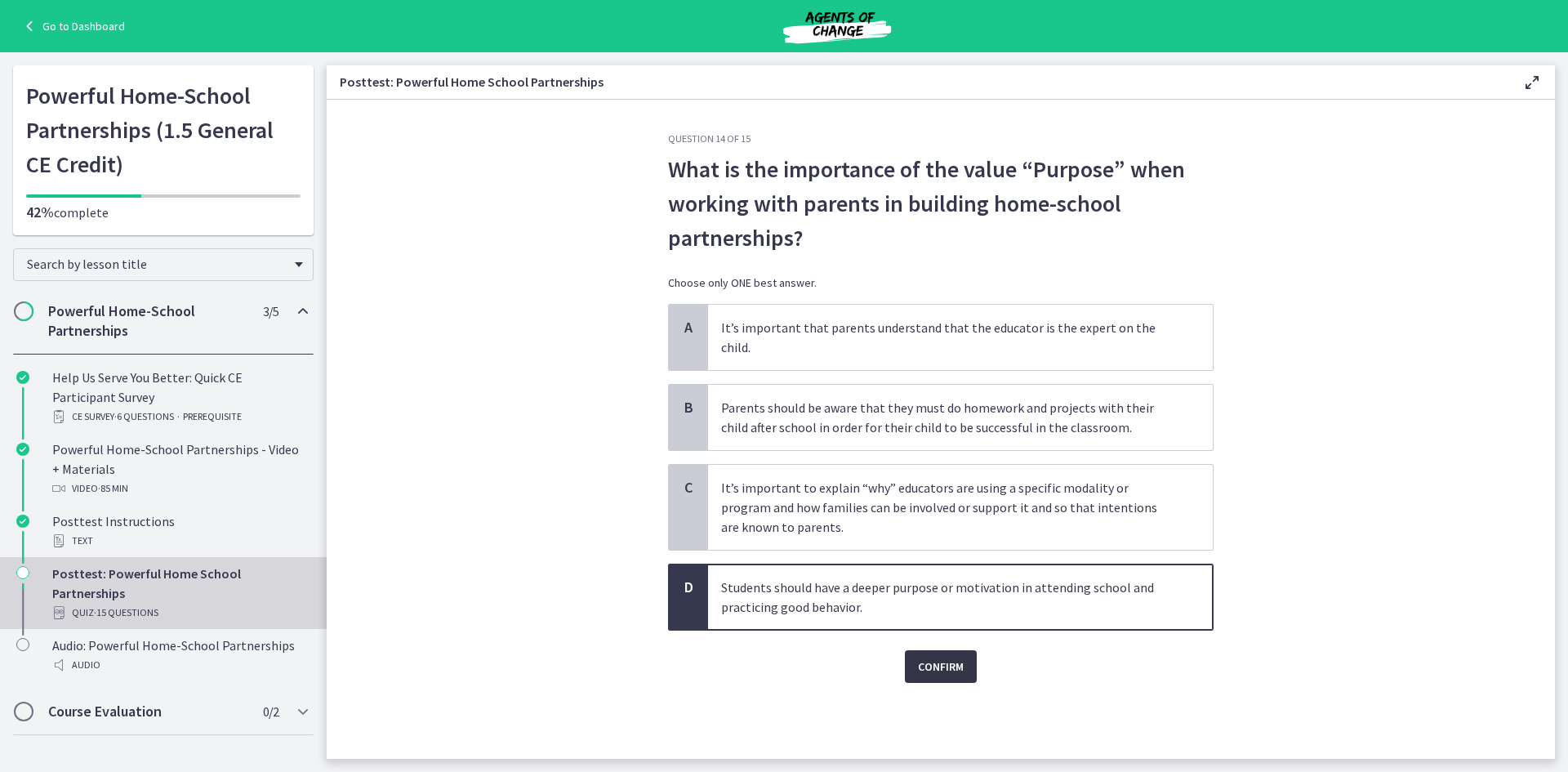
click at [968, 650] on button "Confirm" at bounding box center [941, 666] width 72 height 32
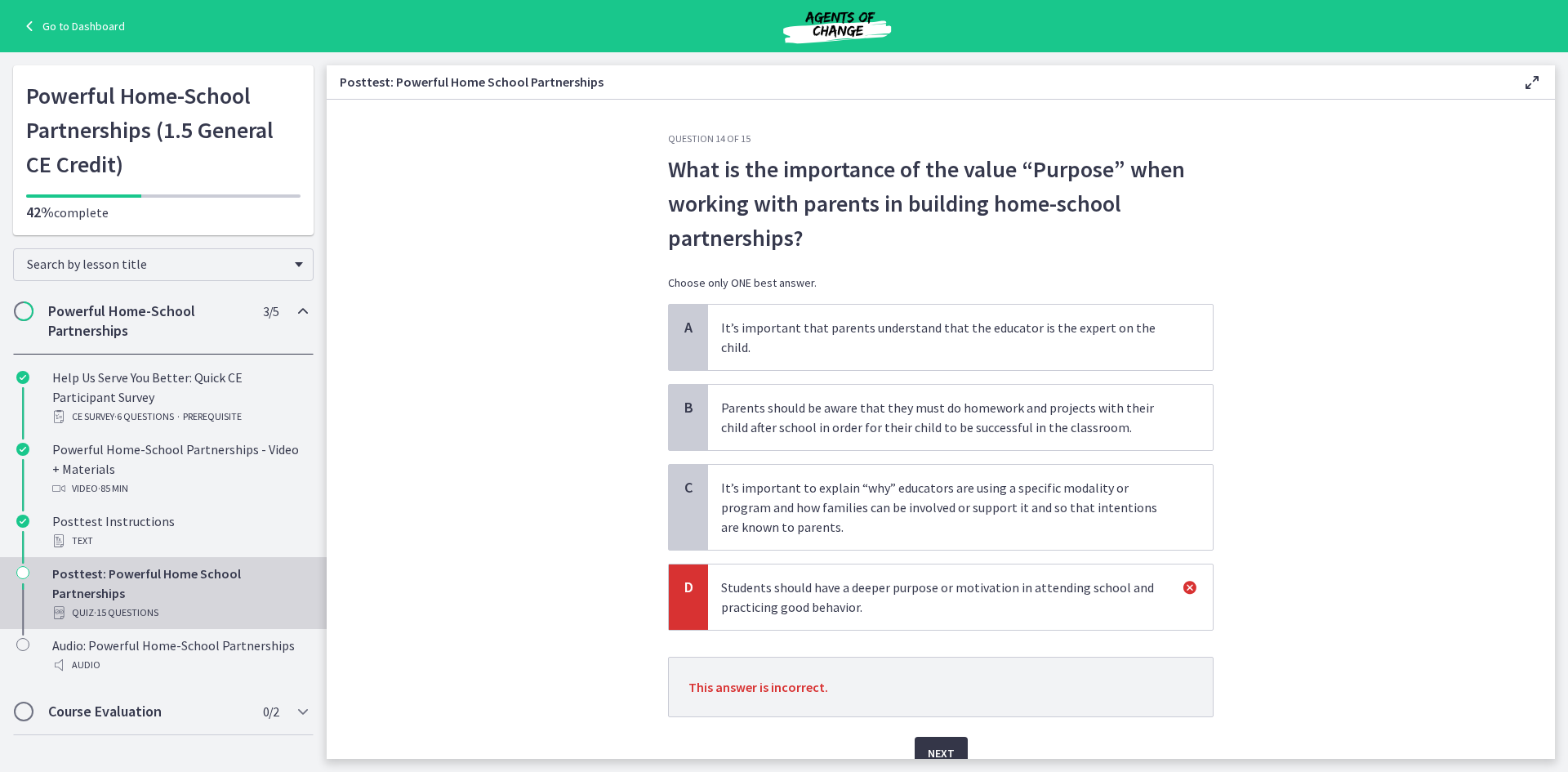
click at [943, 737] on button "Next" at bounding box center [941, 753] width 53 height 32
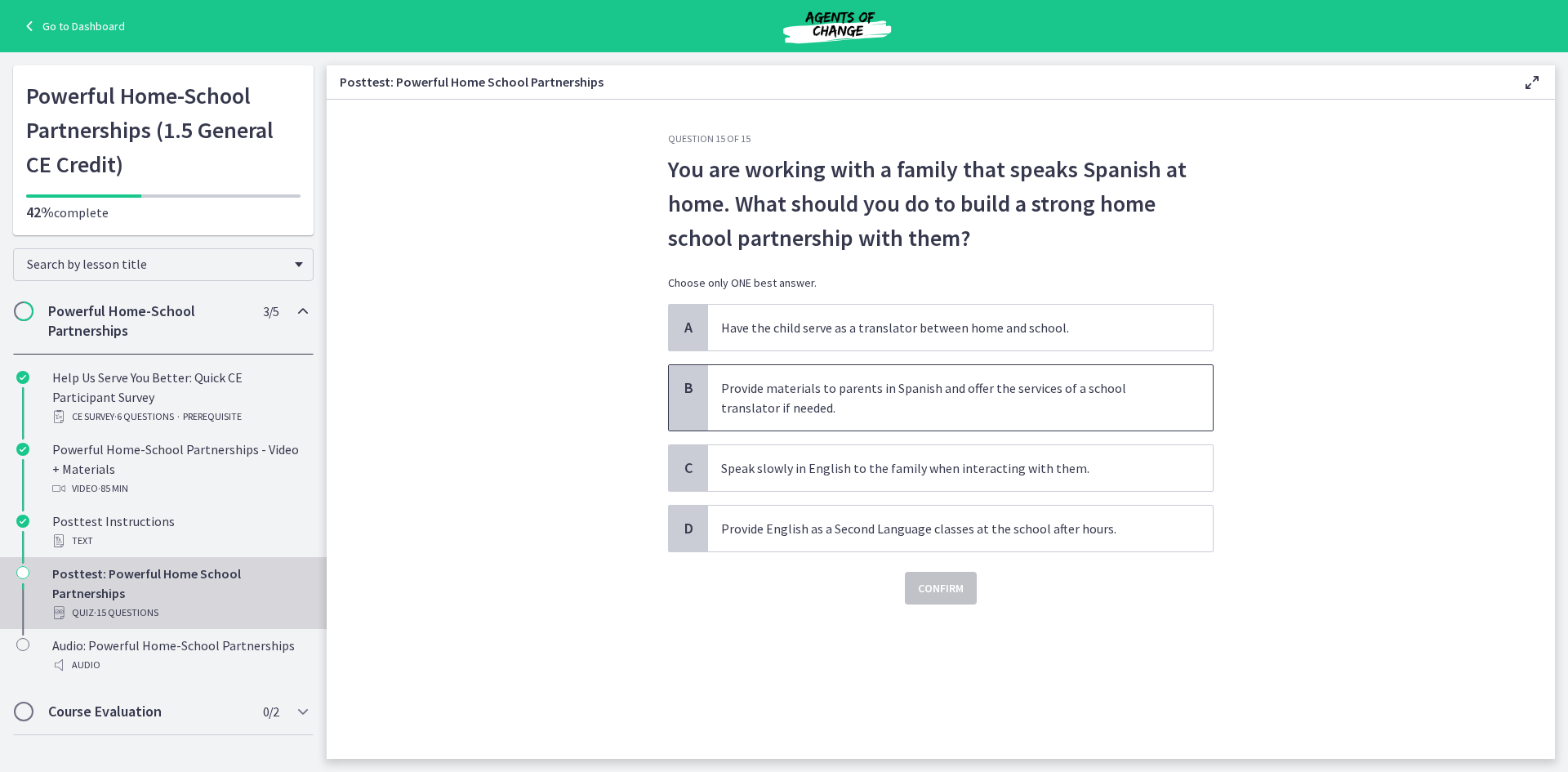
click at [951, 418] on span "Provide materials to parents in Spanish and offer the services of a school tran…" at bounding box center [960, 397] width 505 height 66
click at [935, 592] on span "Confirm" at bounding box center [941, 588] width 46 height 20
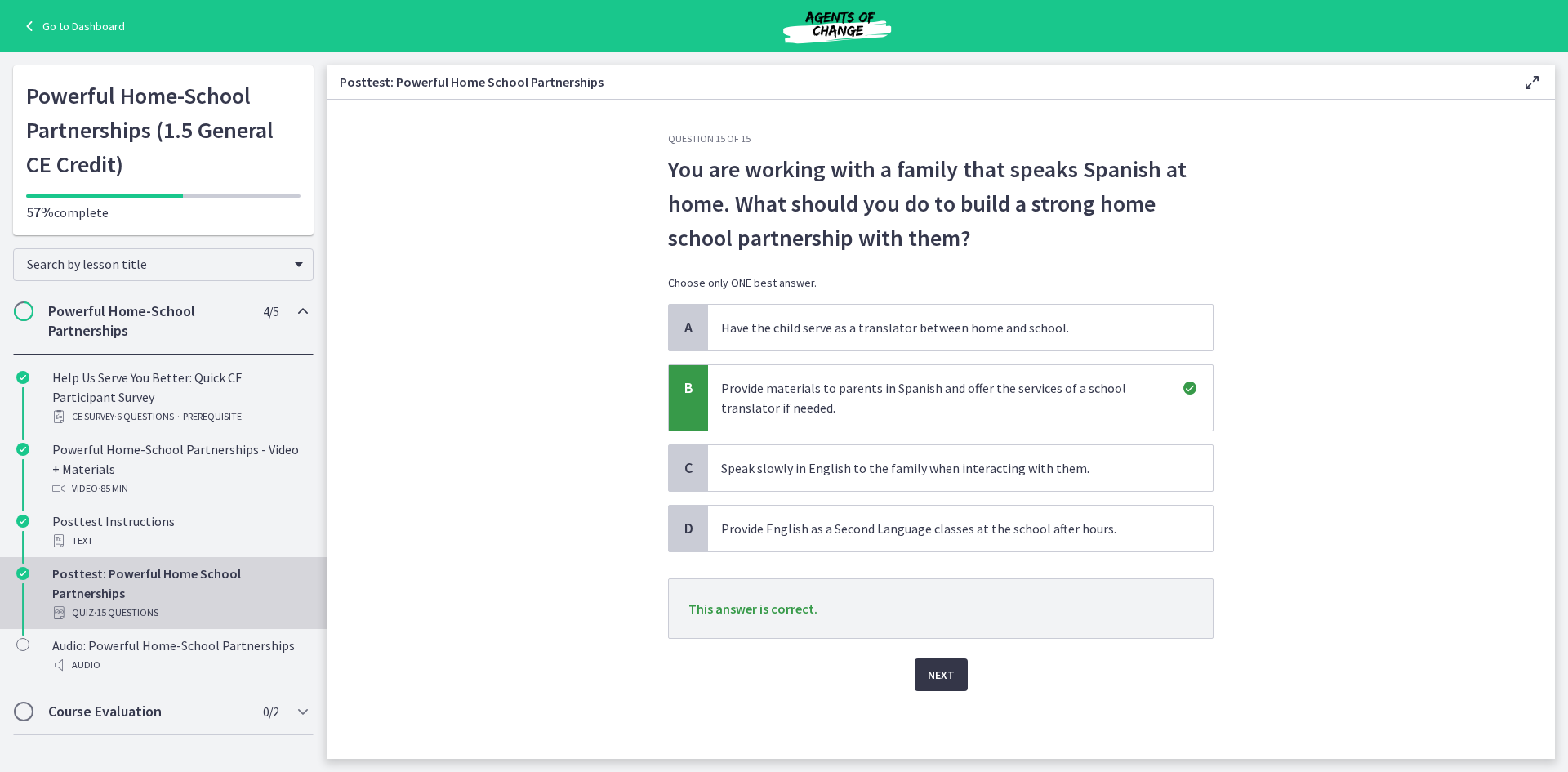
click at [936, 678] on span "Next" at bounding box center [941, 674] width 27 height 20
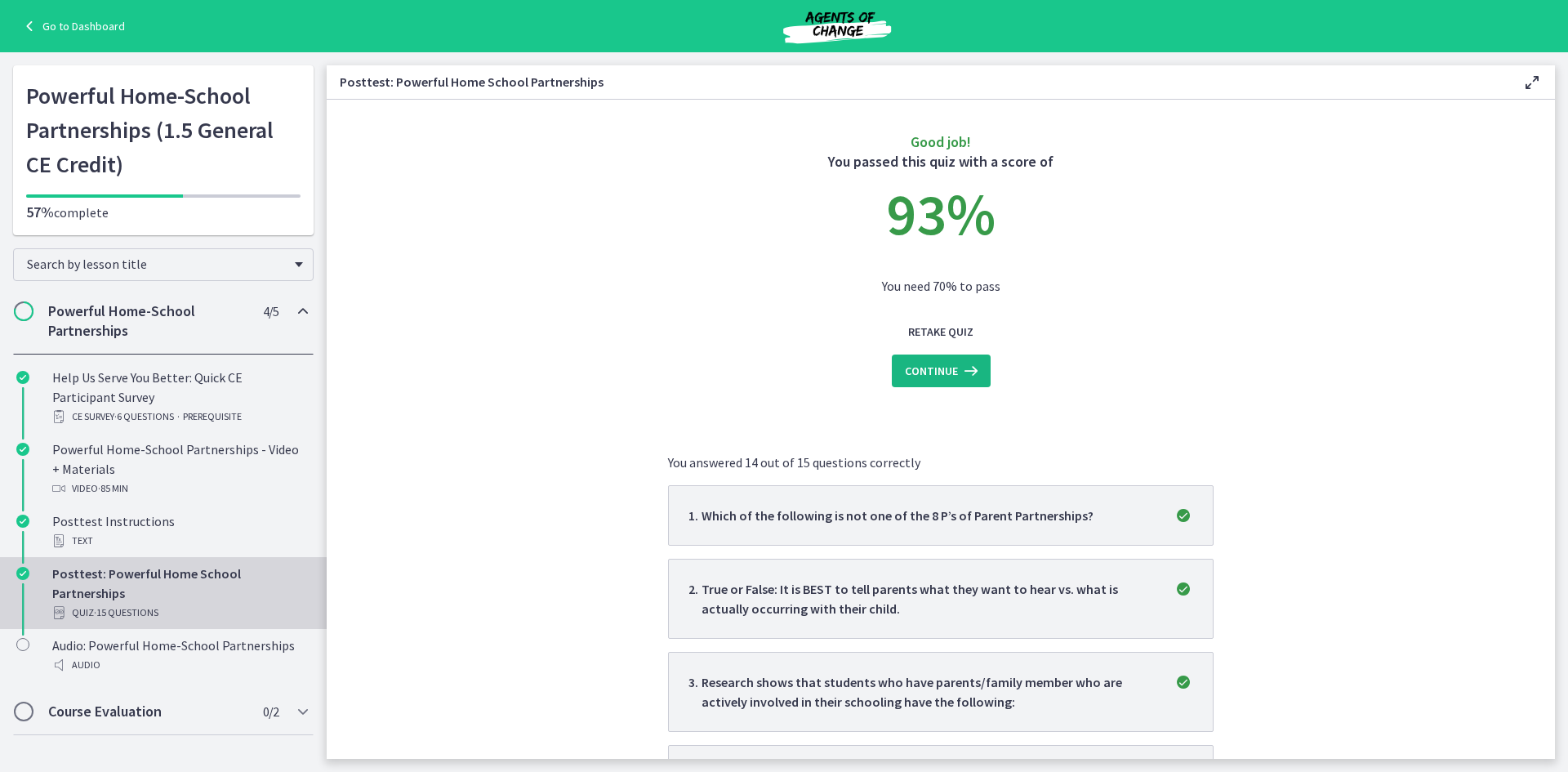
click at [943, 383] on button "Continue" at bounding box center [941, 371] width 99 height 32
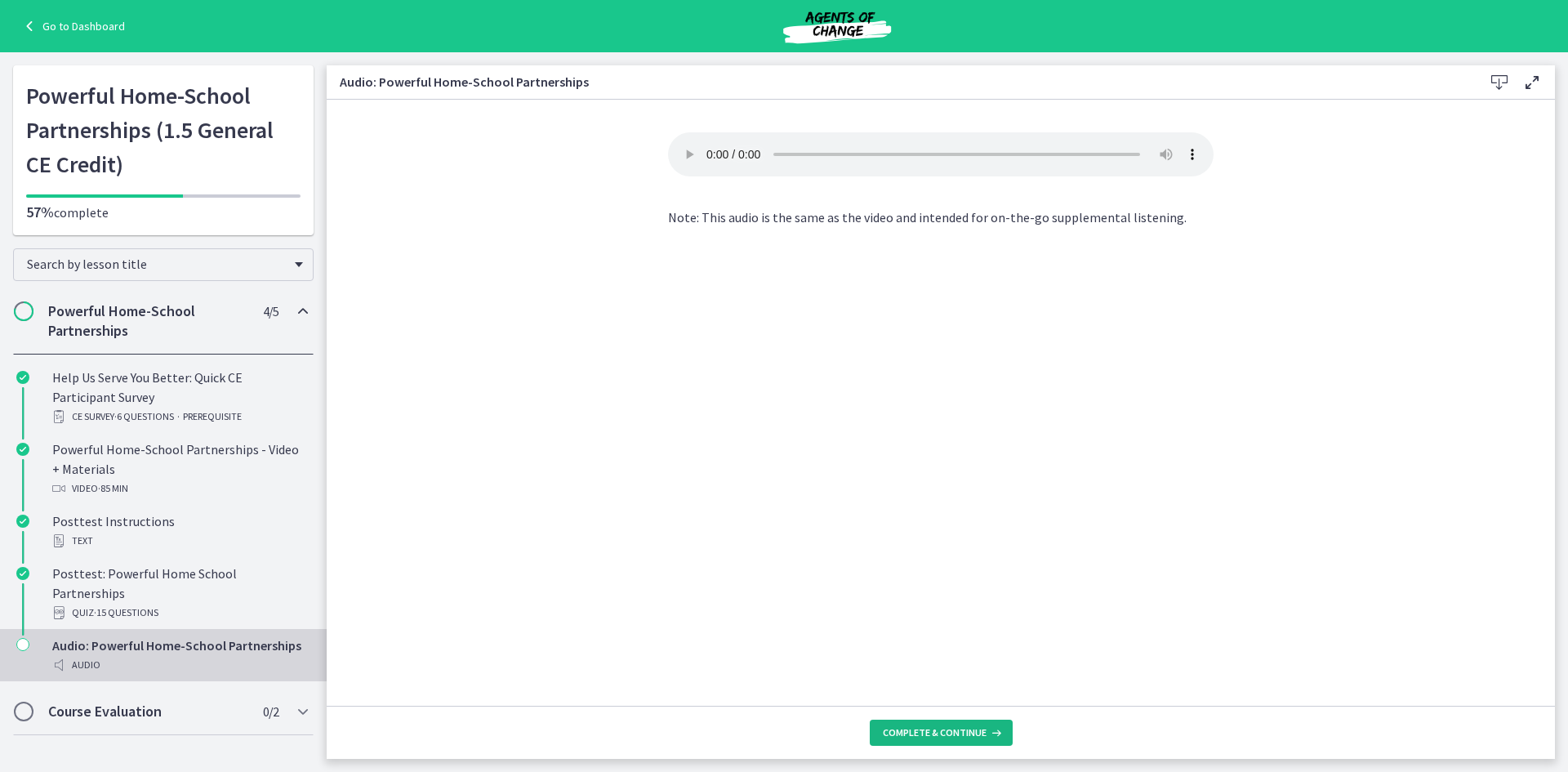
click at [963, 737] on span "Complete & continue" at bounding box center [934, 732] width 103 height 13
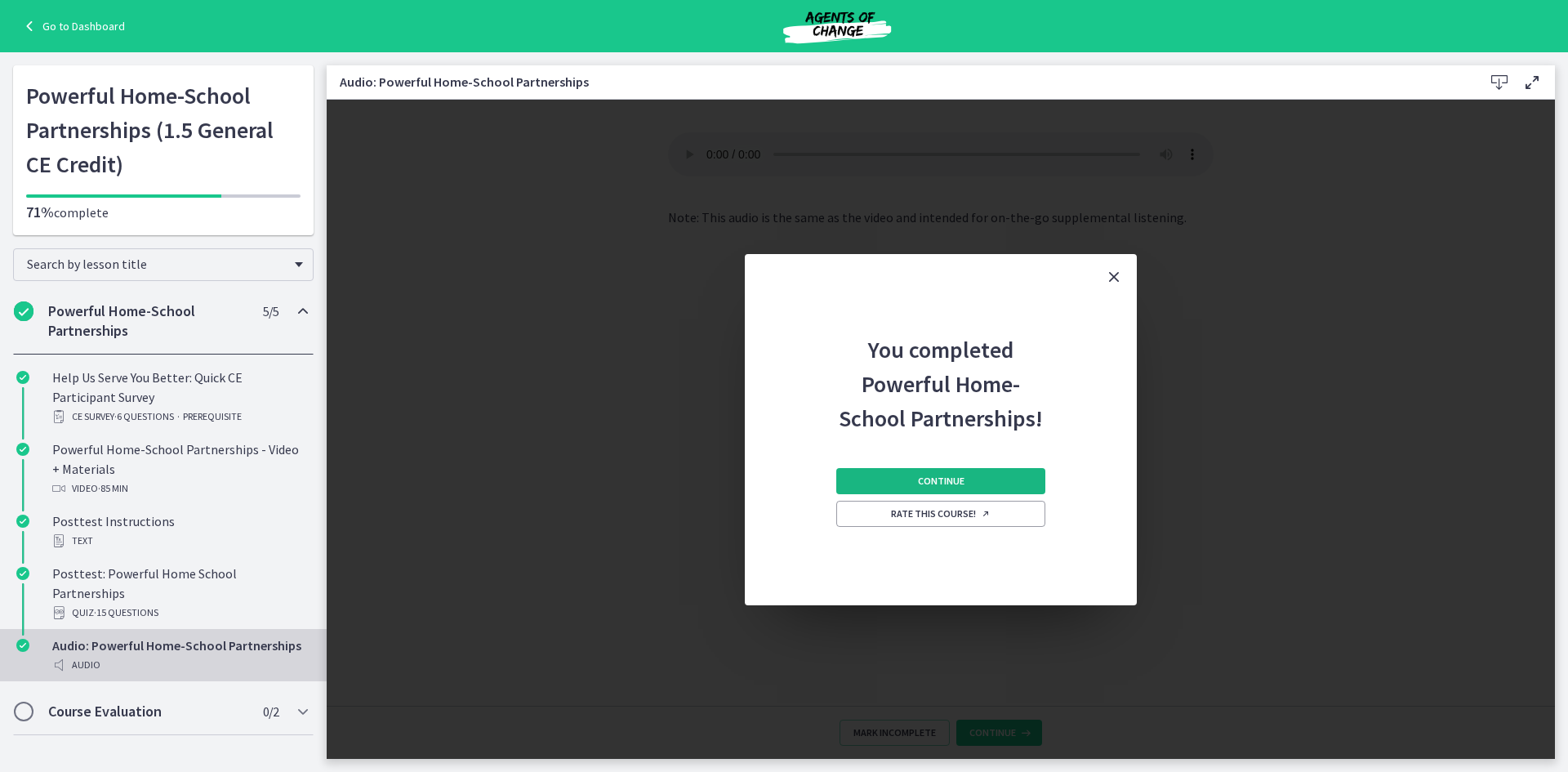
click at [992, 481] on button "Continue" at bounding box center [940, 481] width 209 height 26
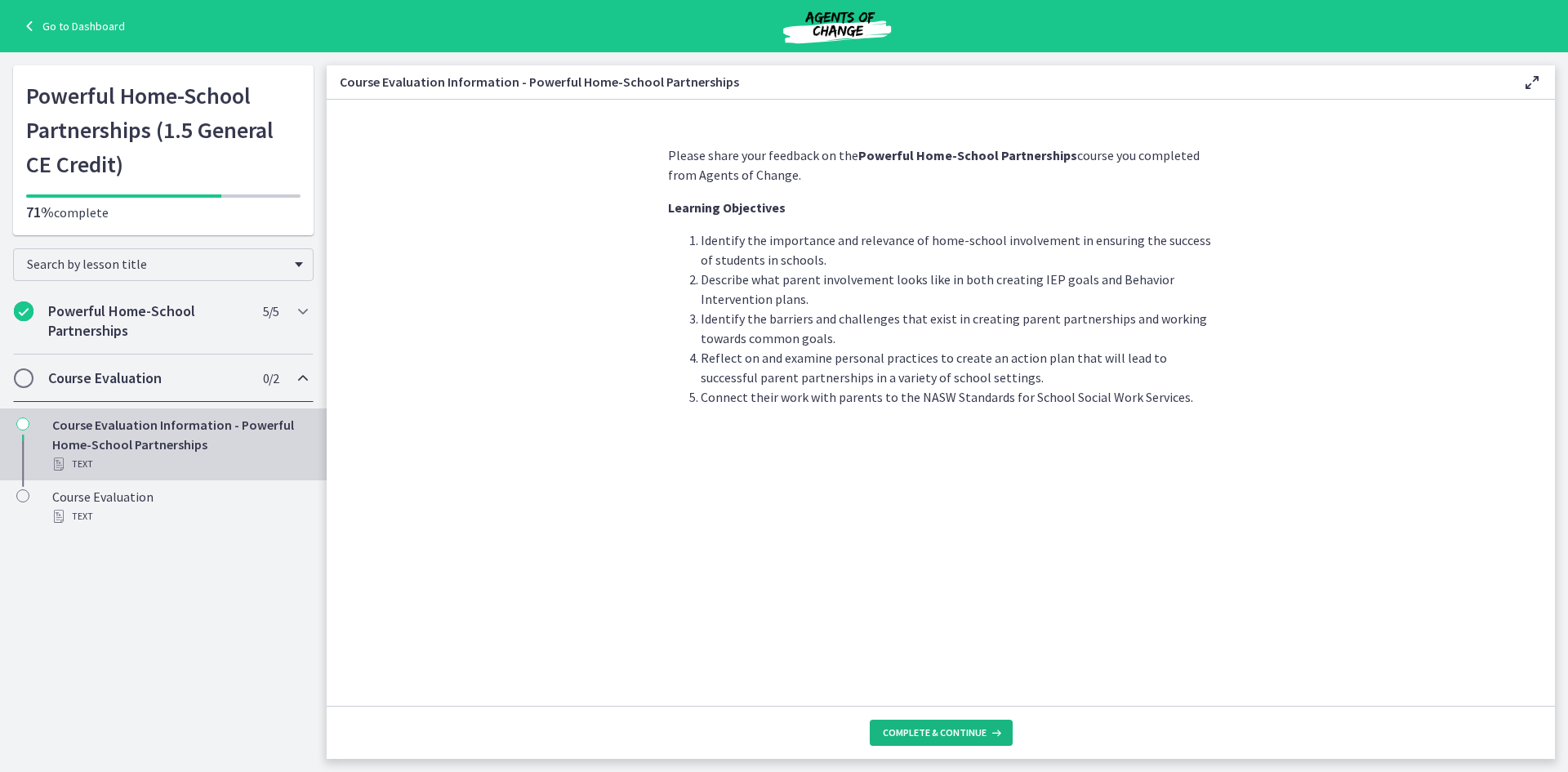
click at [946, 732] on span "Complete & continue" at bounding box center [934, 732] width 103 height 13
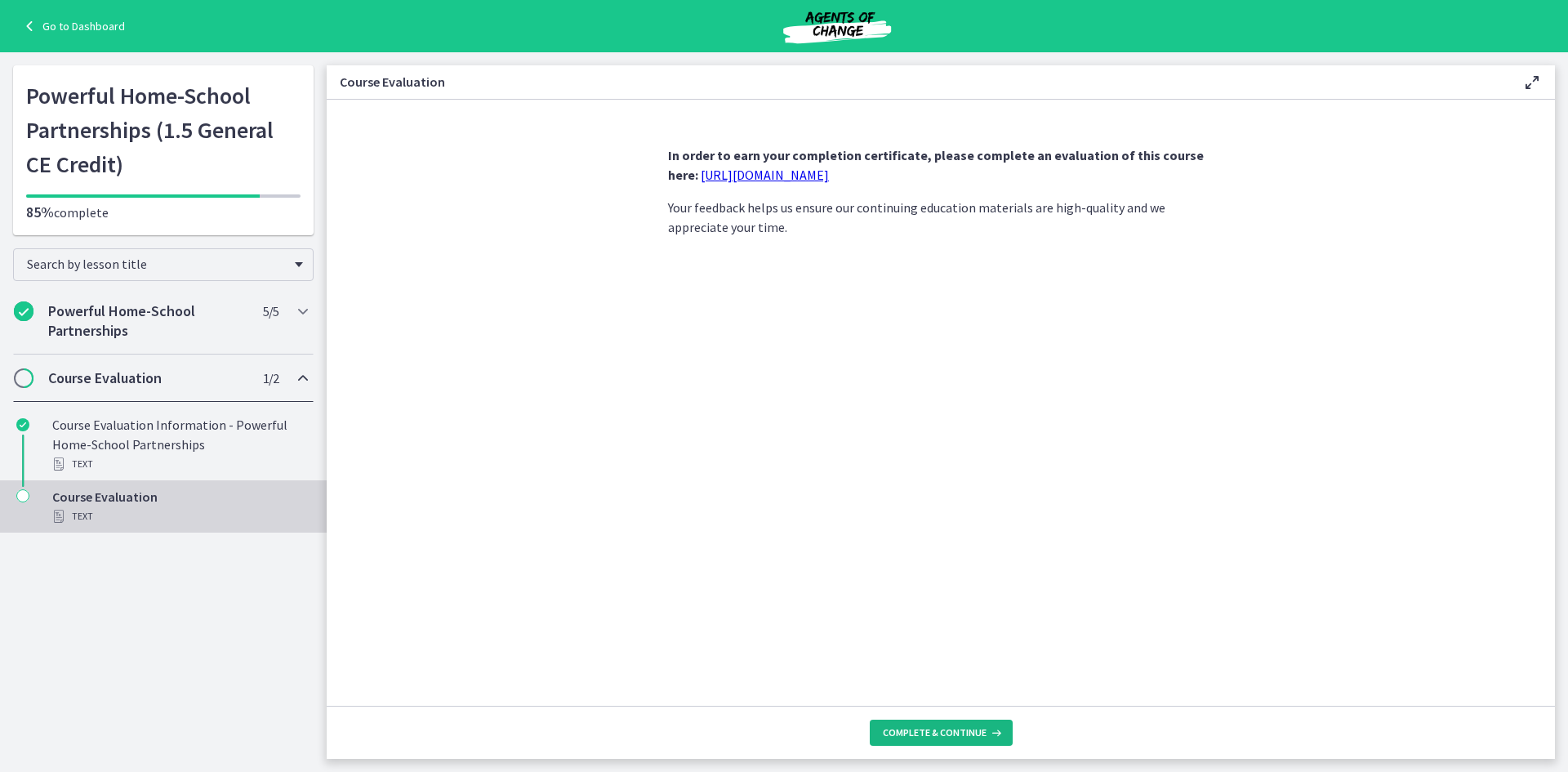
click at [917, 728] on span "Complete & continue" at bounding box center [934, 732] width 103 height 13
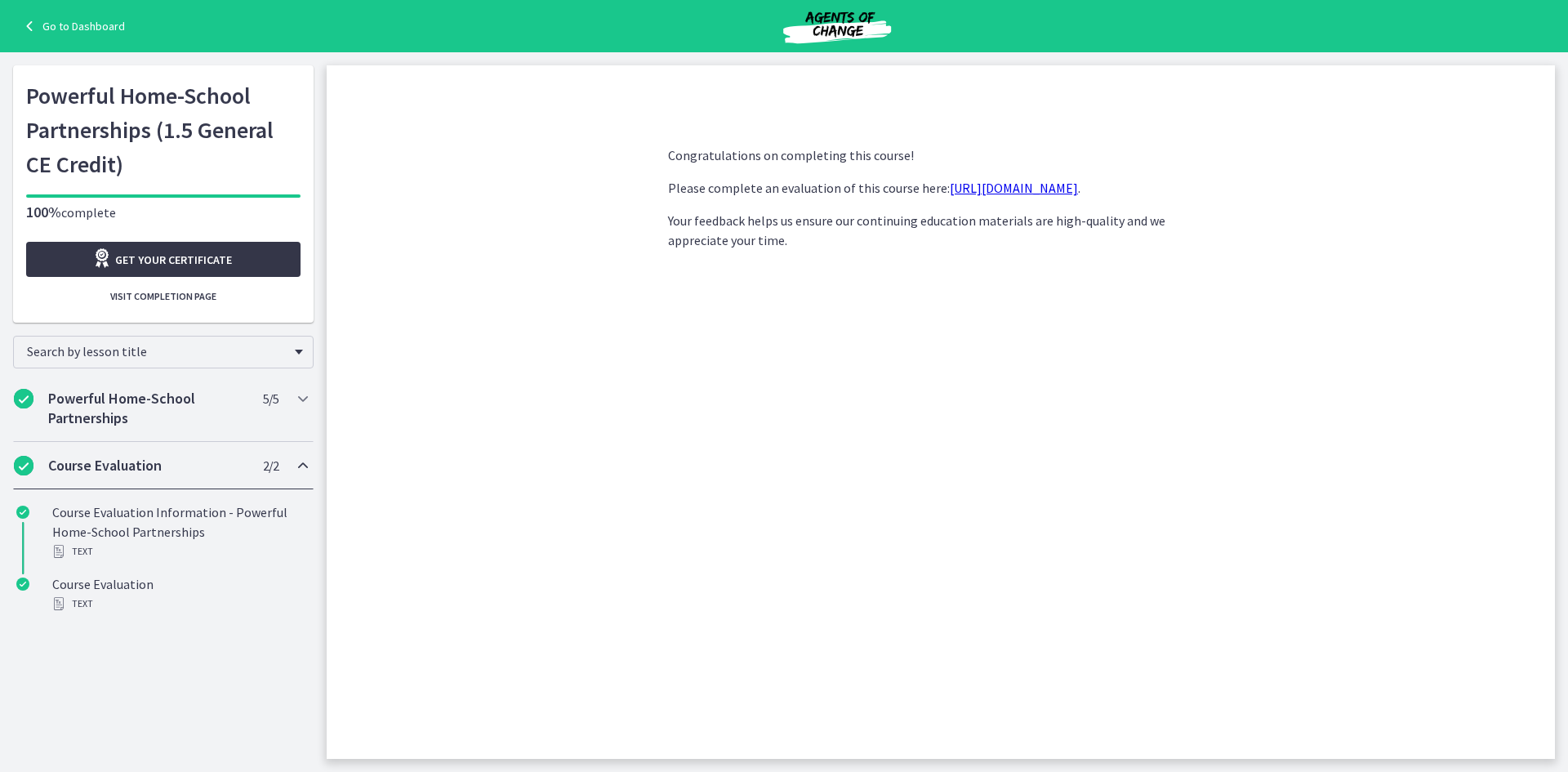
click at [194, 269] on span "Get your certificate" at bounding box center [173, 260] width 117 height 20
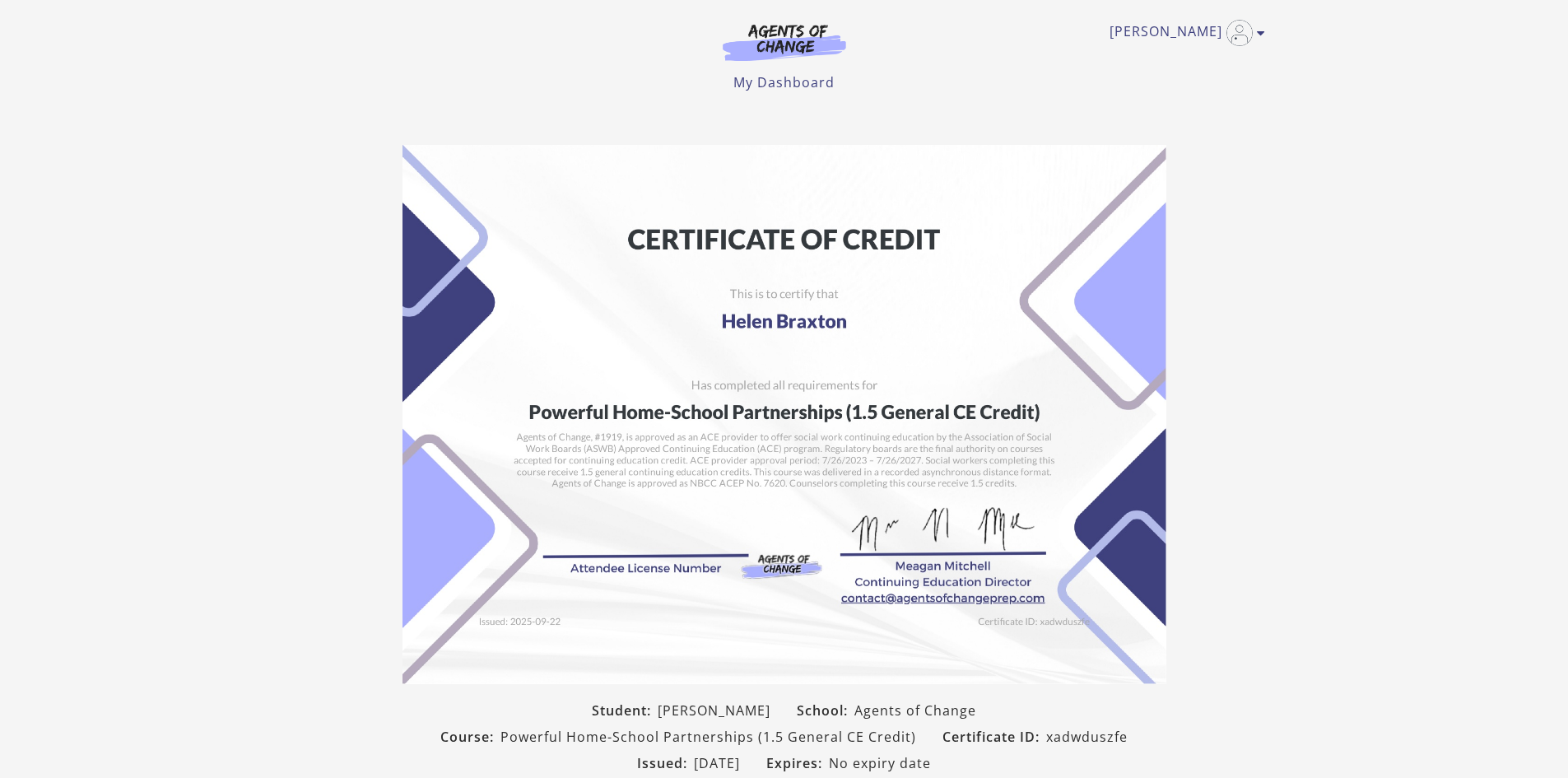
drag, startPoint x: 918, startPoint y: 308, endPoint x: 1316, endPoint y: 336, distance: 399.0
click at [1316, 336] on section "Student: [PERSON_NAME] School: Agents of Change Course: Powerful Home-School Pa…" at bounding box center [784, 492] width 1568 height 722
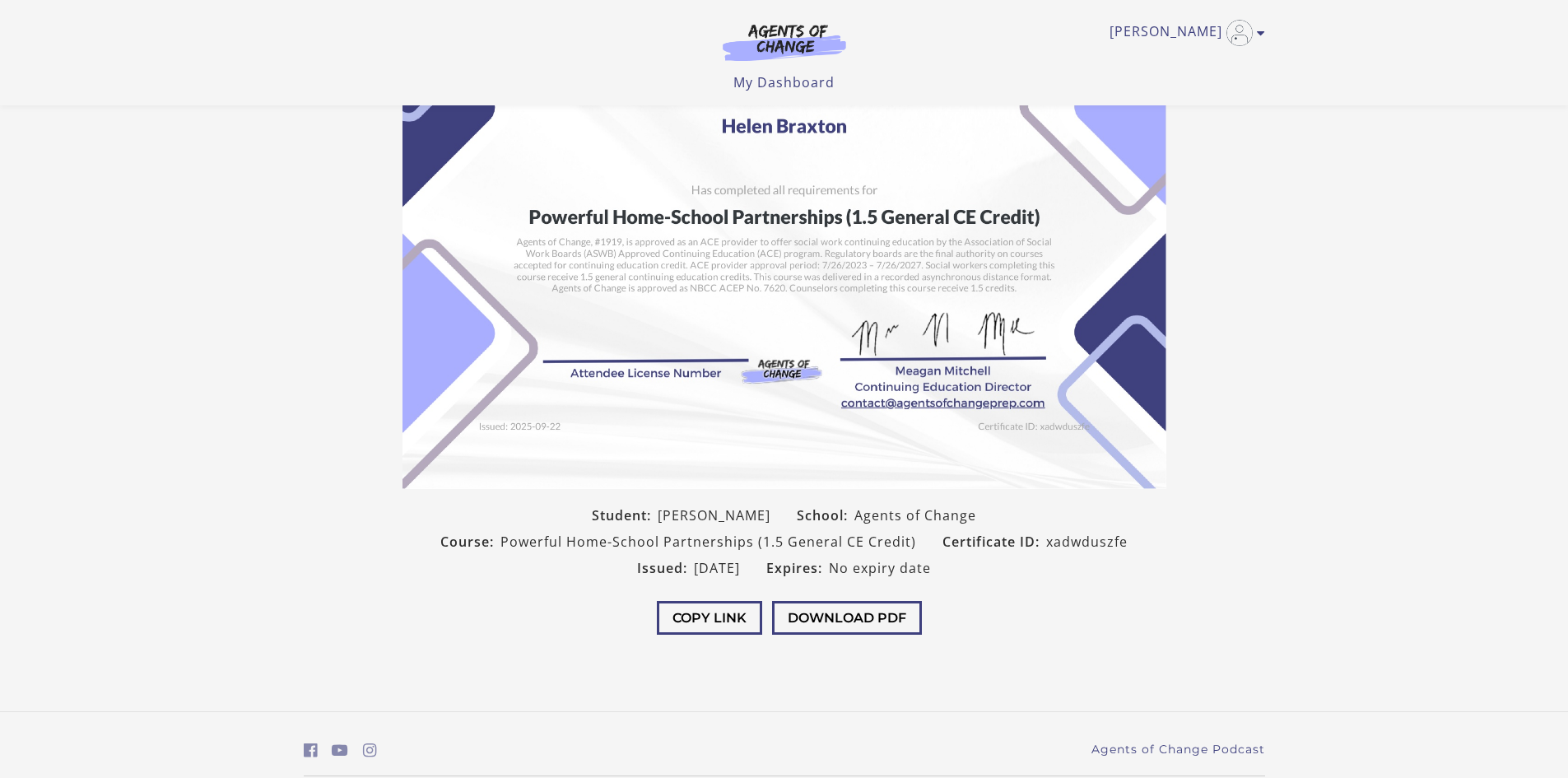
scroll to position [61, 0]
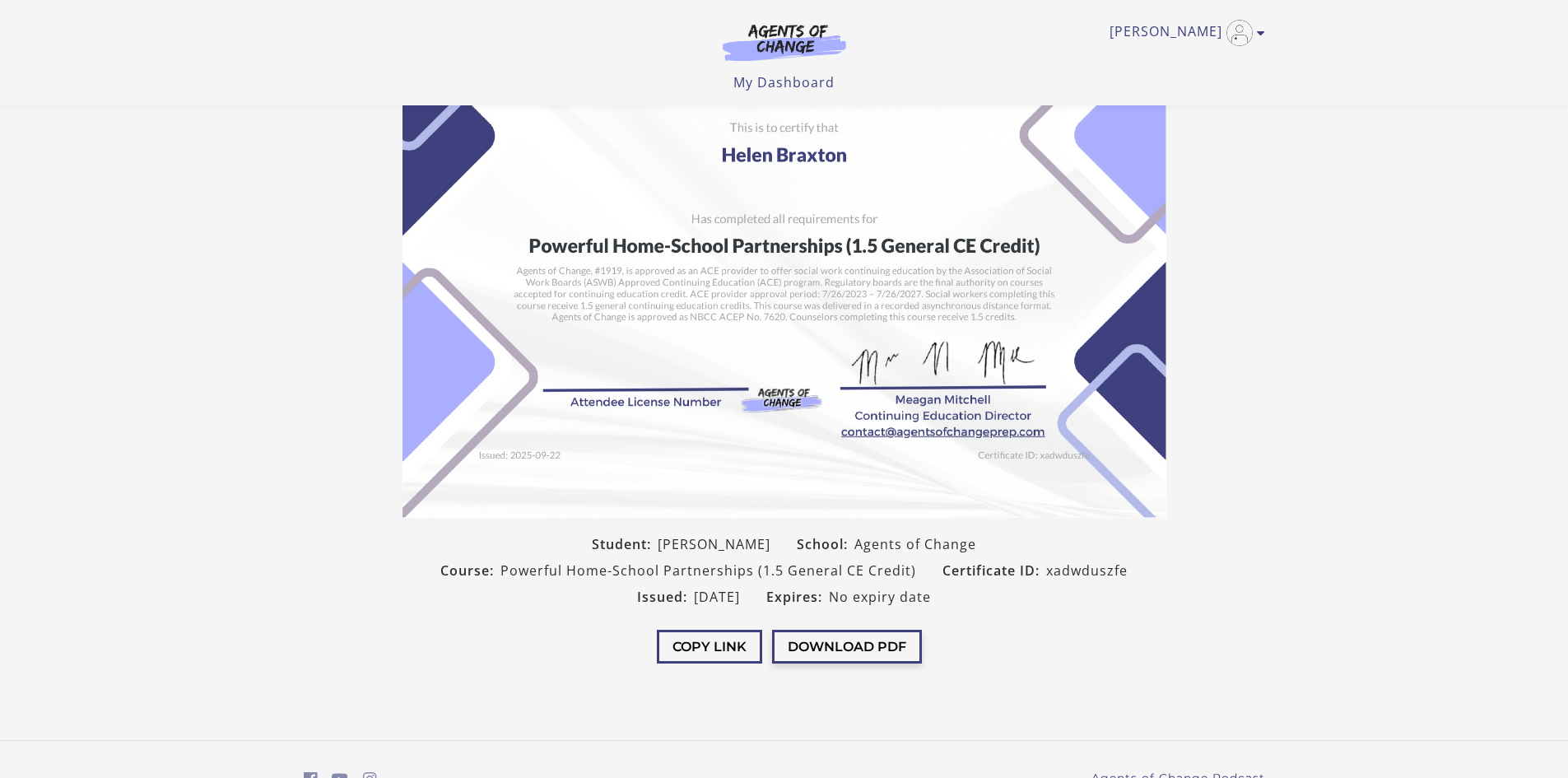
click at [875, 652] on button "Download PDF" at bounding box center [847, 646] width 150 height 34
